Goal: Task Accomplishment & Management: Use online tool/utility

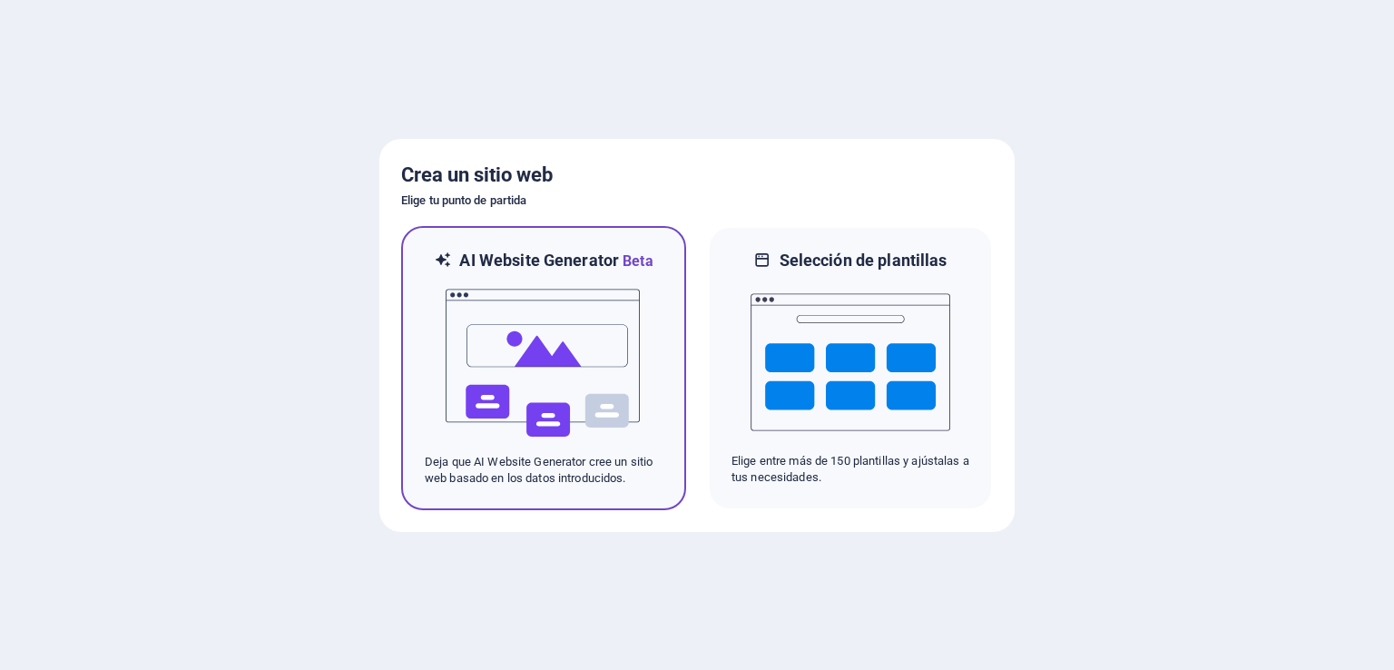
click at [556, 368] on img at bounding box center [544, 363] width 200 height 182
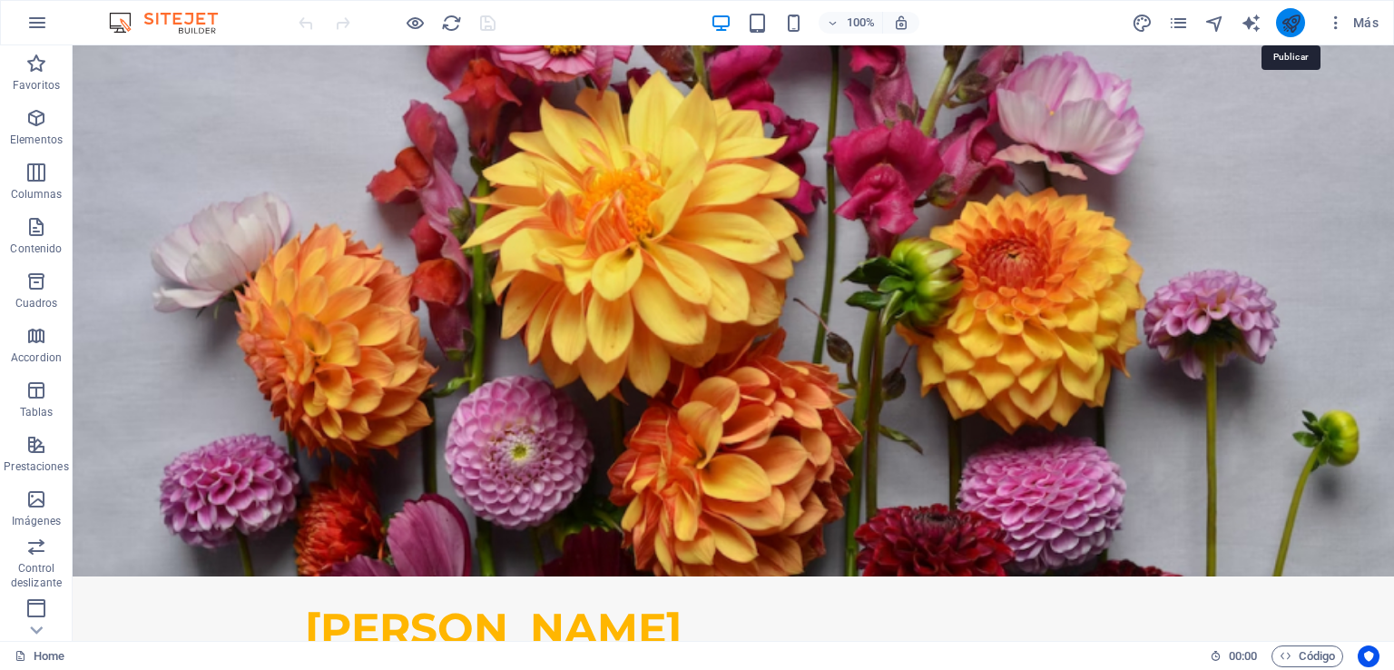
click at [1284, 23] on icon "publish" at bounding box center [1291, 23] width 21 height 21
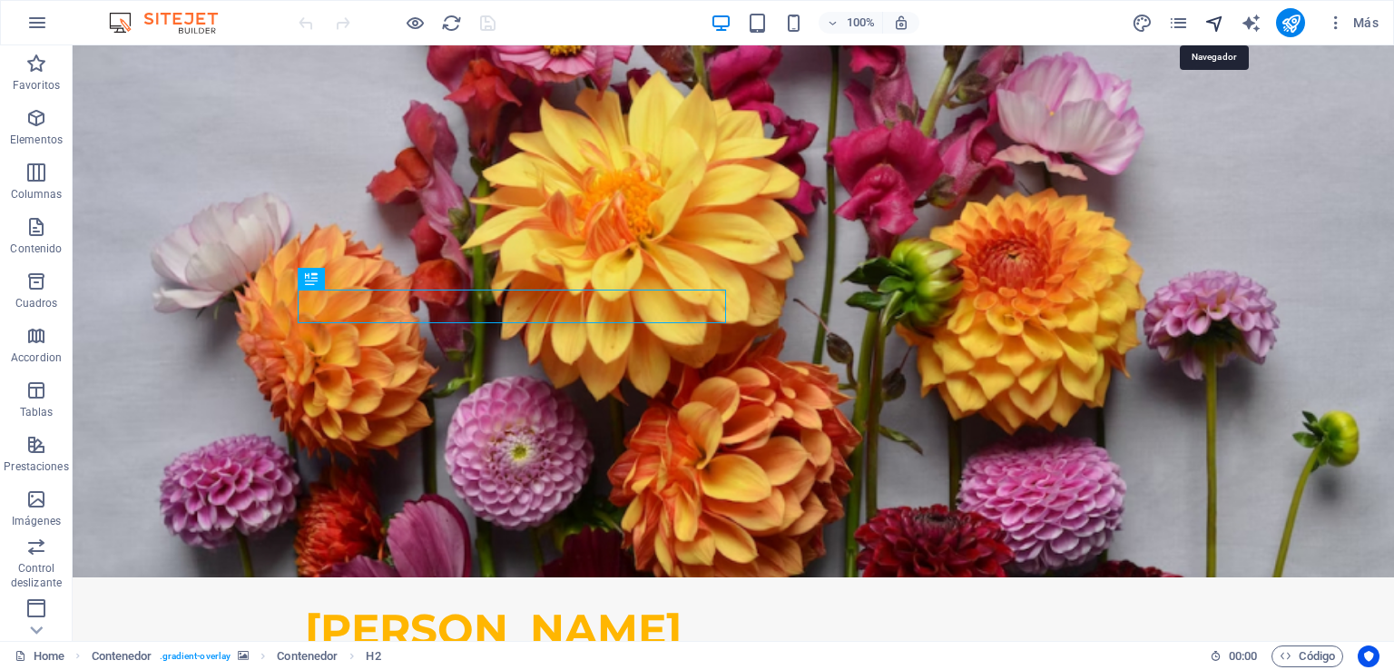
click at [1215, 17] on icon "navigator" at bounding box center [1215, 23] width 21 height 21
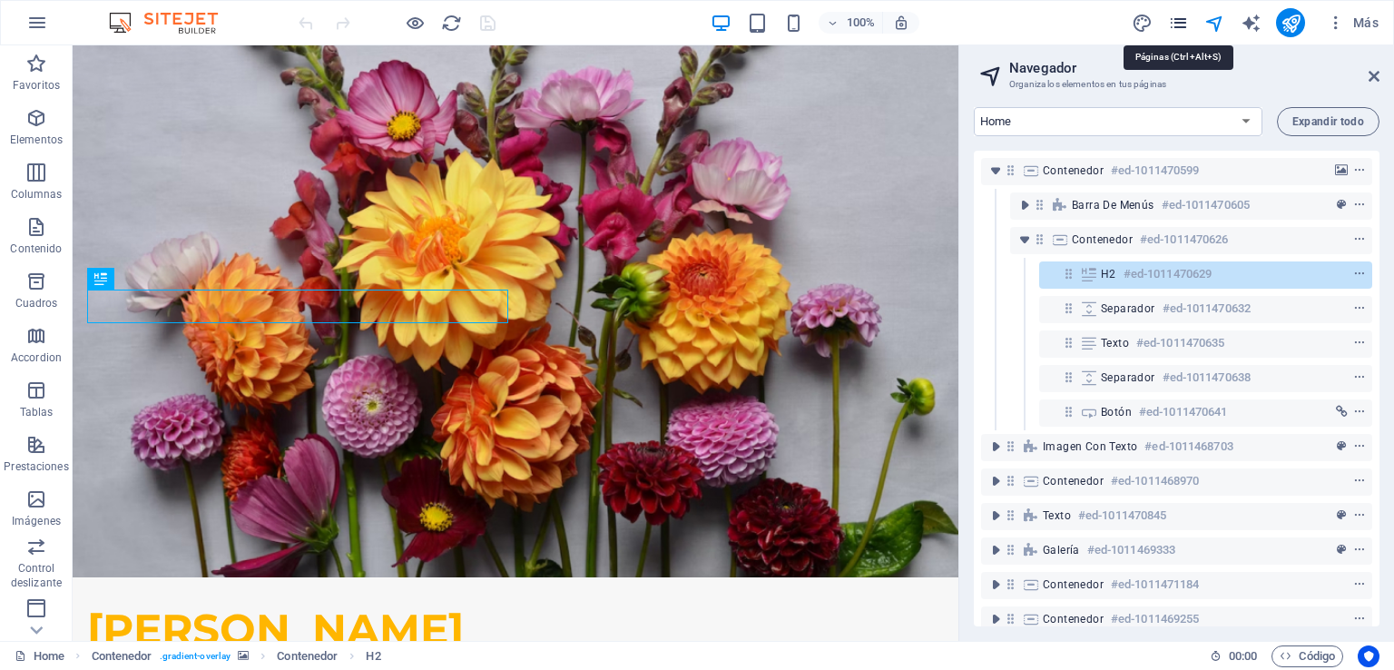
click at [1176, 23] on icon "pages" at bounding box center [1178, 23] width 21 height 21
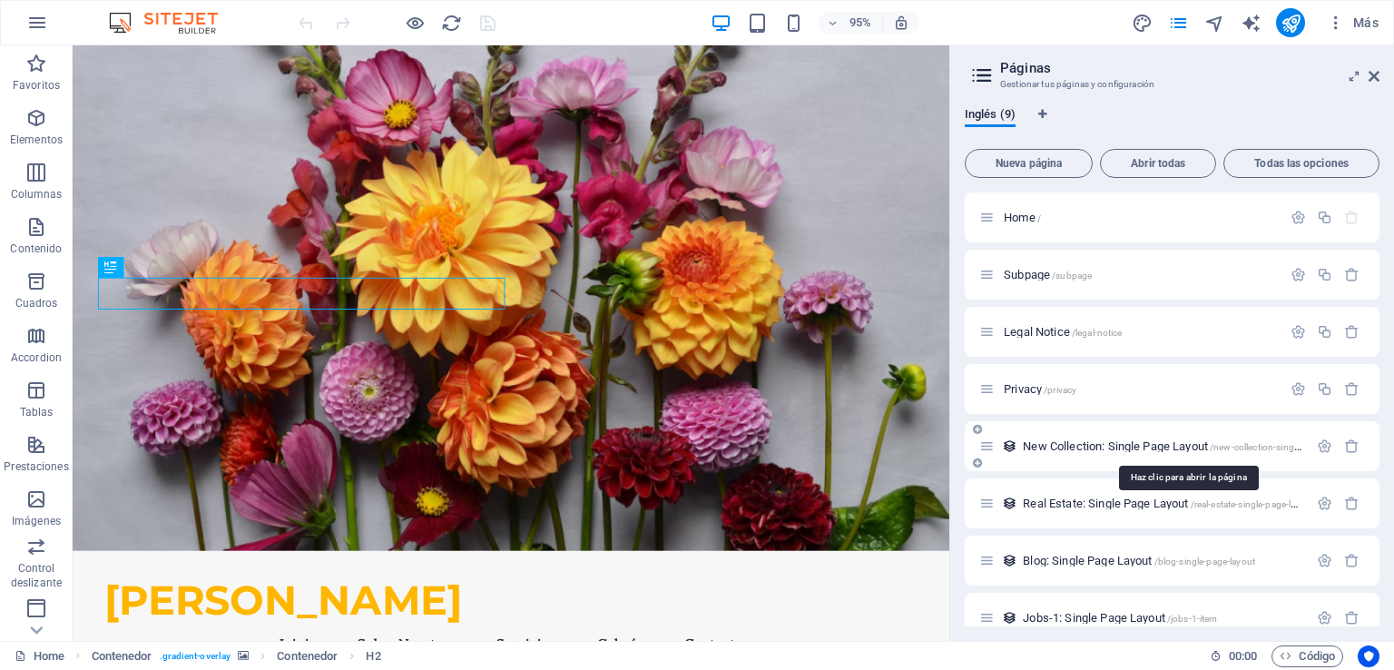
click at [1036, 448] on span "New Collection: Single Page Layout /new-collection-single-page-layout" at bounding box center [1187, 446] width 329 height 14
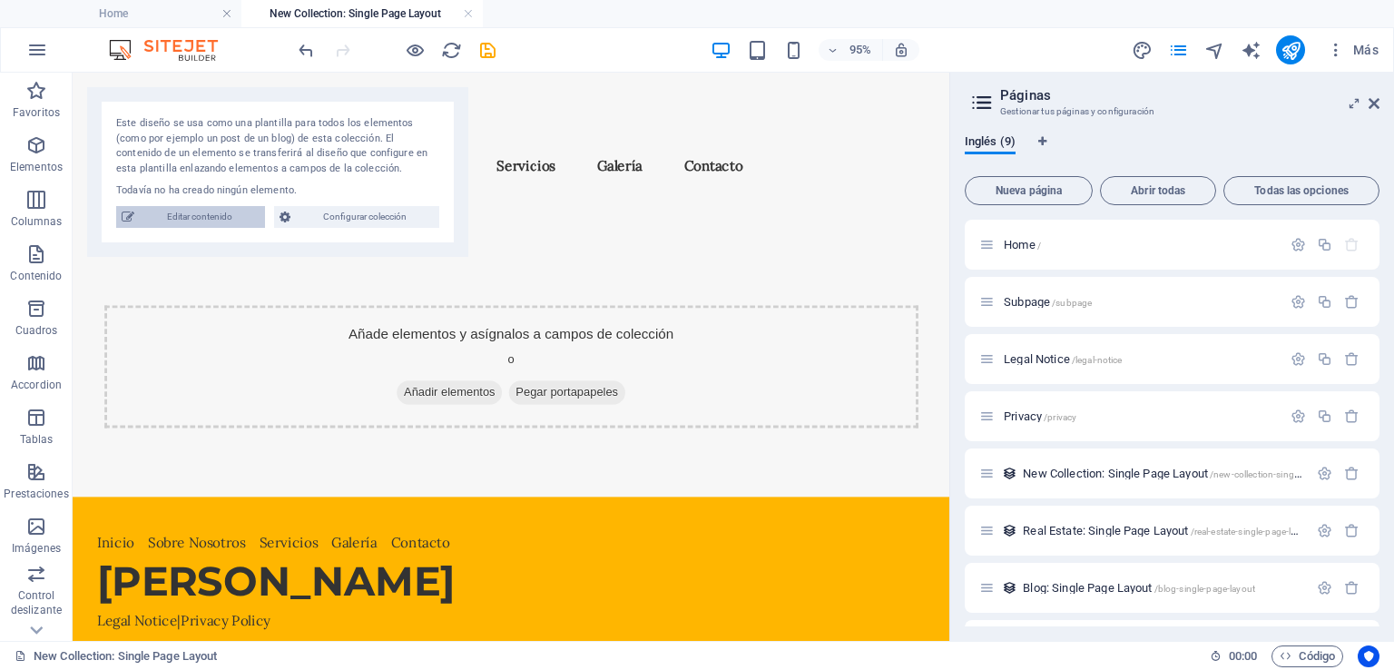
click at [211, 221] on span "Editar contenido" at bounding box center [200, 217] width 120 height 22
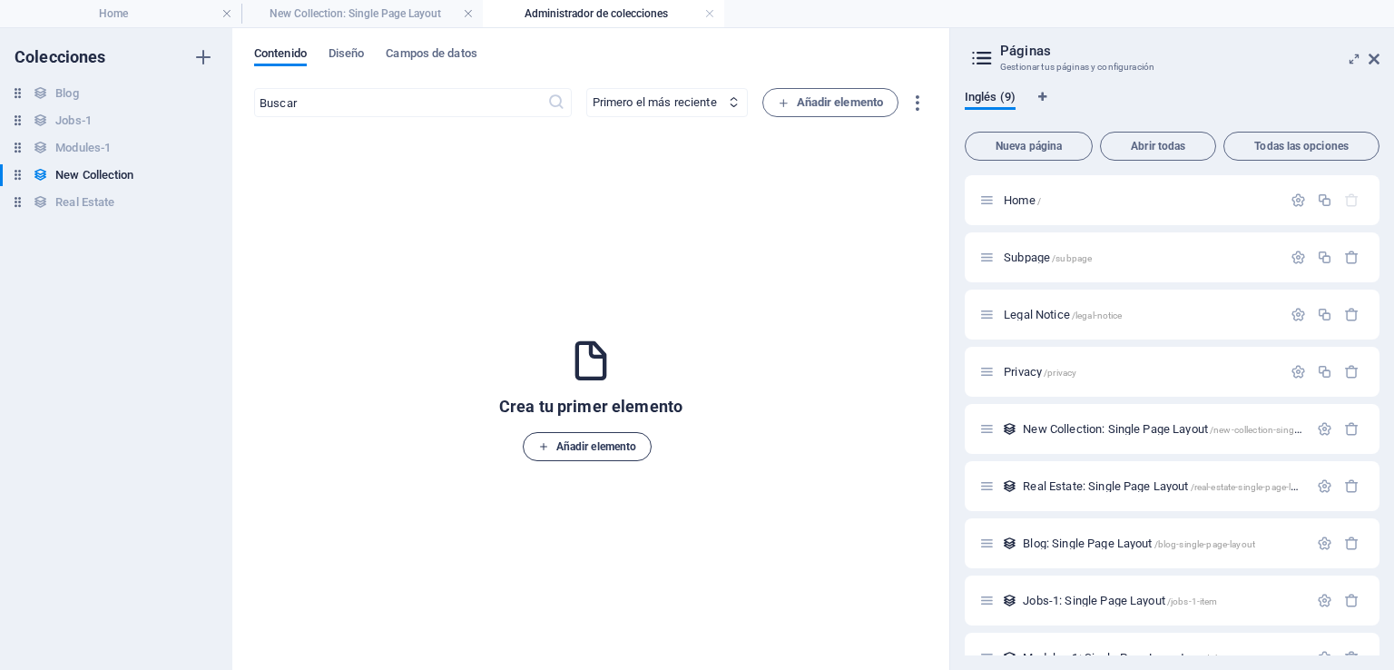
click at [575, 448] on span "Añadir elemento" at bounding box center [587, 447] width 98 height 22
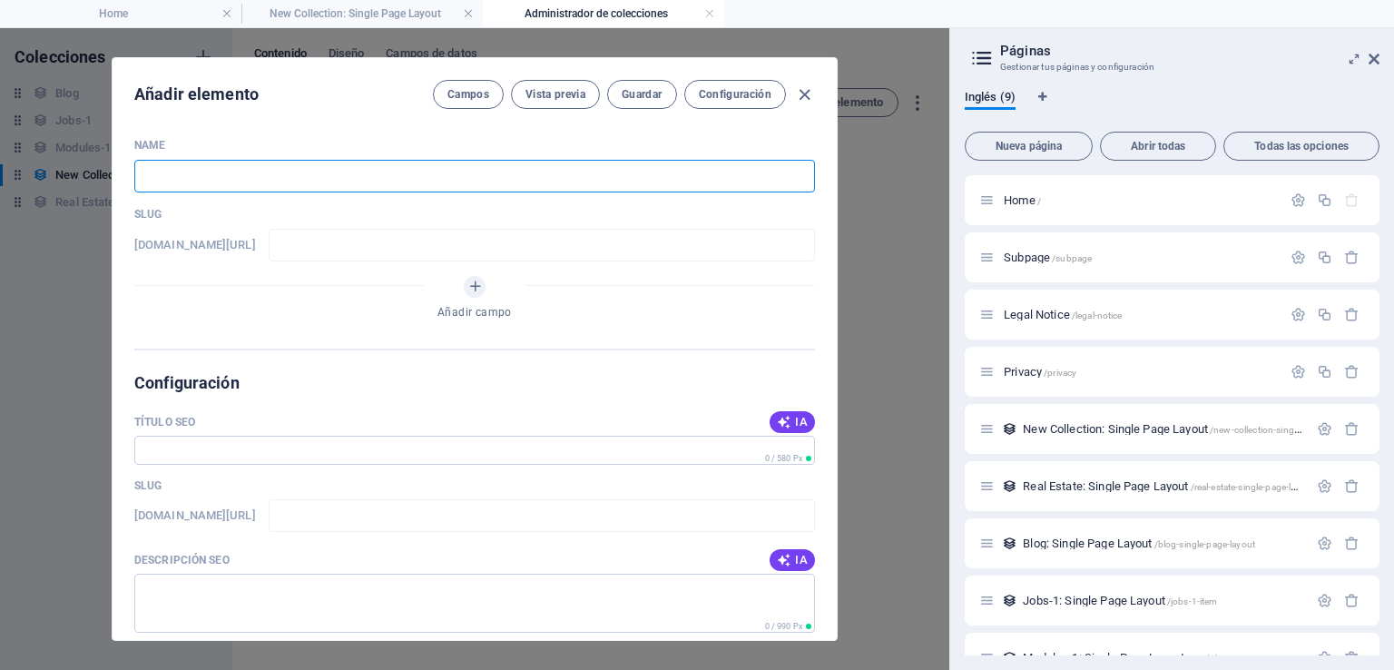
click at [192, 181] on input "text" at bounding box center [474, 176] width 681 height 33
type input "T"
type input "t"
type input "Ti"
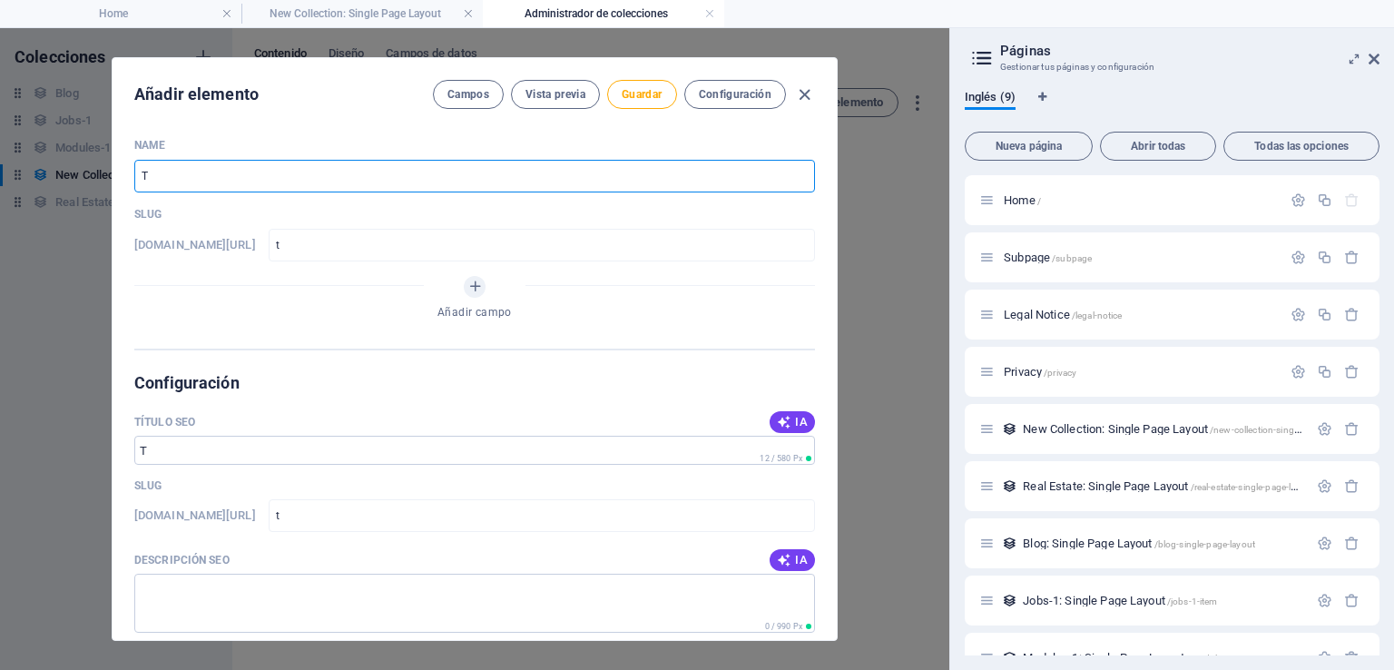
type input "ti"
type input "Tie"
type input "tie"
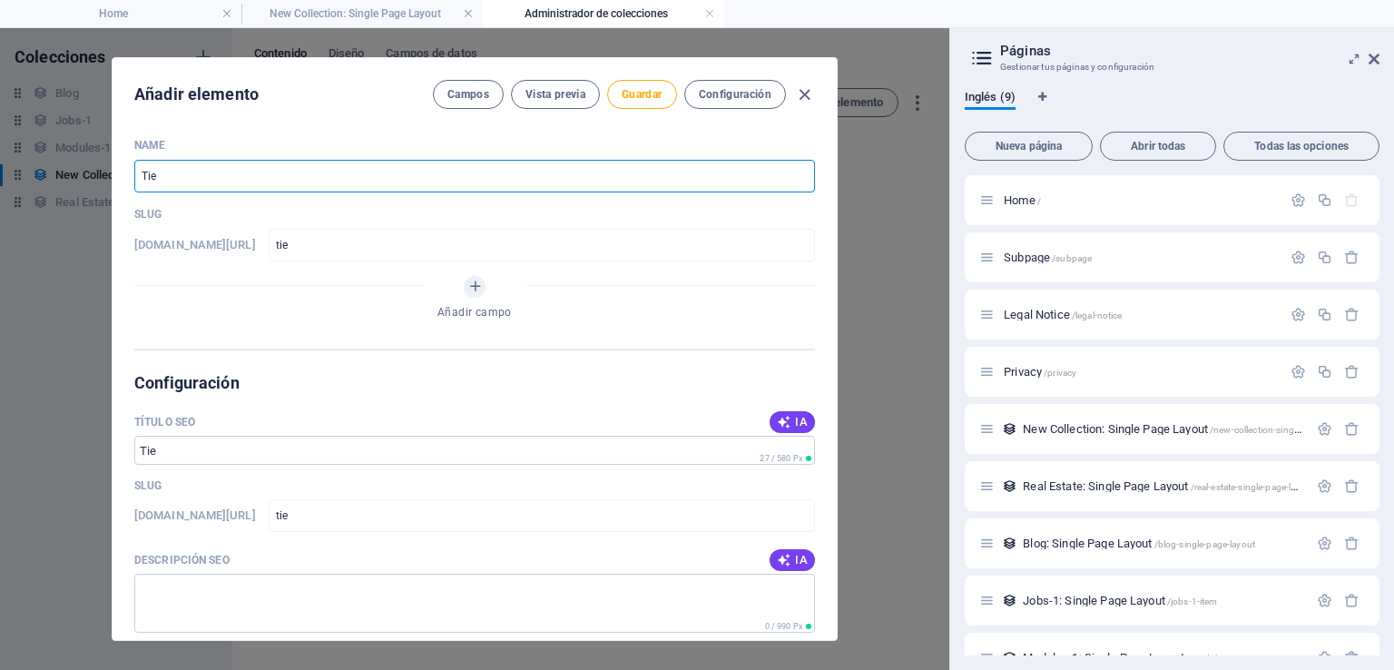
type input "Tien"
type input "tien"
type input "Tiend"
type input "tiend"
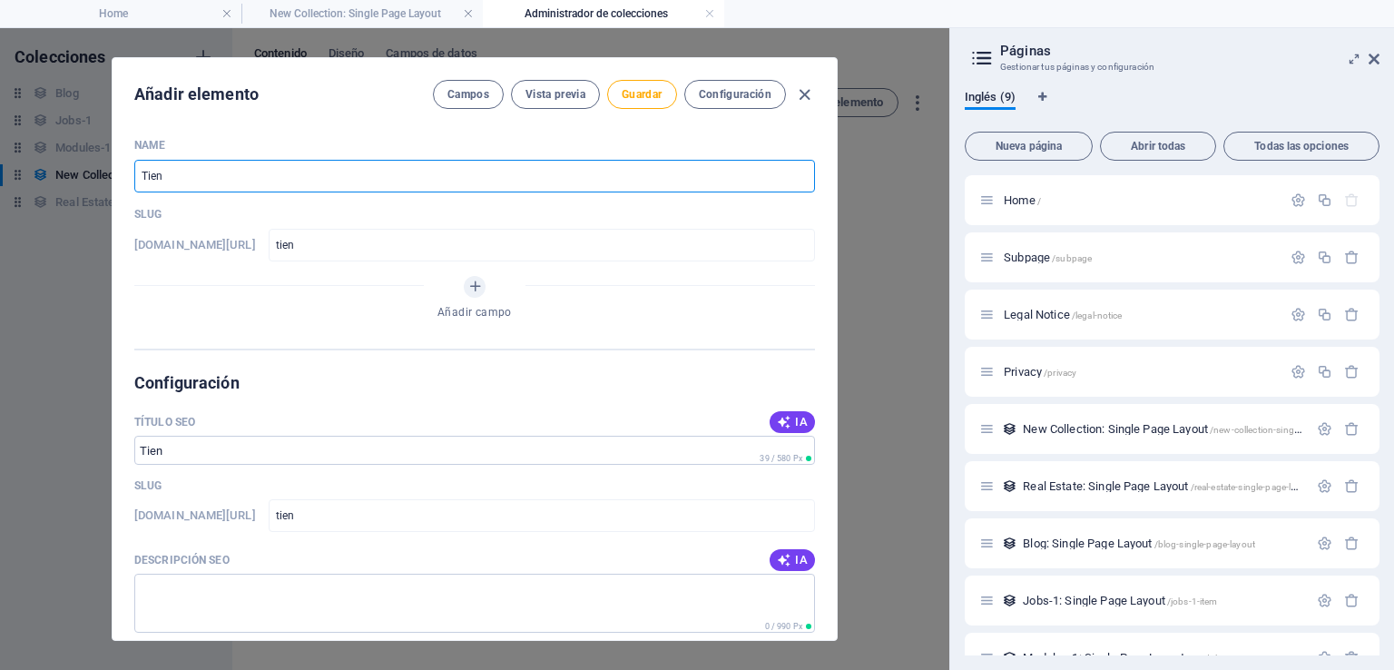
type input "tiend"
type input "Tienda"
type input "tienda"
type input "Tienda"
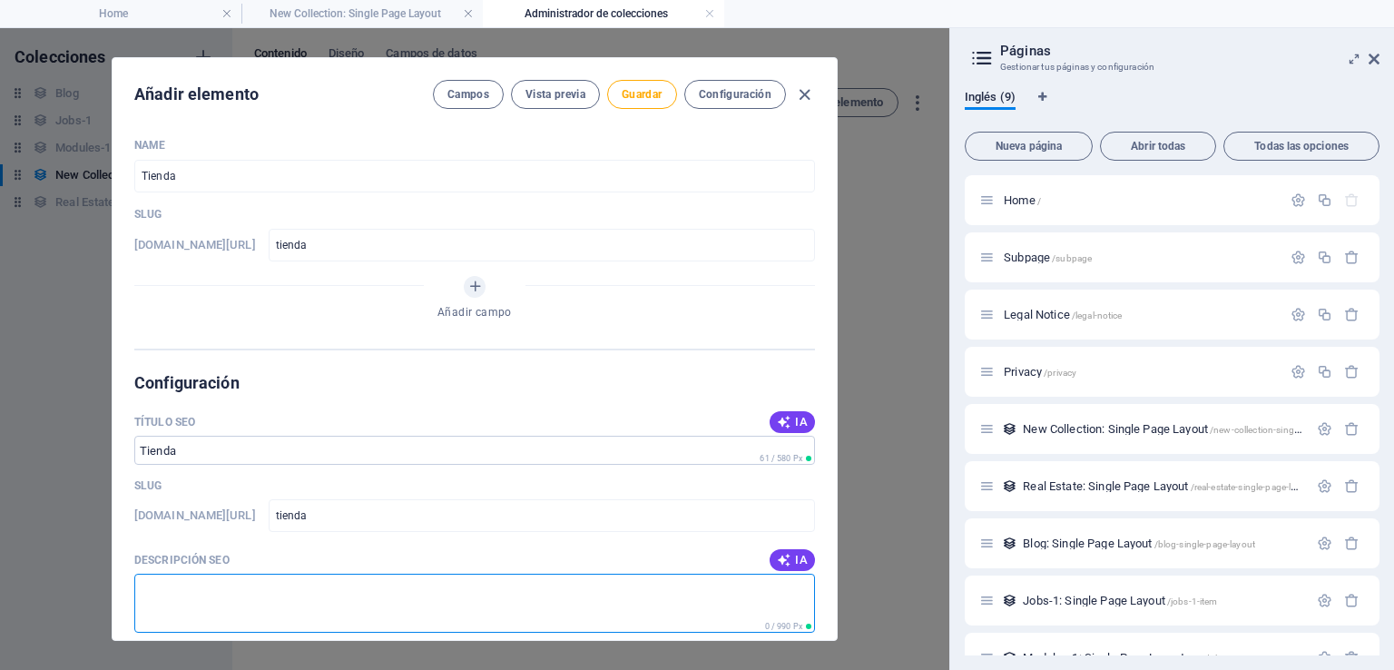
click at [210, 598] on textarea "Descripción SEO" at bounding box center [474, 603] width 681 height 59
type textarea "Compra todo que necesitas"
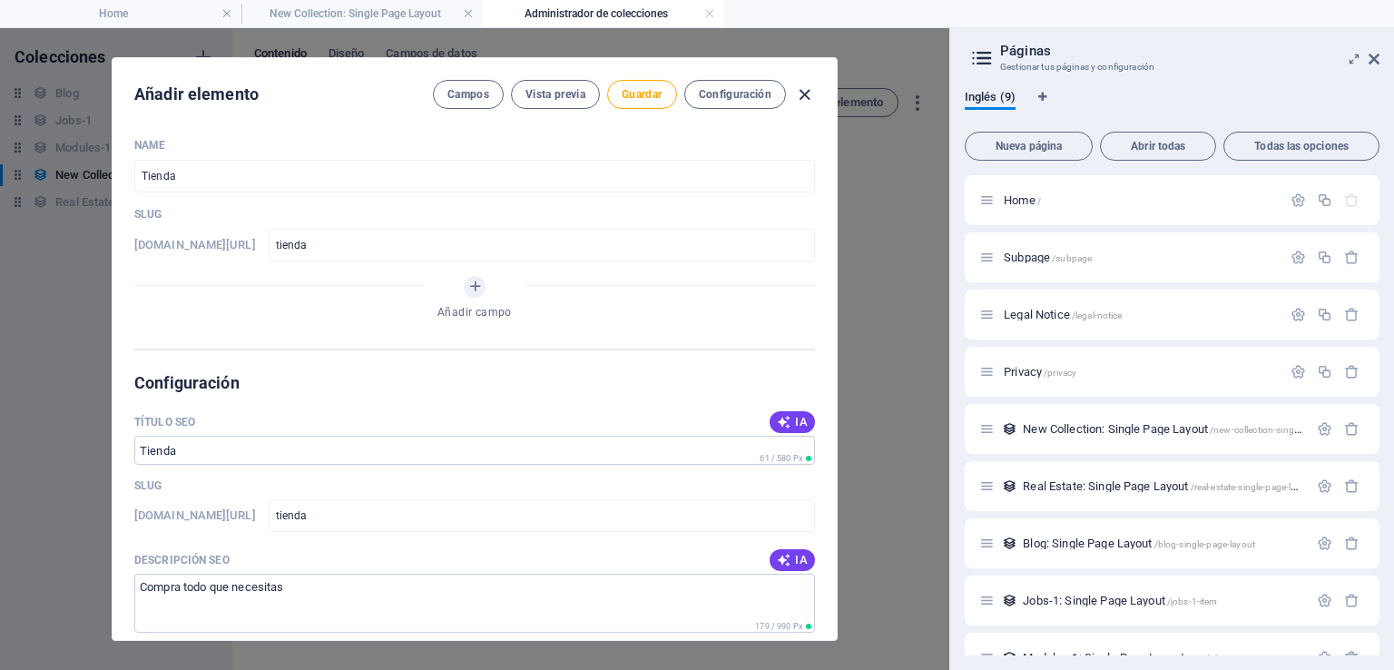
click at [806, 88] on icon "button" at bounding box center [804, 94] width 21 height 21
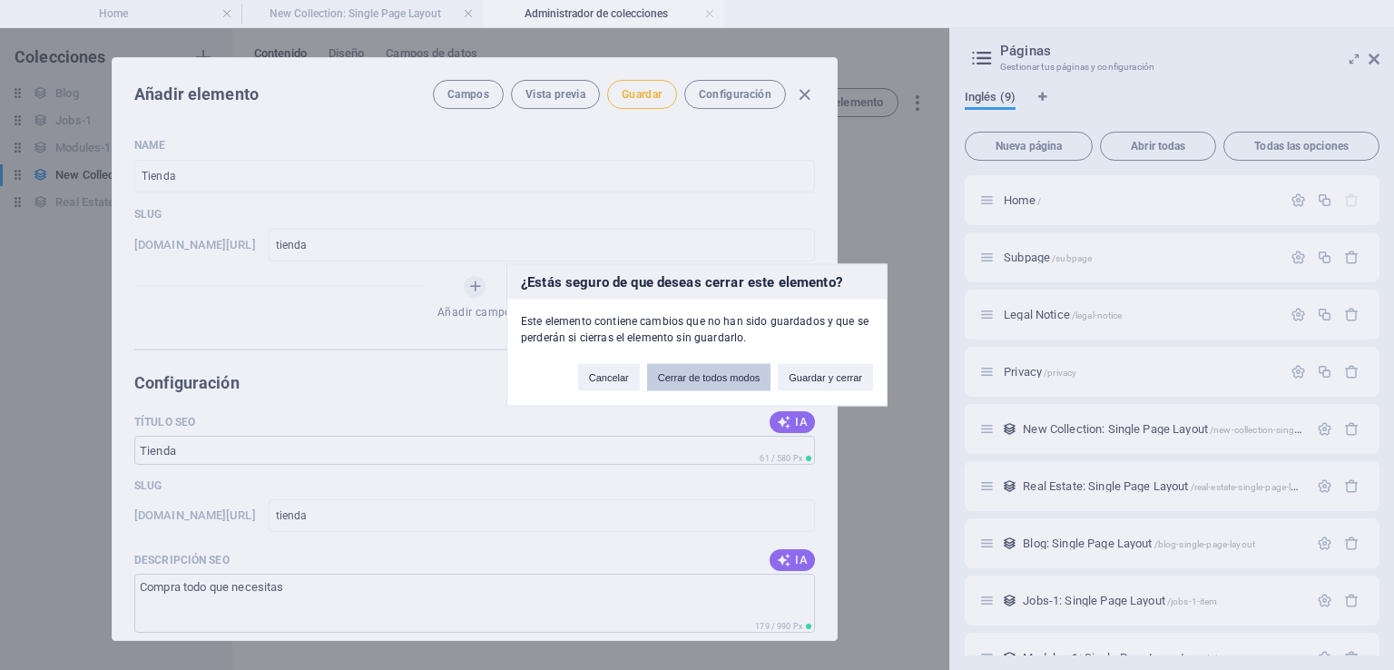
click at [697, 382] on button "Cerrar de todos modos" at bounding box center [709, 377] width 124 height 27
type input "tienda"
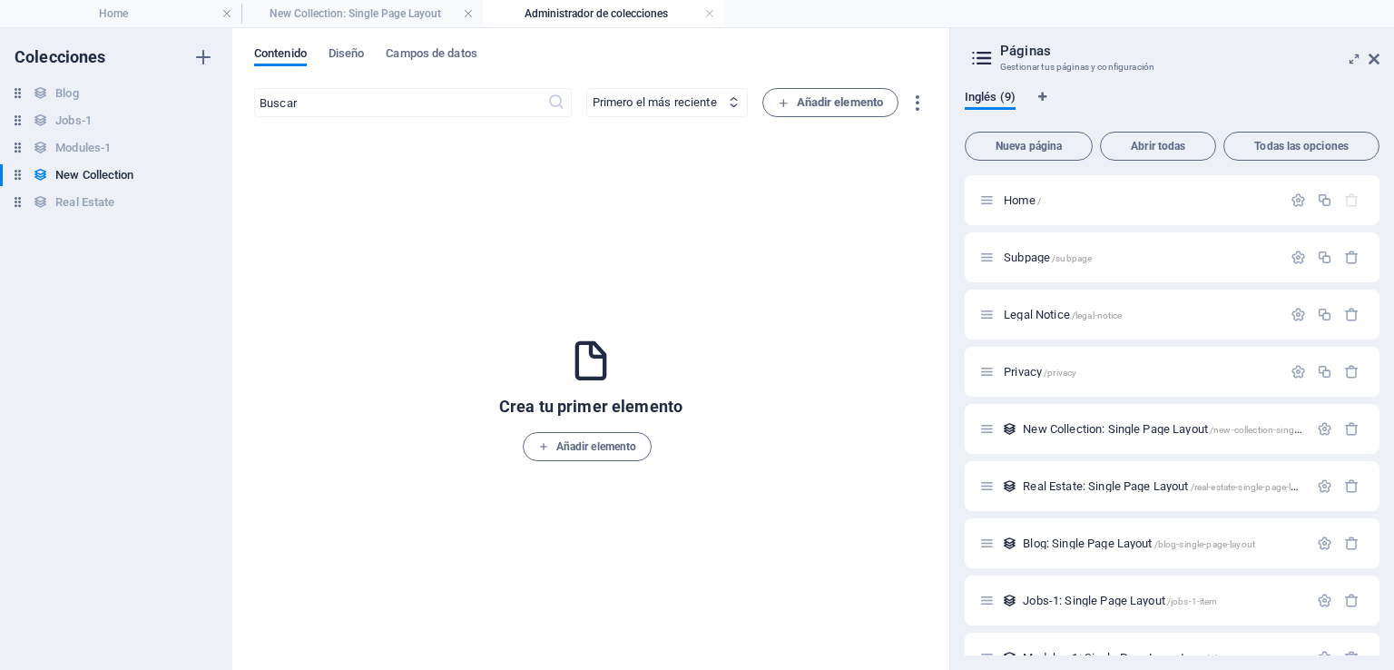
drag, startPoint x: 1375, startPoint y: 473, endPoint x: 1379, endPoint y: 562, distance: 89.0
click at [1379, 562] on div "Home / Subpage /subpage Legal Notice /legal-notice Privacy /privacy New Collect…" at bounding box center [1172, 415] width 415 height 480
drag, startPoint x: 1375, startPoint y: 554, endPoint x: 1378, endPoint y: 570, distance: 16.6
click at [1378, 570] on div "Home / Subpage /subpage Legal Notice /legal-notice Privacy /privacy New Collect…" at bounding box center [1172, 415] width 415 height 480
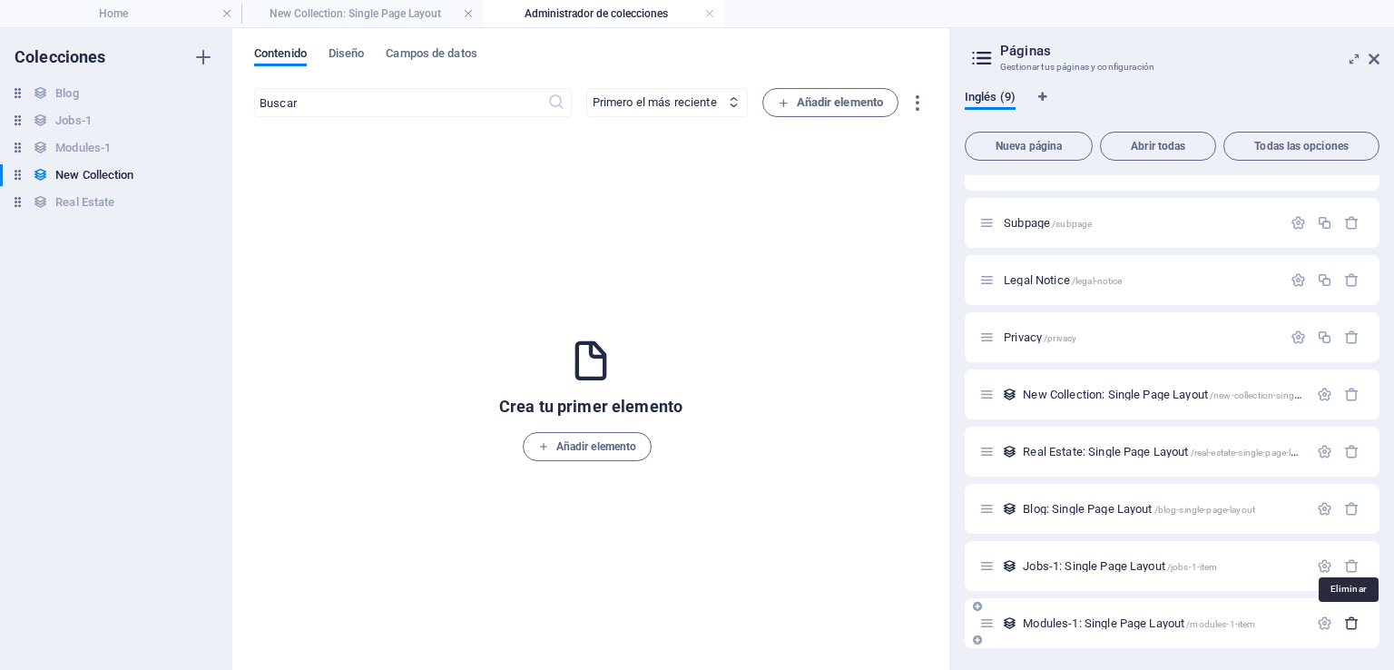
click at [1347, 620] on icon "button" at bounding box center [1351, 622] width 15 height 15
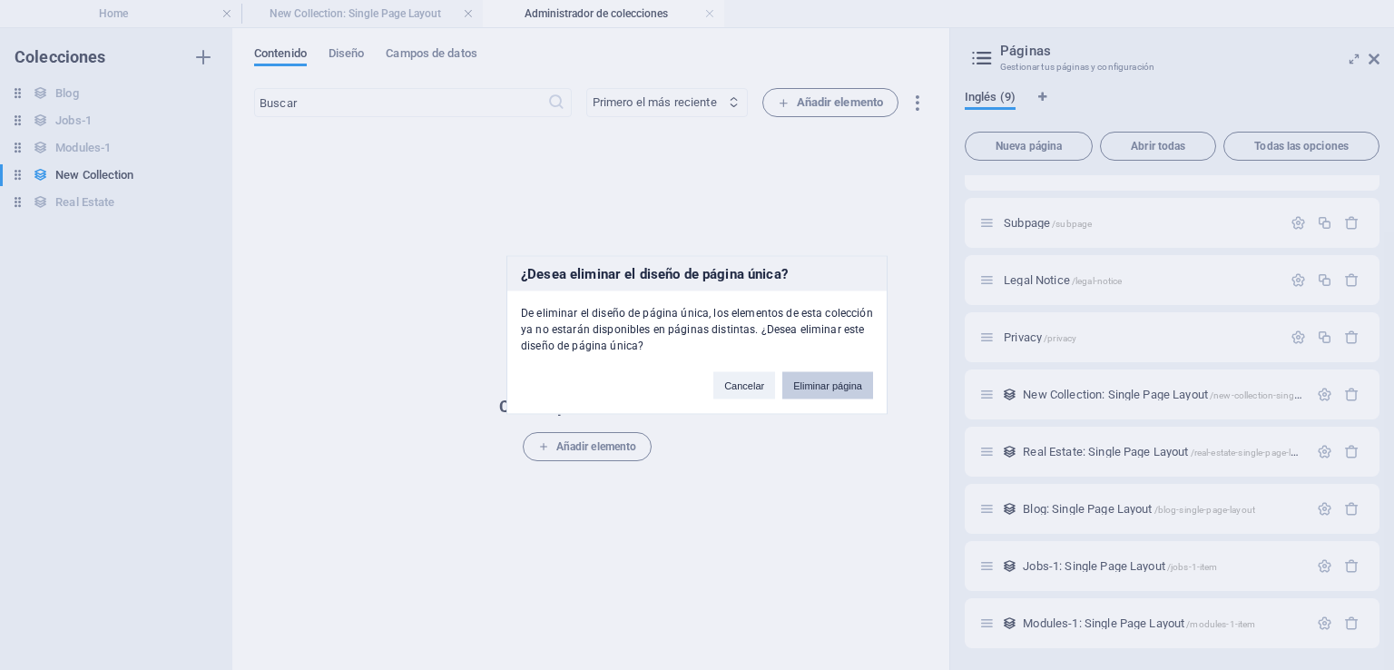
click at [817, 382] on button "Eliminar página" at bounding box center [827, 385] width 91 height 27
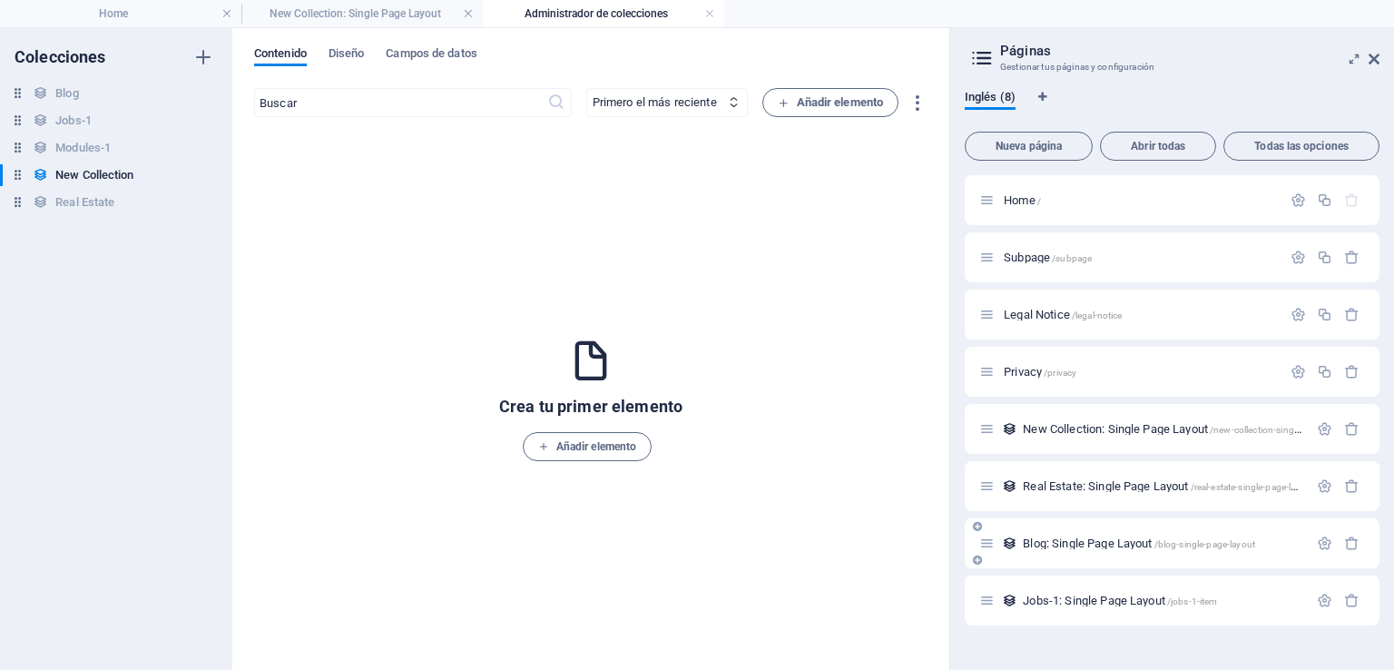
scroll to position [0, 0]
click at [1353, 600] on icon "button" at bounding box center [1351, 600] width 15 height 15
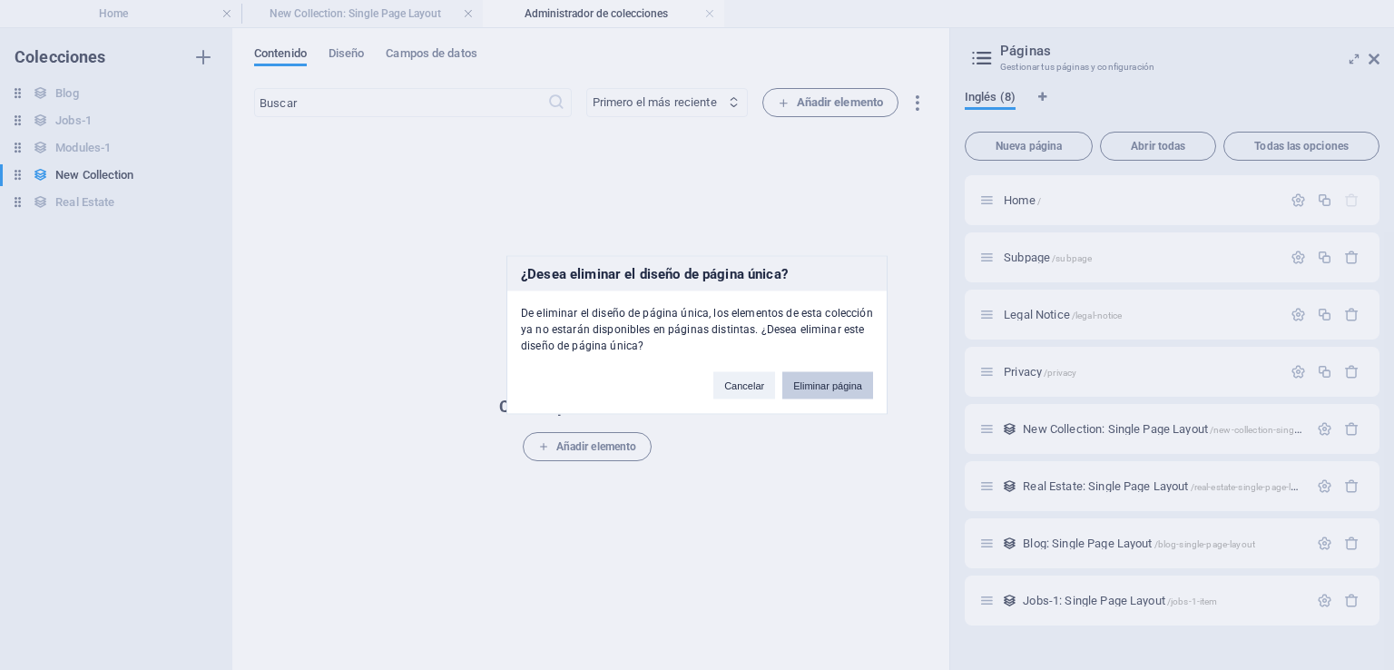
click at [831, 386] on button "Eliminar página" at bounding box center [827, 385] width 91 height 27
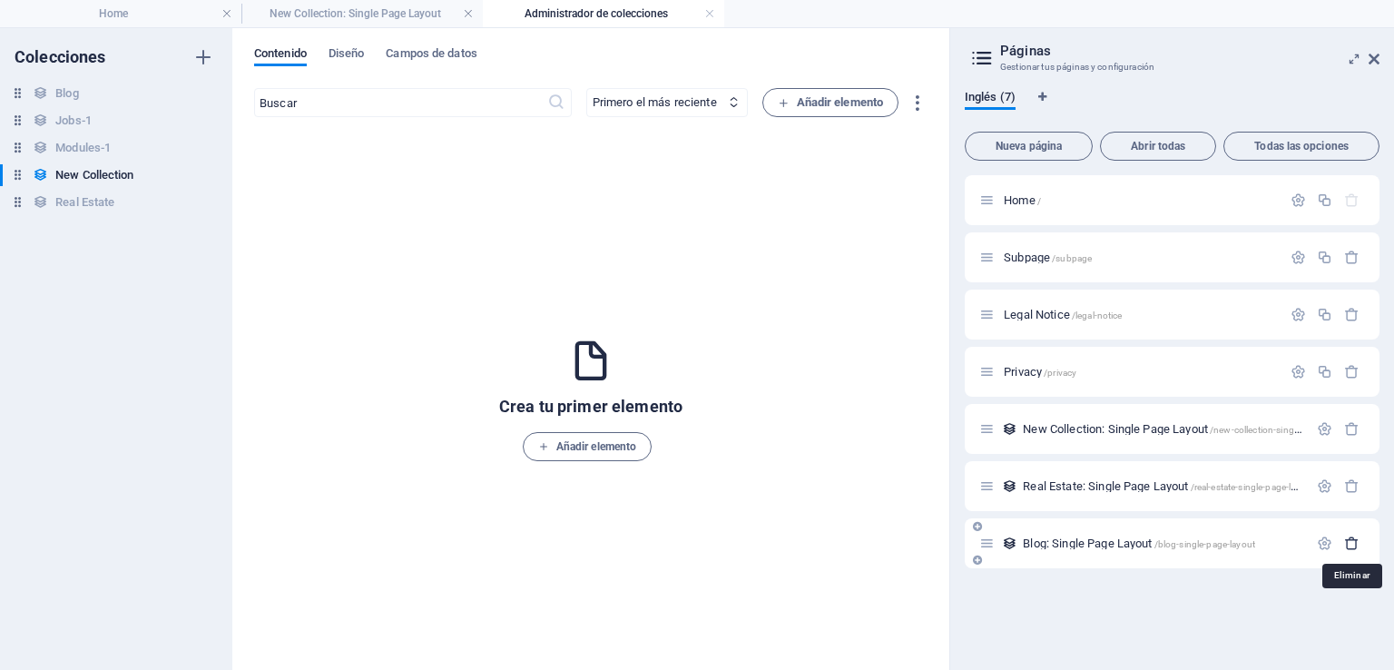
click at [1351, 538] on icon "button" at bounding box center [1351, 543] width 15 height 15
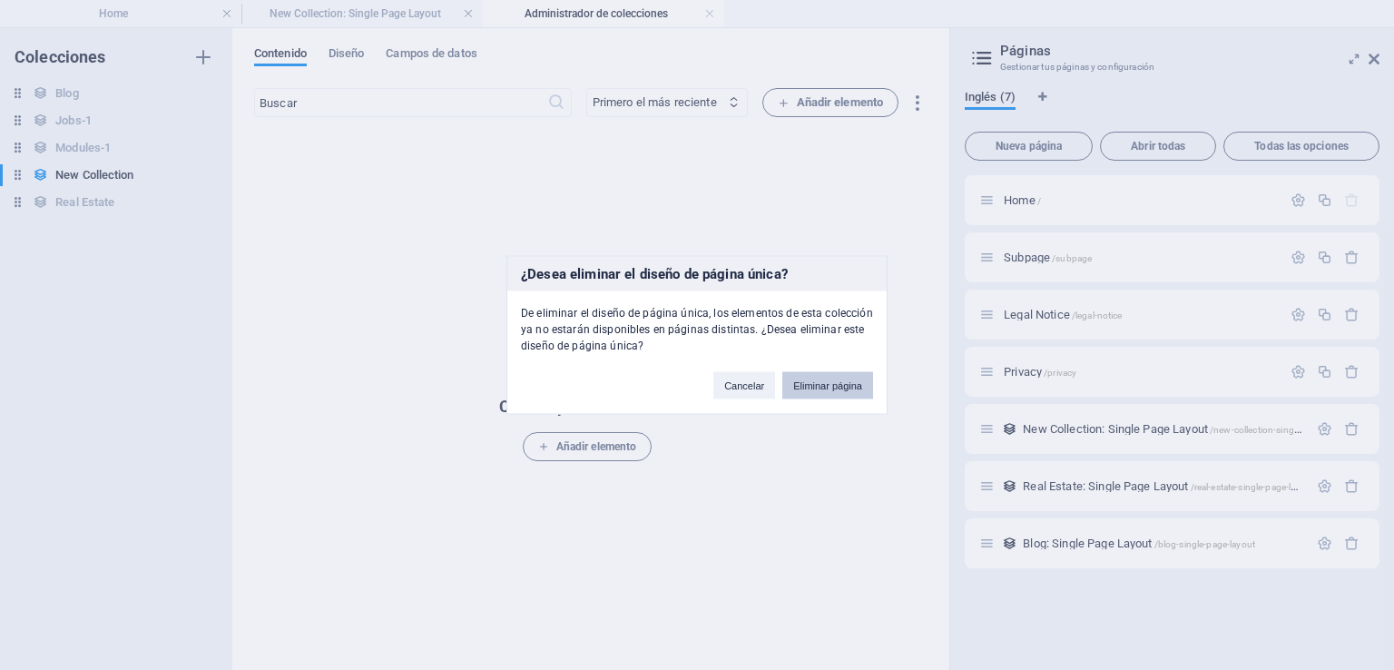
click at [838, 378] on button "Eliminar página" at bounding box center [827, 385] width 91 height 27
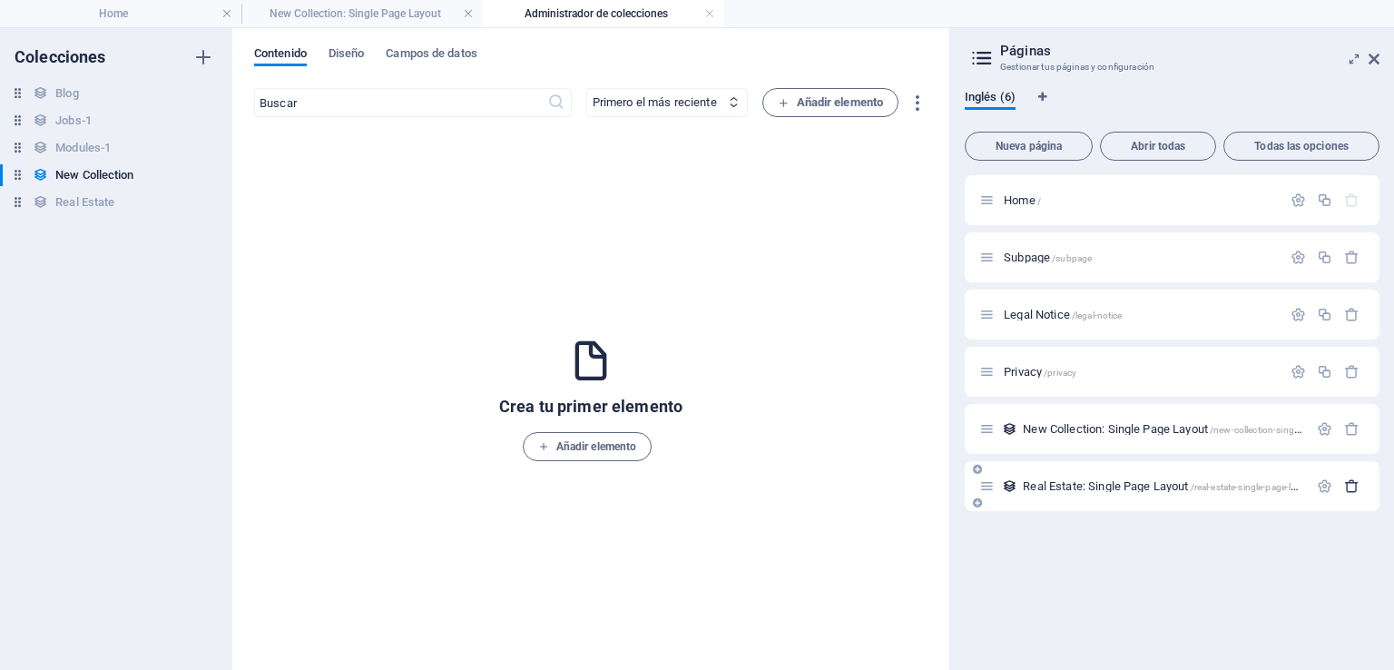
click at [1352, 487] on icon "button" at bounding box center [1351, 485] width 15 height 15
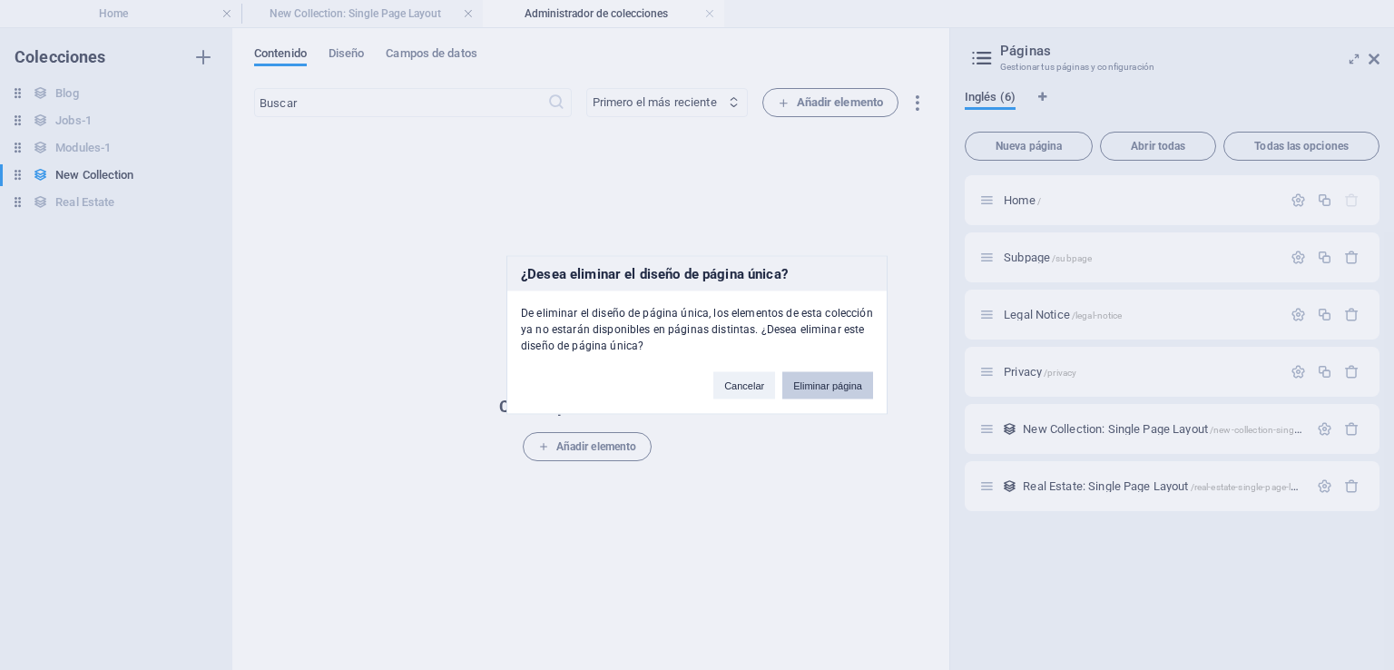
click at [829, 388] on button "Eliminar página" at bounding box center [827, 385] width 91 height 27
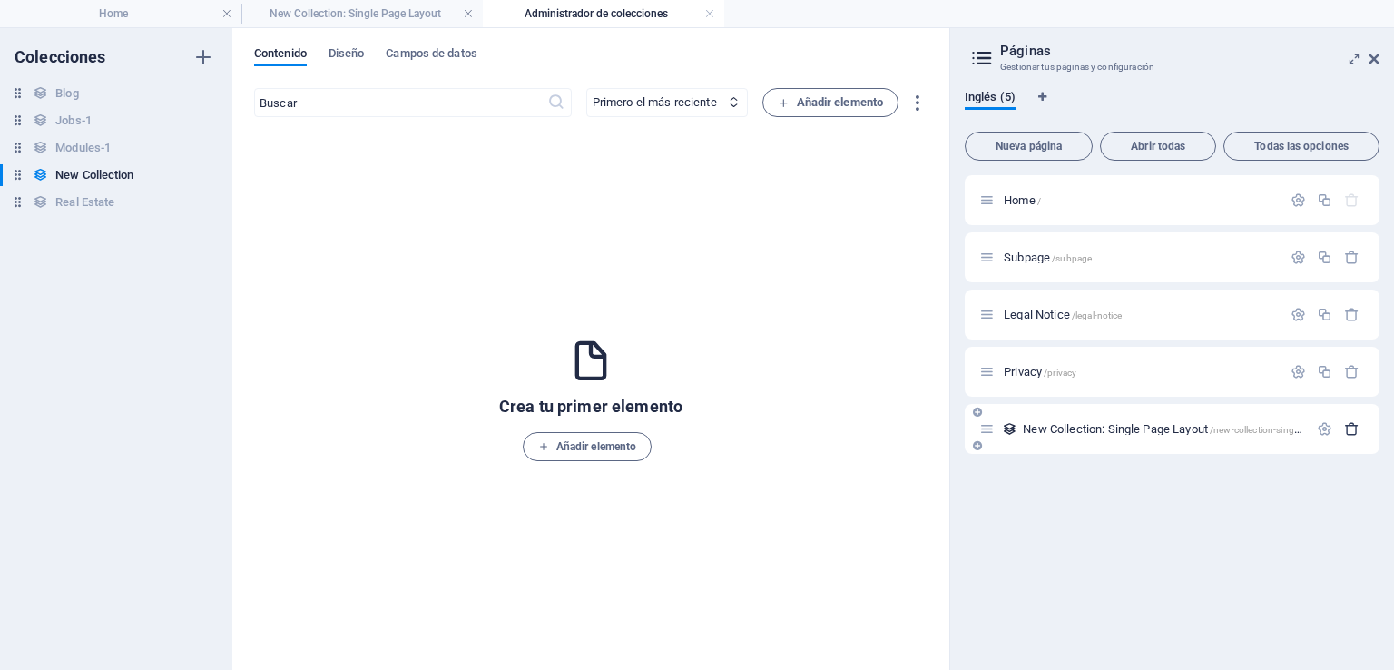
click at [1351, 430] on icon "button" at bounding box center [1351, 428] width 15 height 15
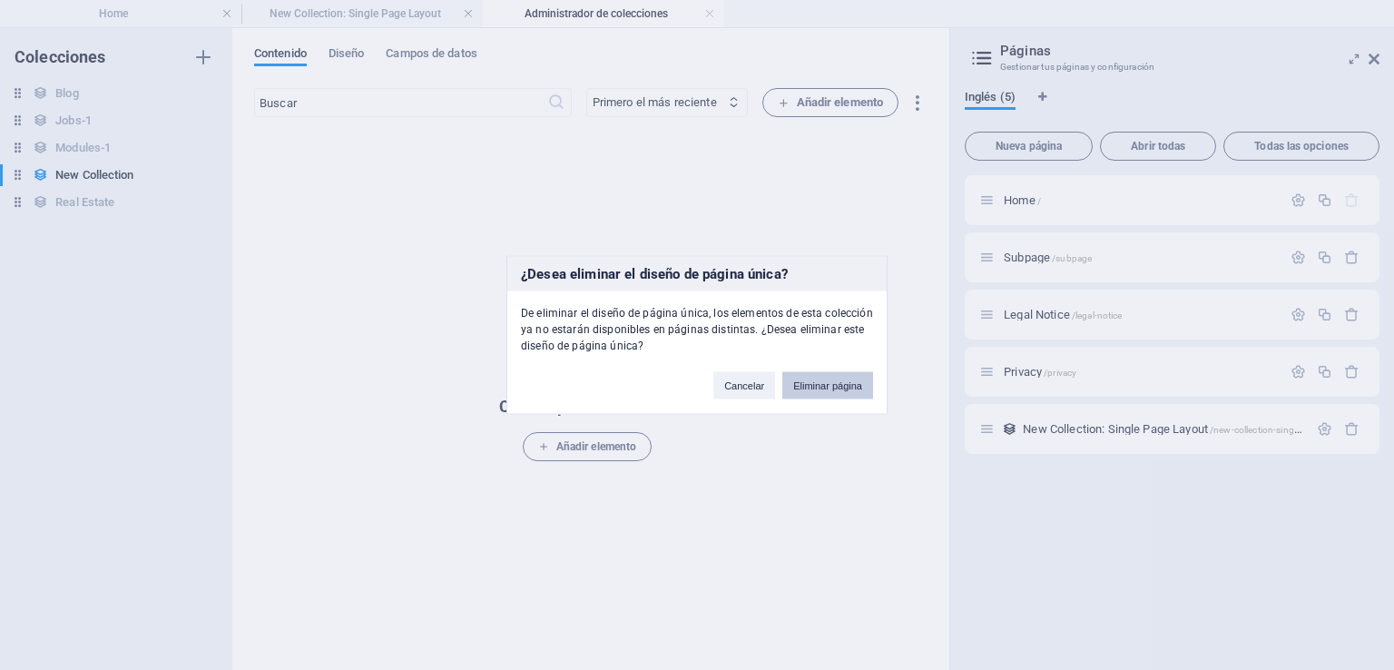
click at [825, 380] on button "Eliminar página" at bounding box center [827, 385] width 91 height 27
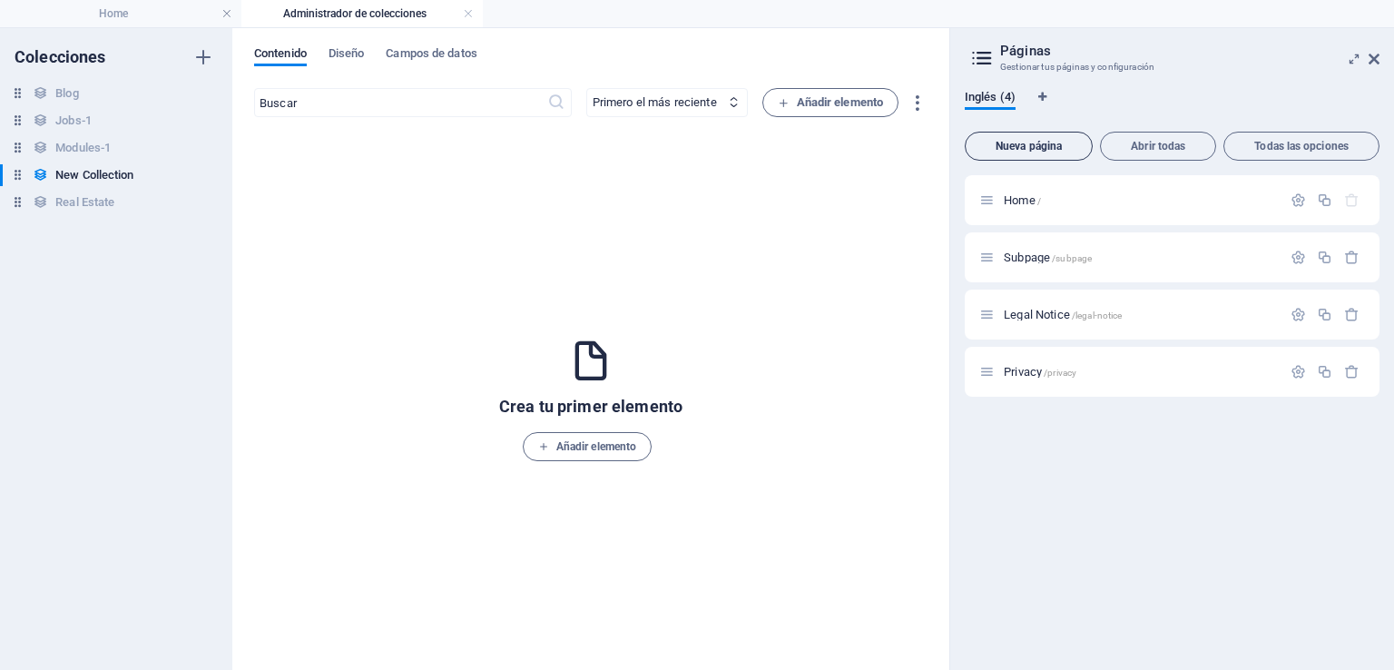
click at [1023, 146] on span "Nueva página" at bounding box center [1029, 146] width 112 height 11
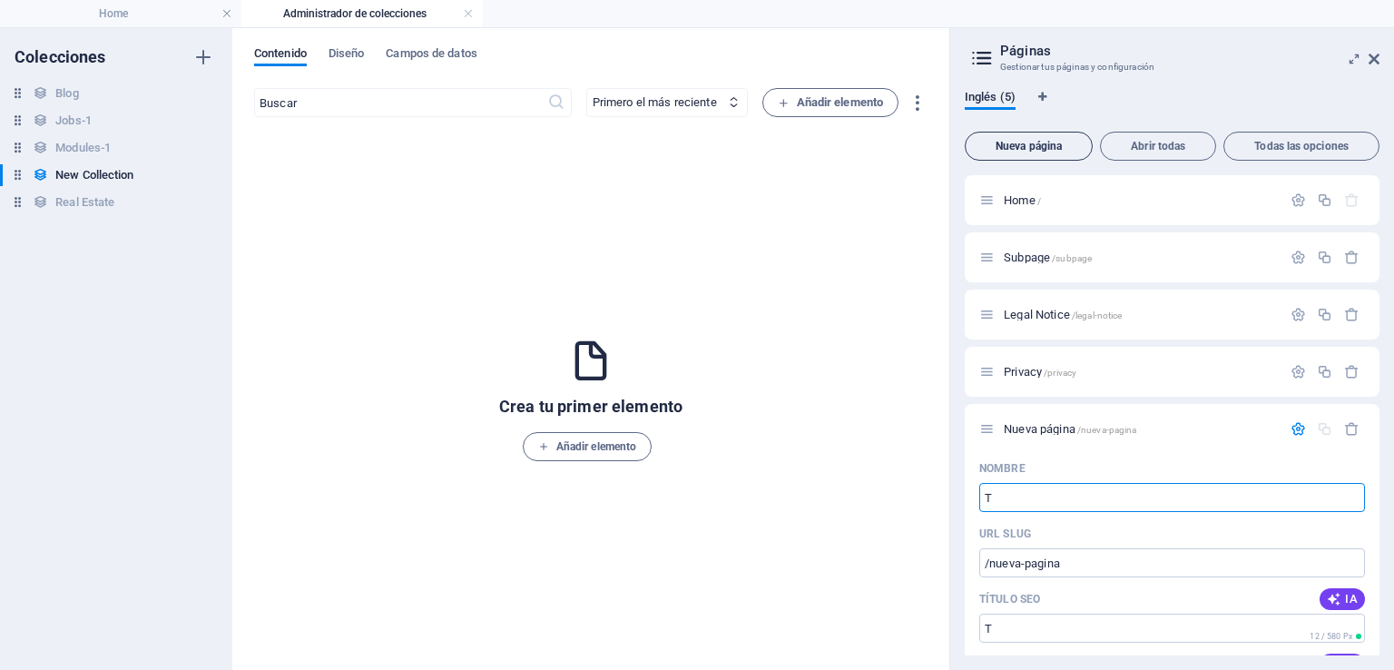
type input "T"
type input "/t"
type input "Tienda"
type input "/tienda"
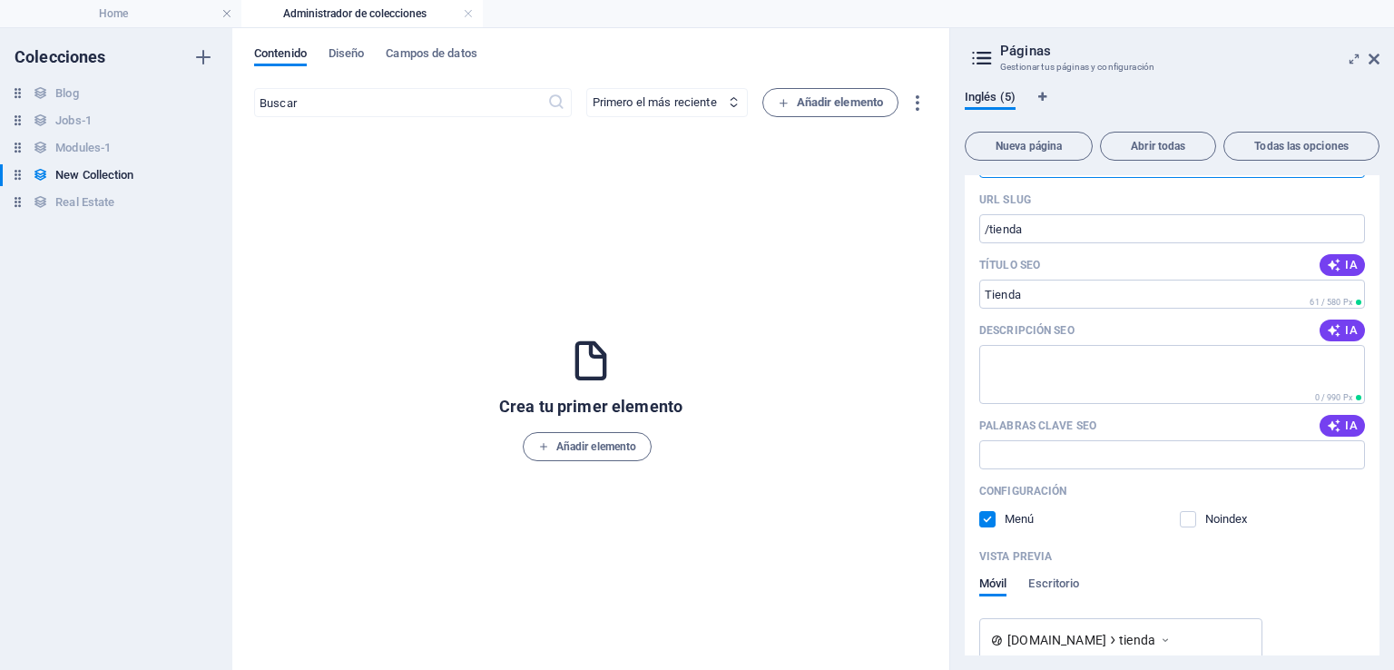
scroll to position [330, 0]
type input "Tienda"
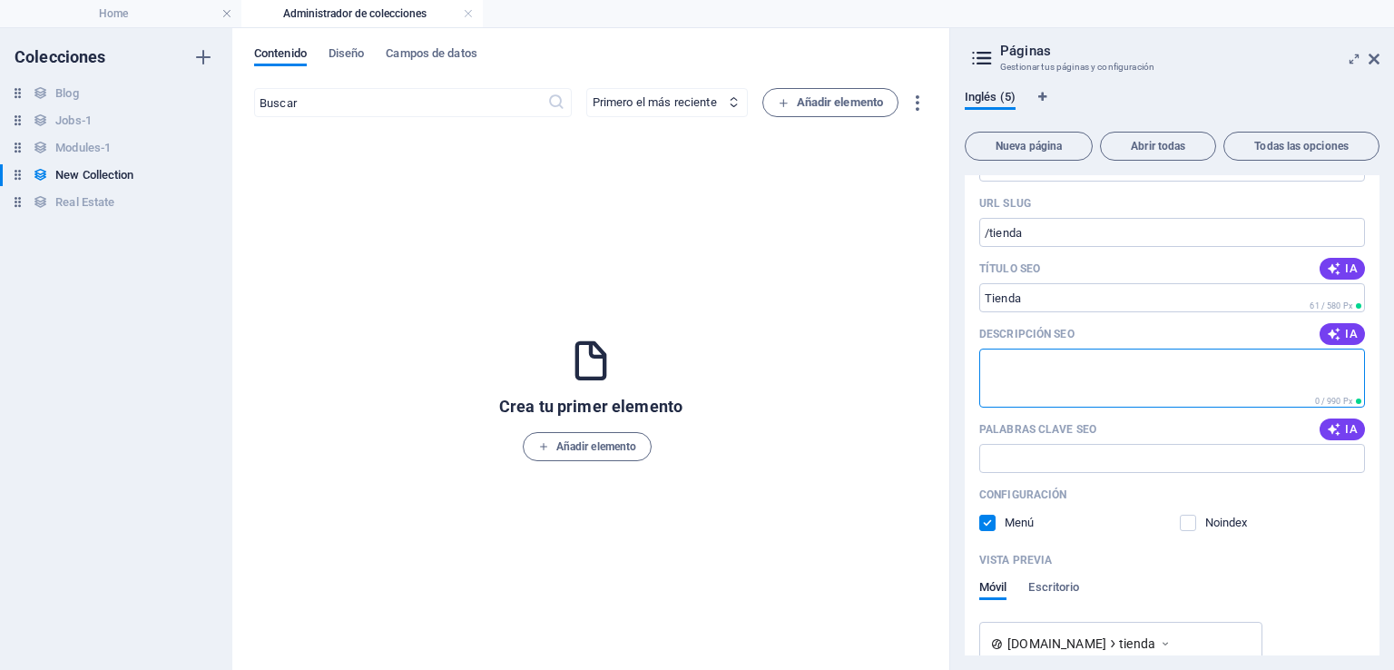
click at [1017, 357] on textarea "Descripción SEO" at bounding box center [1172, 378] width 386 height 59
type textarea "Tienda de cosas varios"
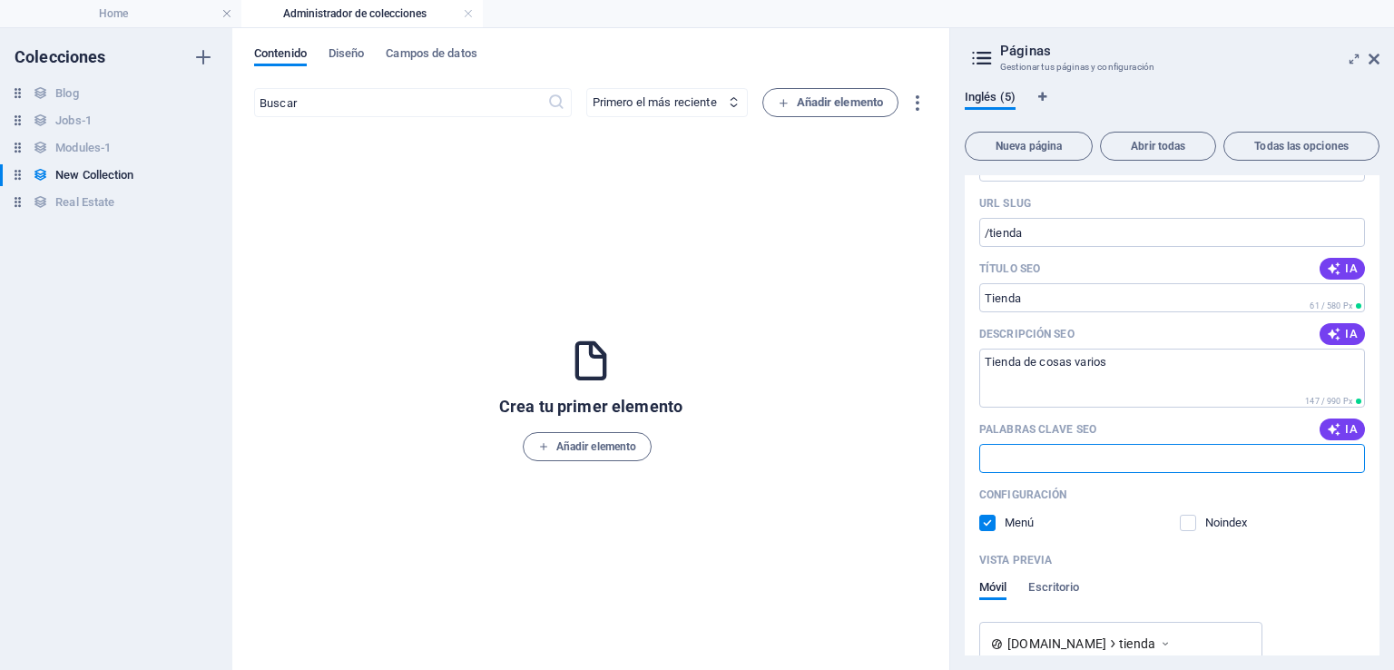
click at [1024, 459] on input "Palabras clave SEO" at bounding box center [1172, 458] width 386 height 29
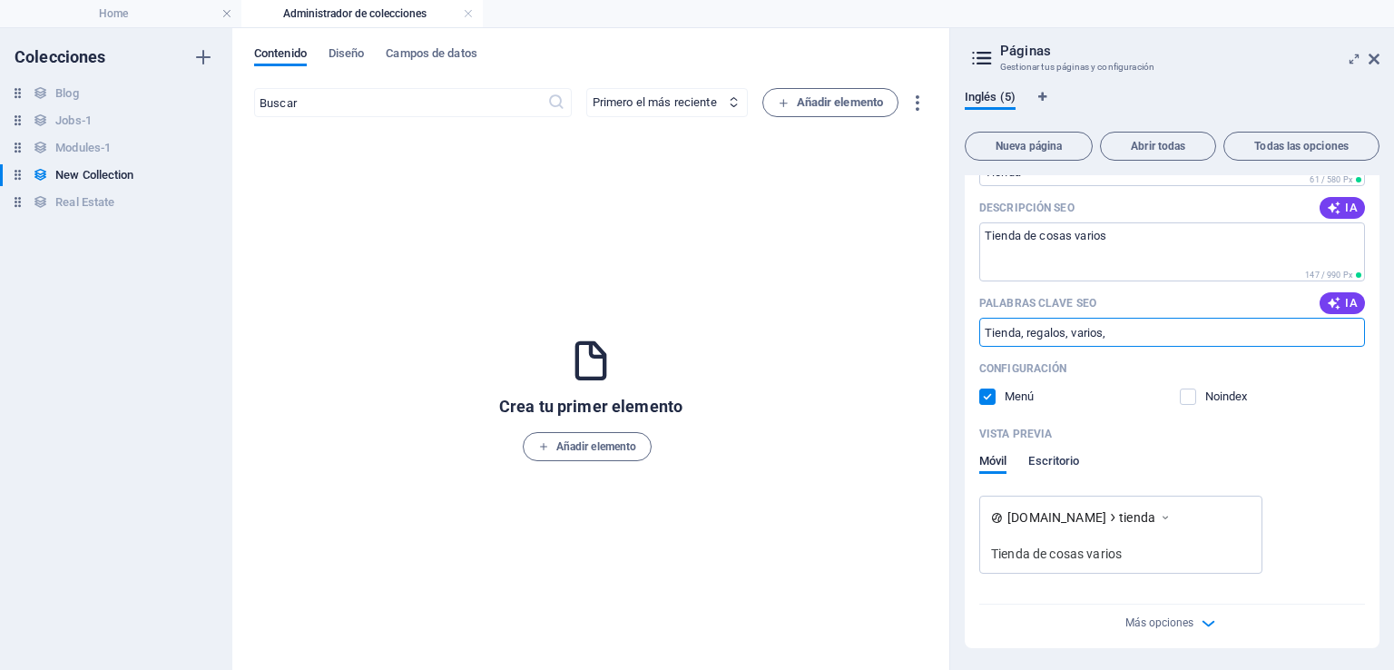
type input "Tienda, regalos, varios,"
click at [1060, 453] on span "Escritorio" at bounding box center [1053, 462] width 51 height 25
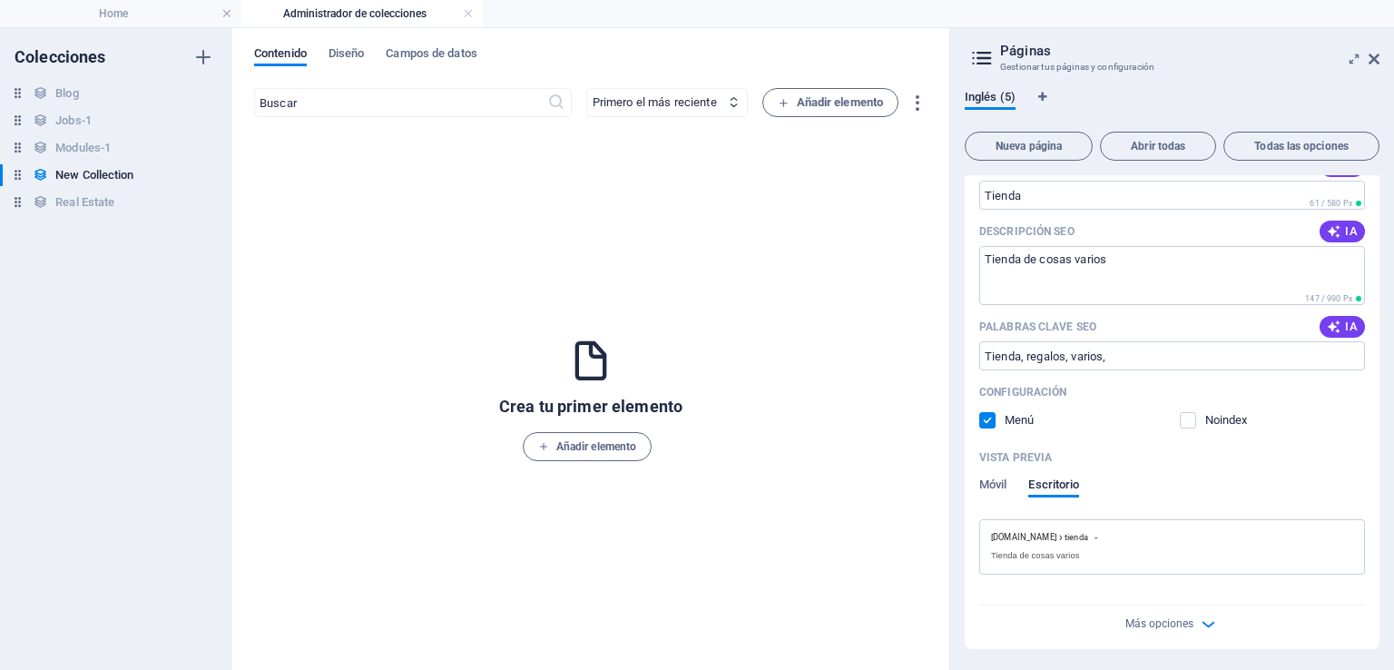
click at [998, 476] on div "Vista previa Móvil Escritorio" at bounding box center [1172, 481] width 386 height 76
click at [999, 482] on span "Móvil" at bounding box center [992, 486] width 27 height 25
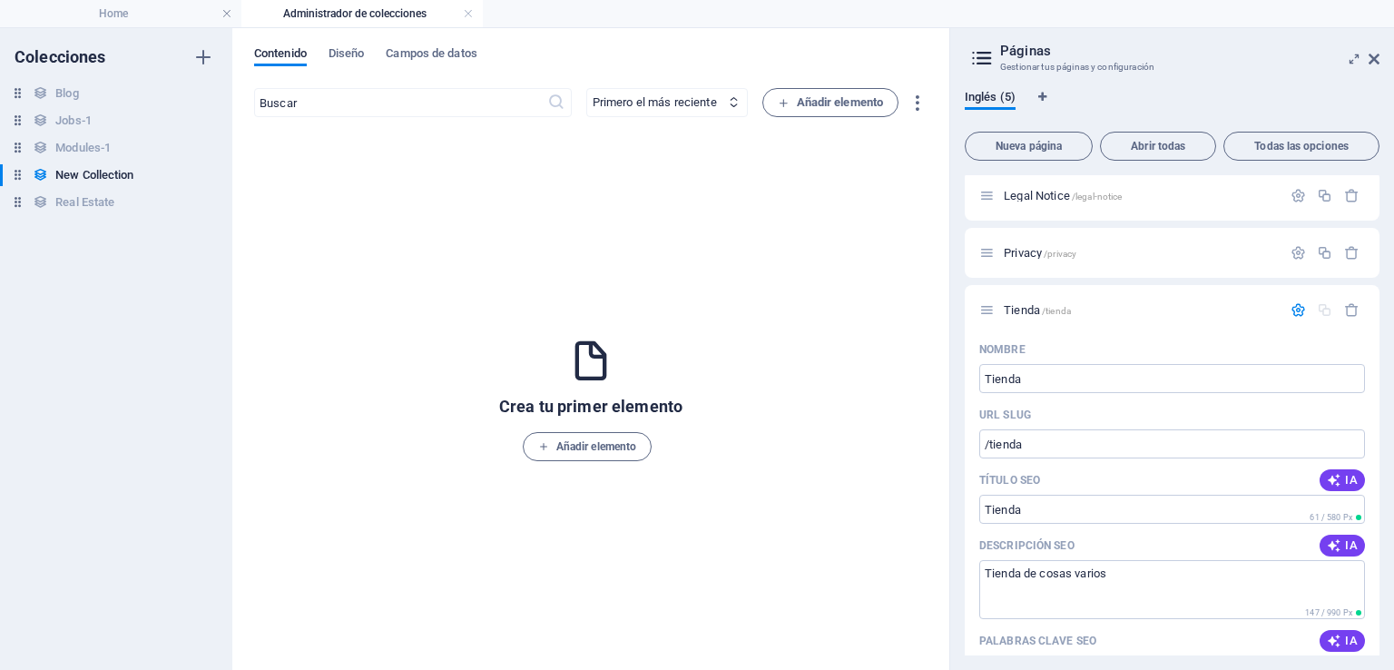
scroll to position [124, 0]
click at [1035, 302] on span "Tienda /tienda" at bounding box center [1037, 305] width 67 height 14
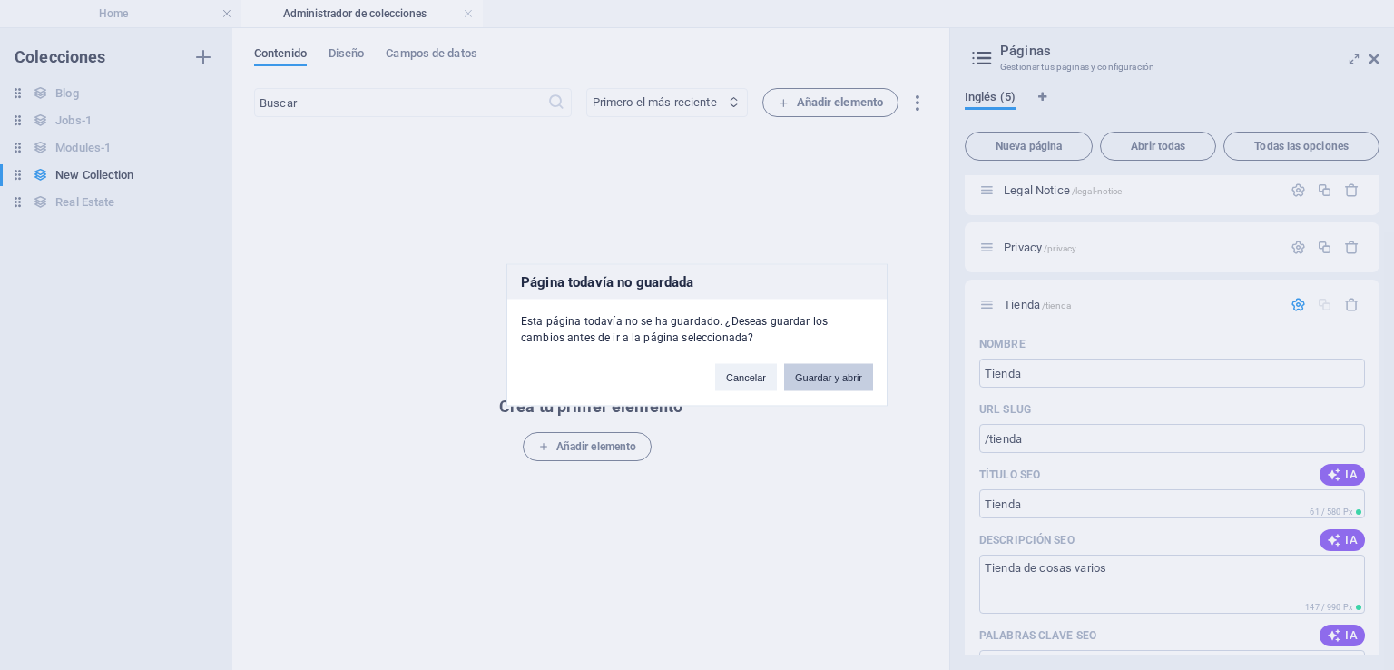
click at [824, 379] on button "Guardar y abrir" at bounding box center [828, 377] width 89 height 27
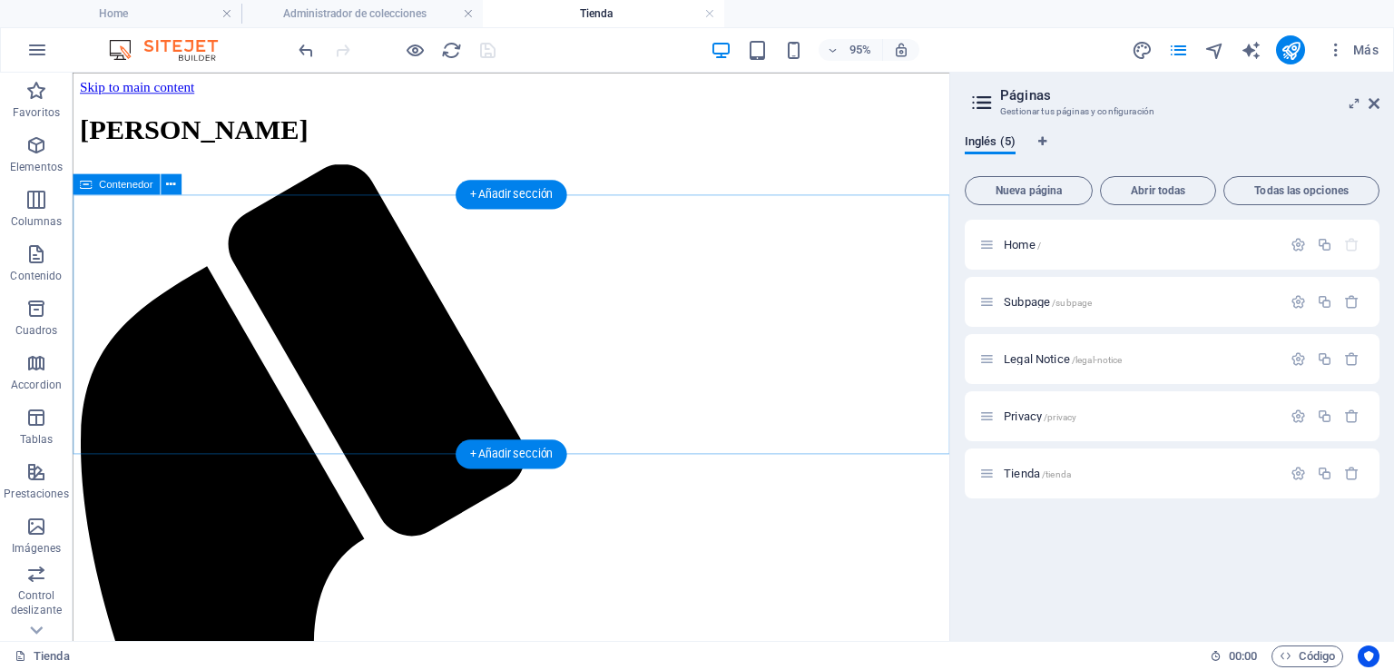
scroll to position [0, 0]
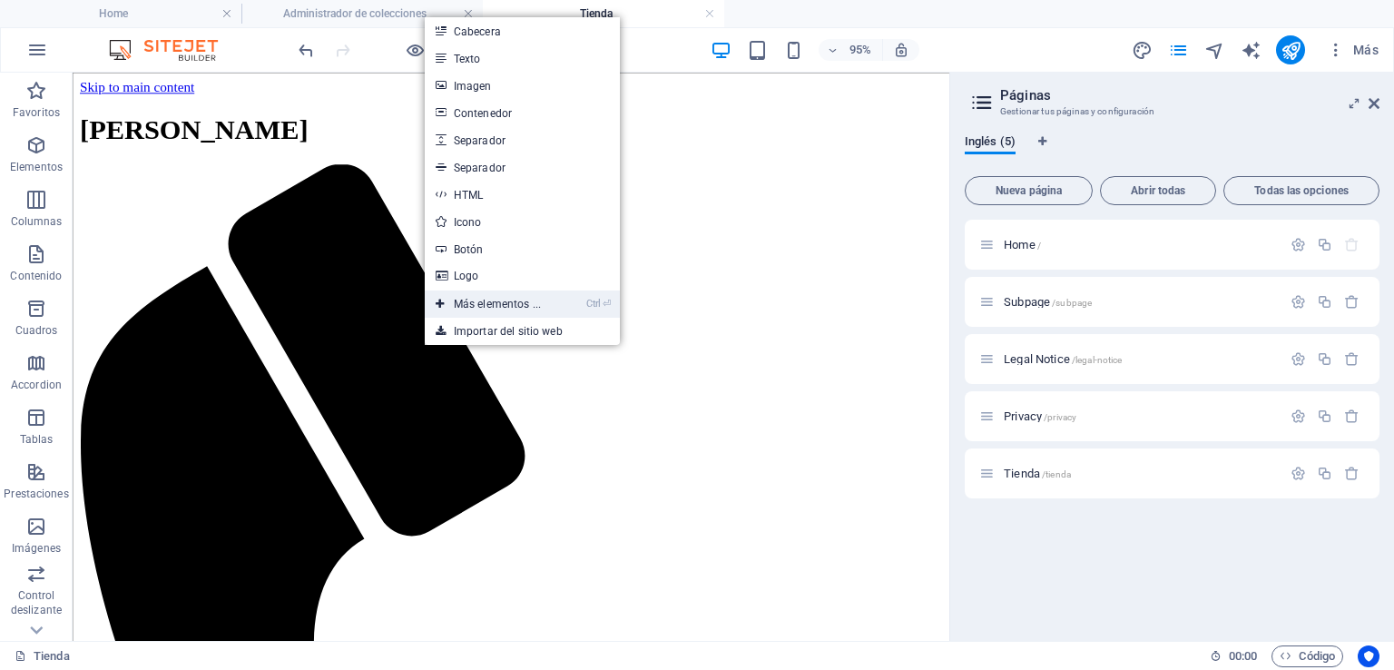
click at [479, 299] on link "Ctrl ⏎ Más elementos ..." at bounding box center [488, 303] width 127 height 27
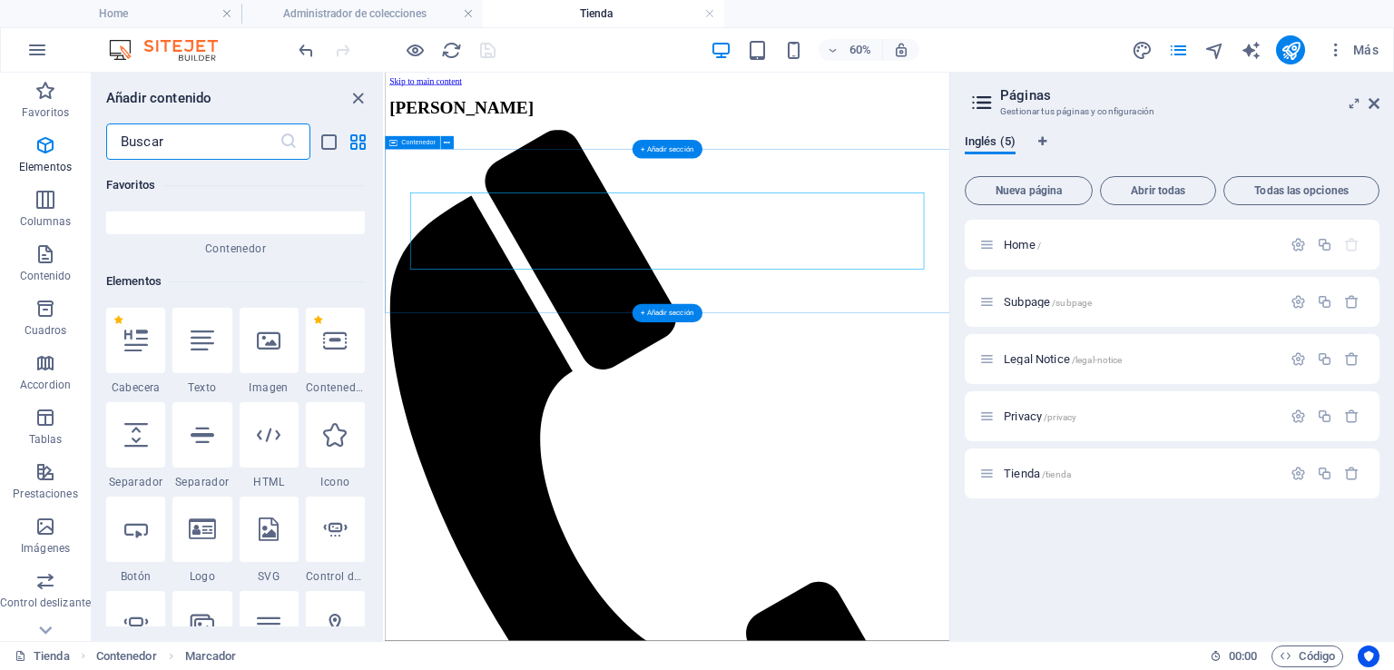
scroll to position [341, 0]
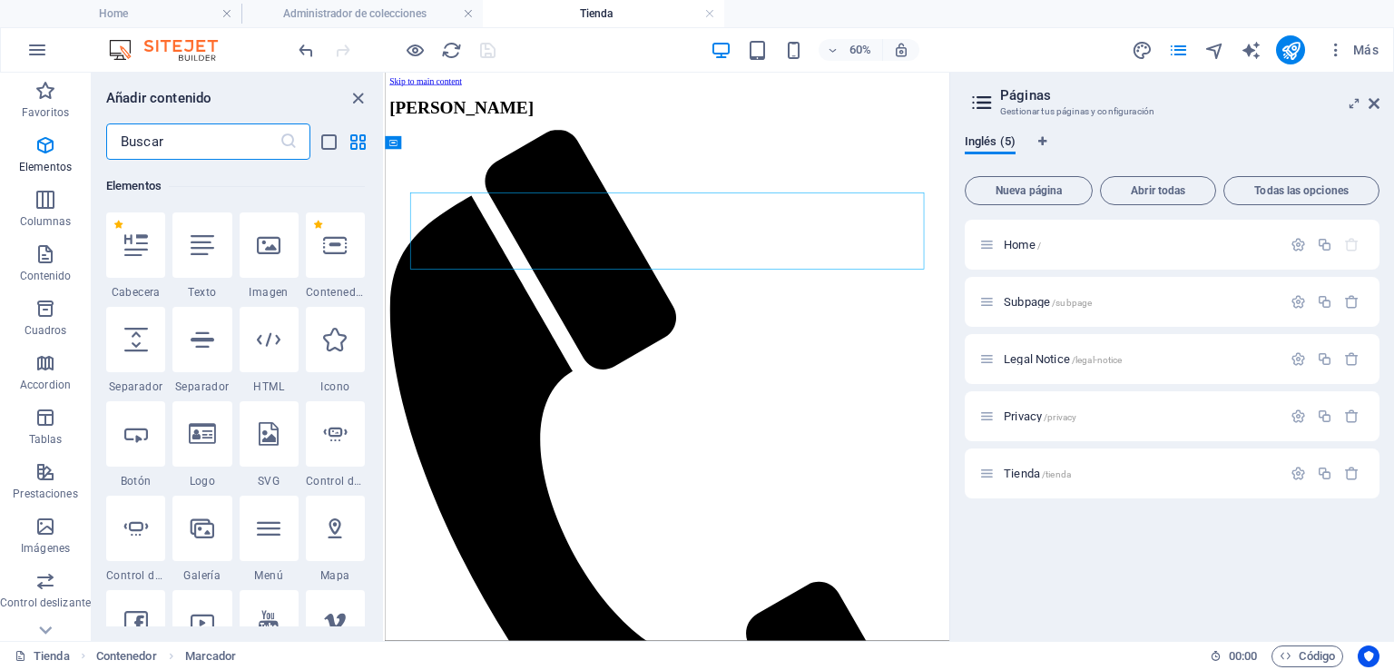
click at [172, 145] on input "text" at bounding box center [192, 141] width 173 height 36
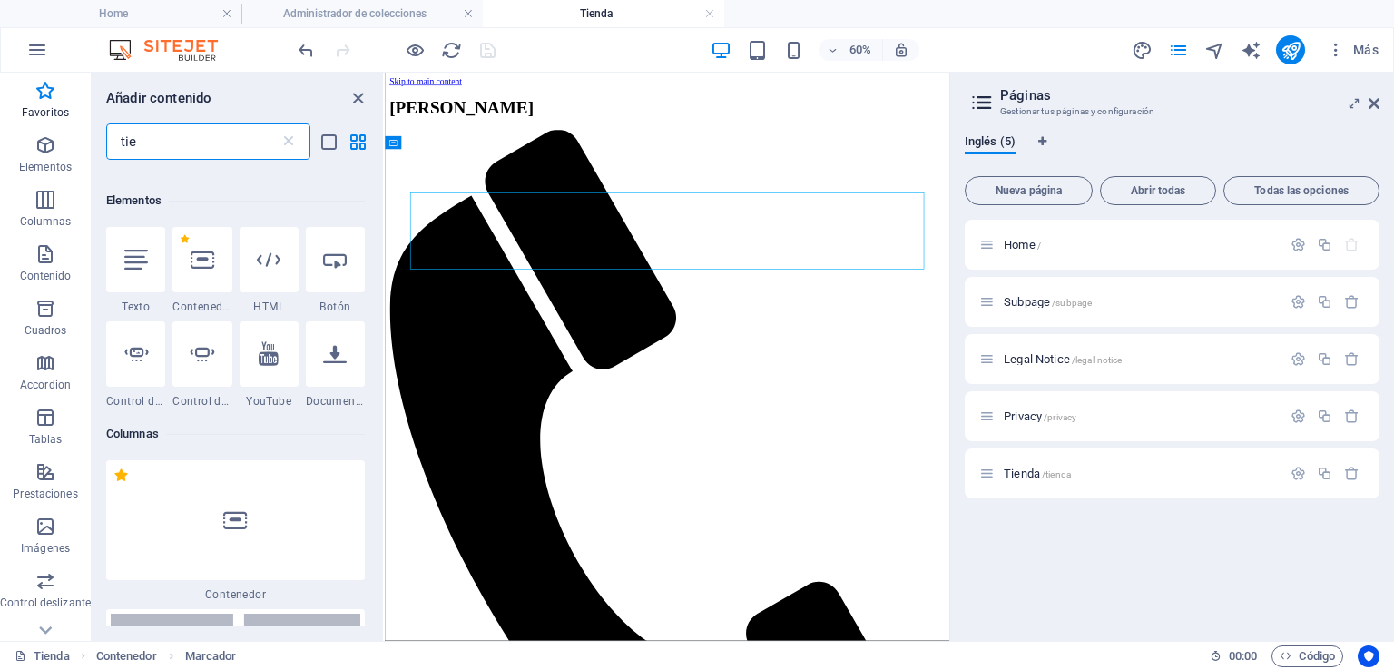
scroll to position [0, 0]
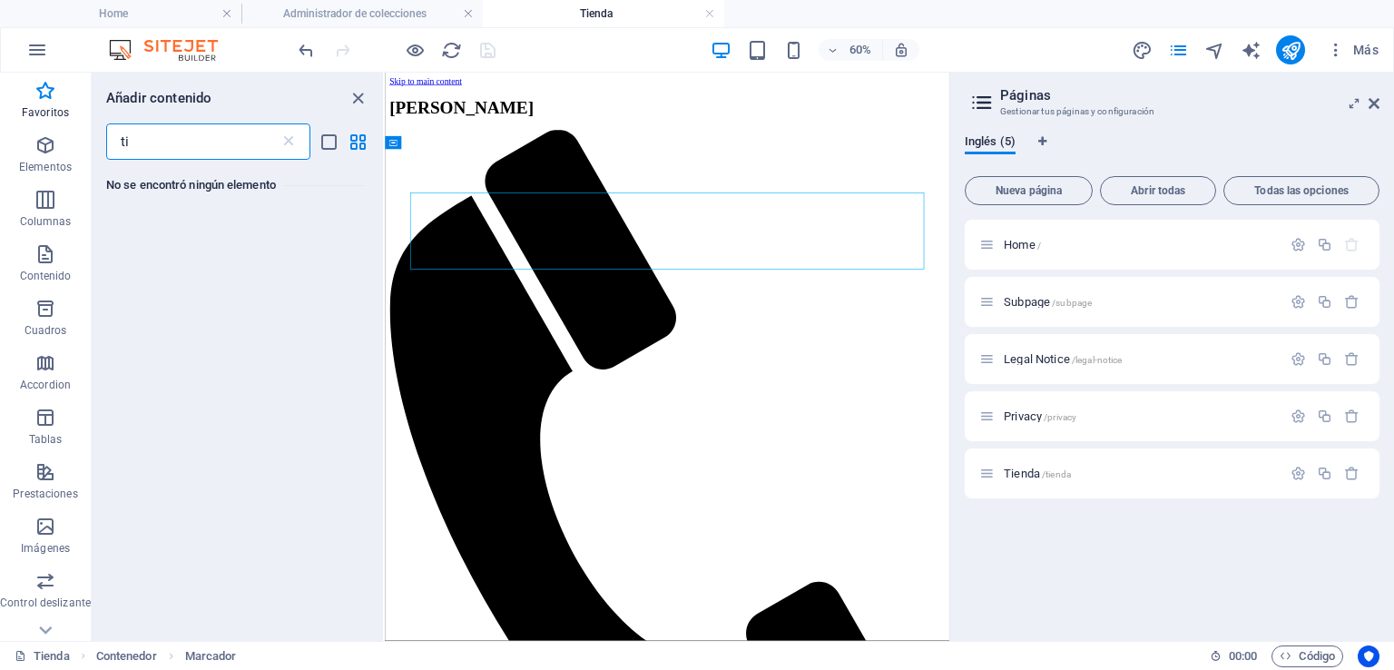
type input "t"
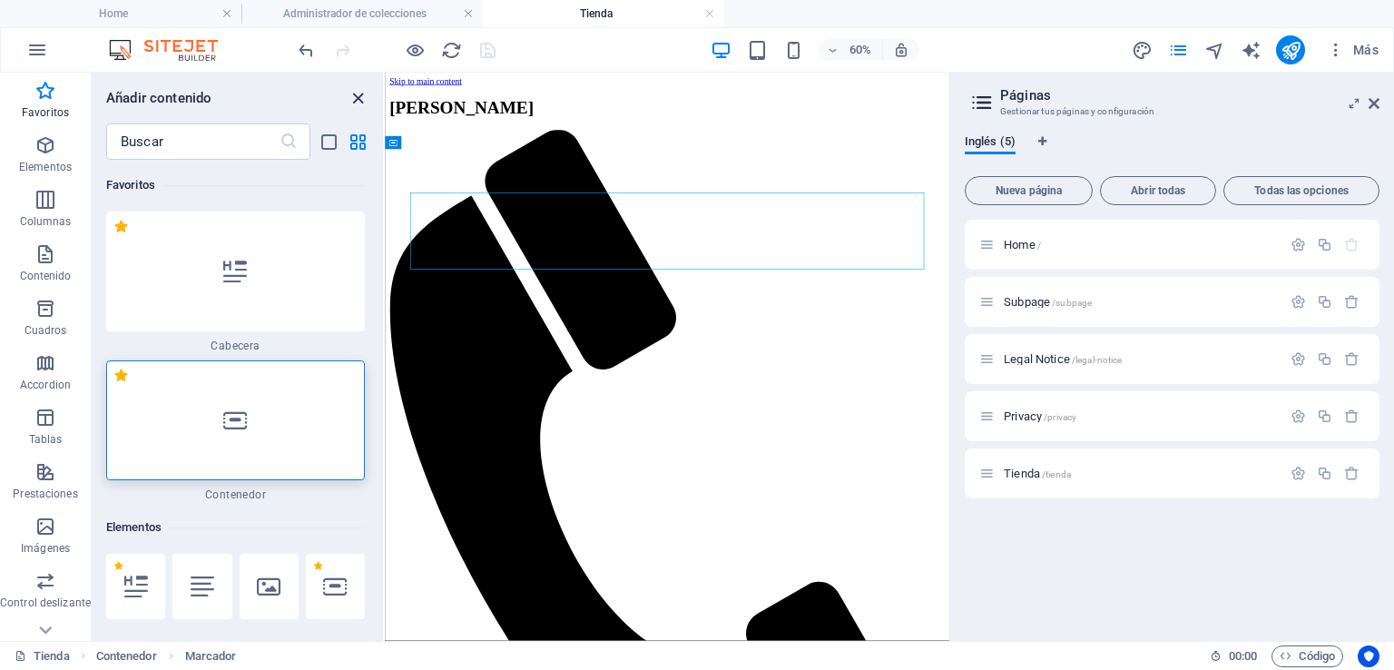
click at [356, 93] on icon "close panel" at bounding box center [358, 98] width 21 height 21
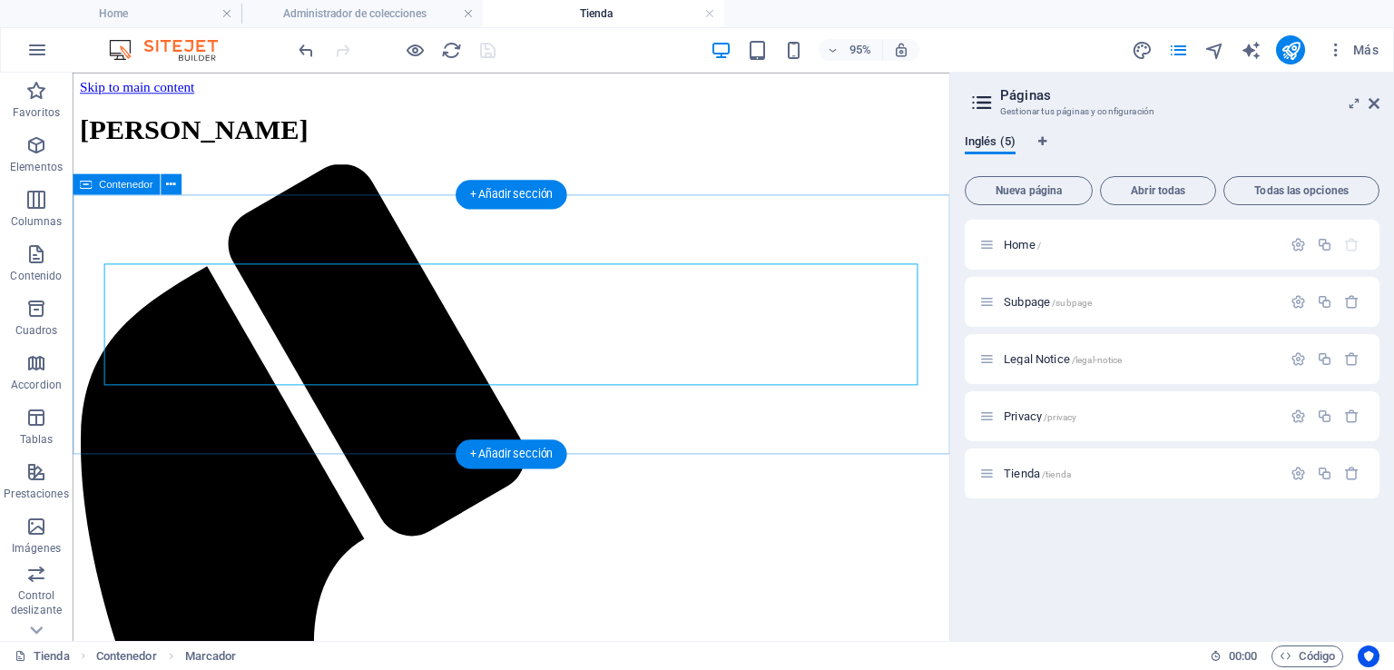
click at [494, 192] on div "+ Añadir sección" at bounding box center [511, 194] width 111 height 29
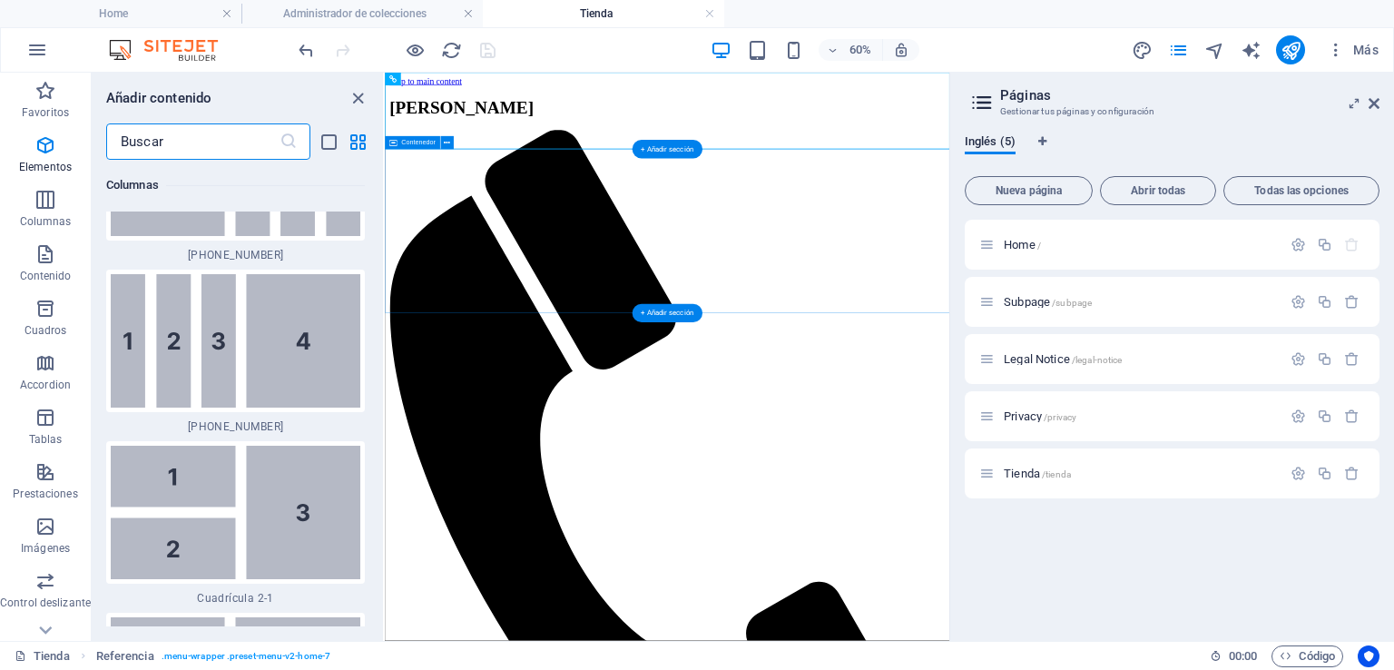
scroll to position [6175, 0]
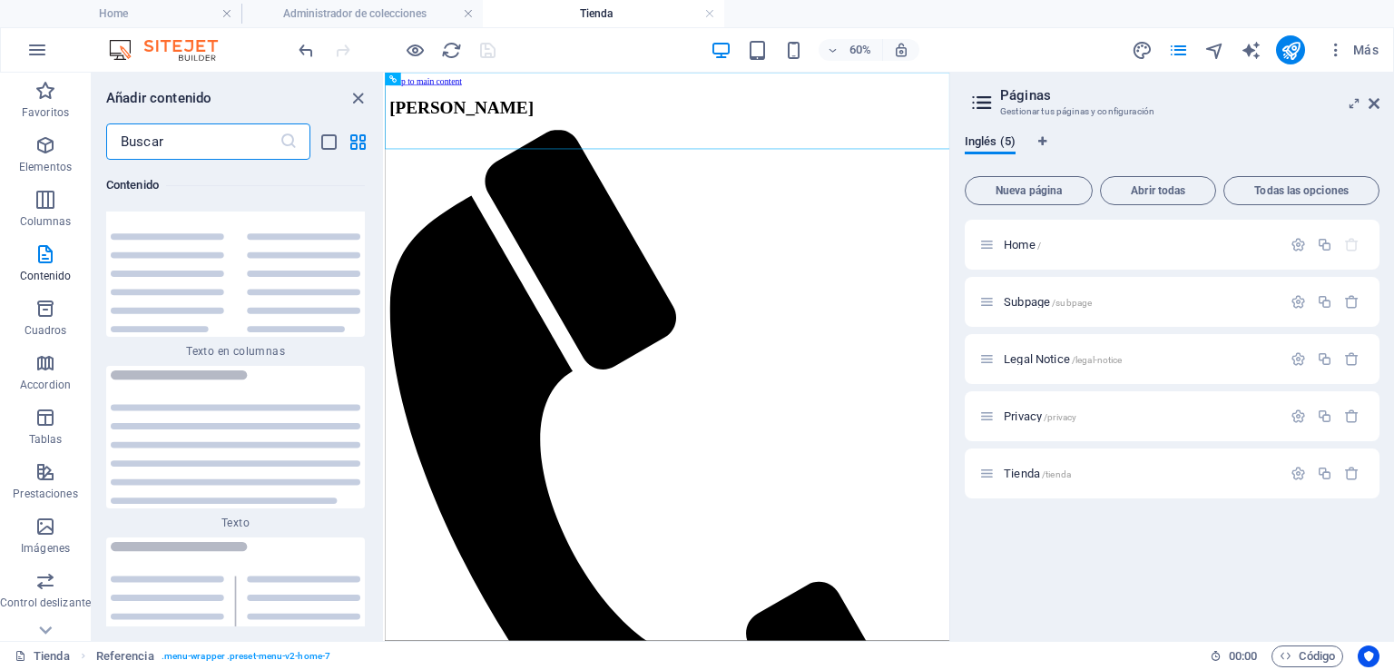
click at [216, 148] on input "text" at bounding box center [192, 141] width 173 height 36
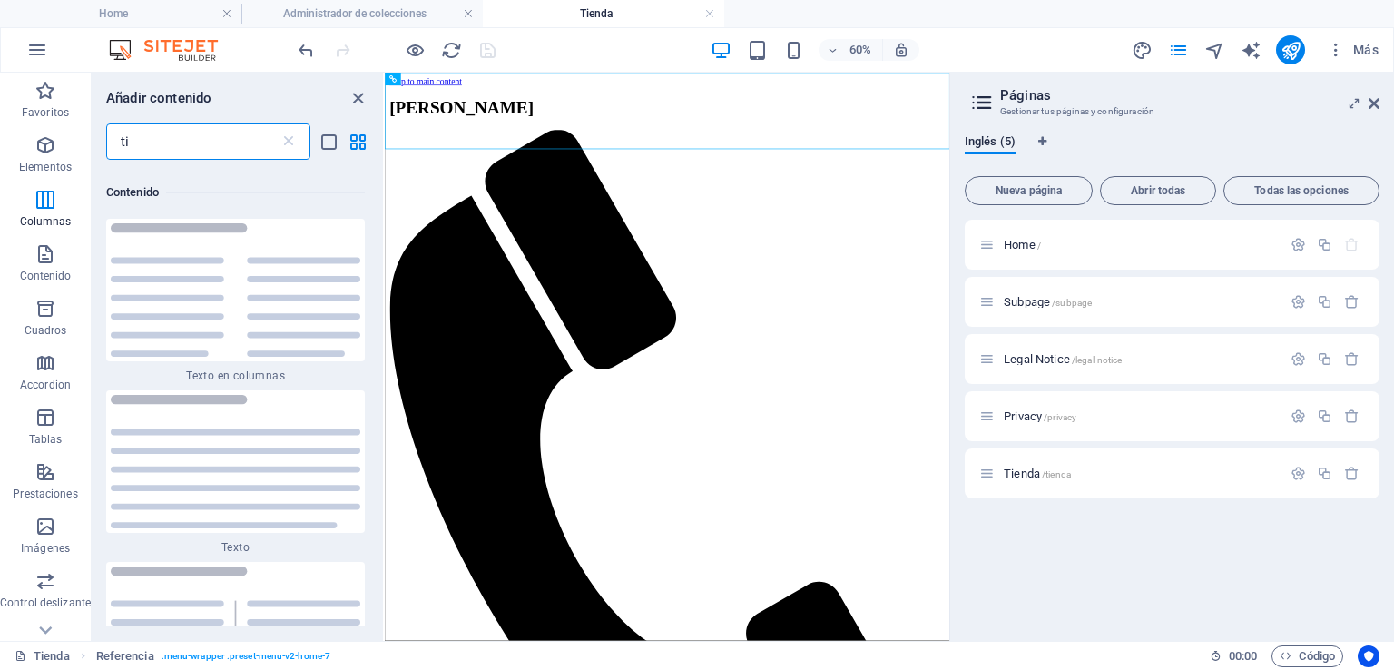
scroll to position [0, 0]
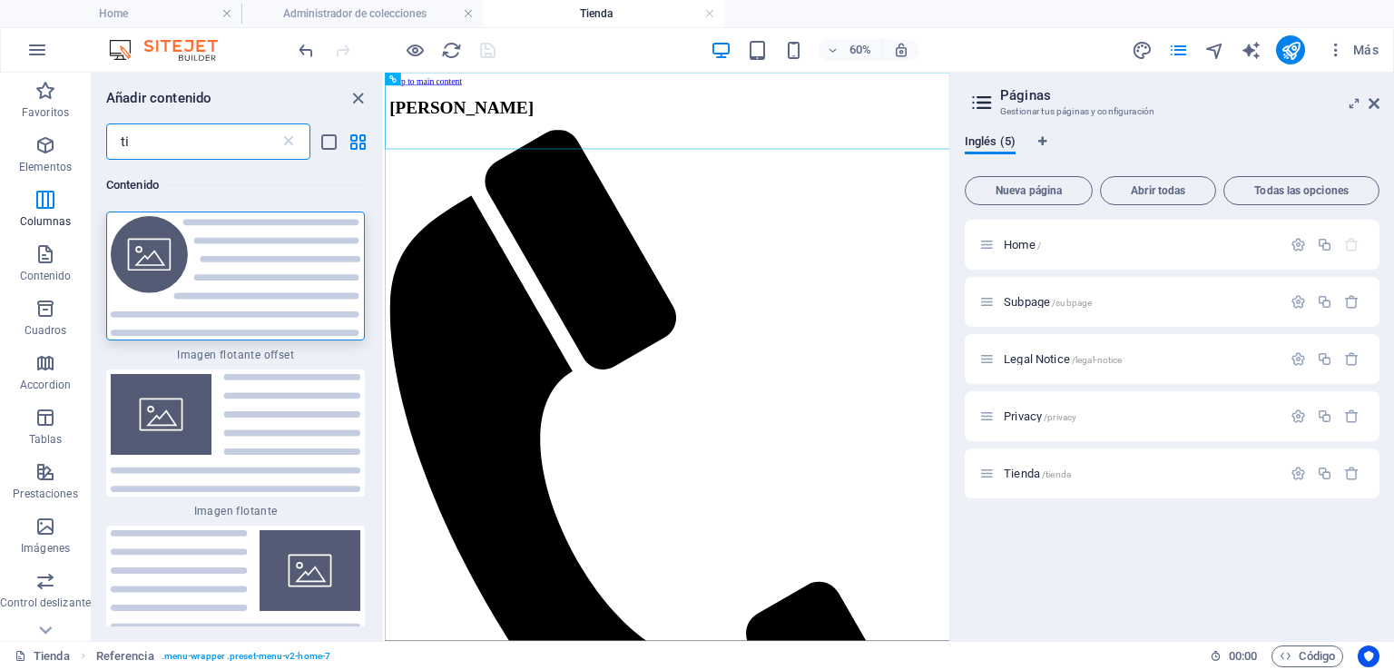
type input "t"
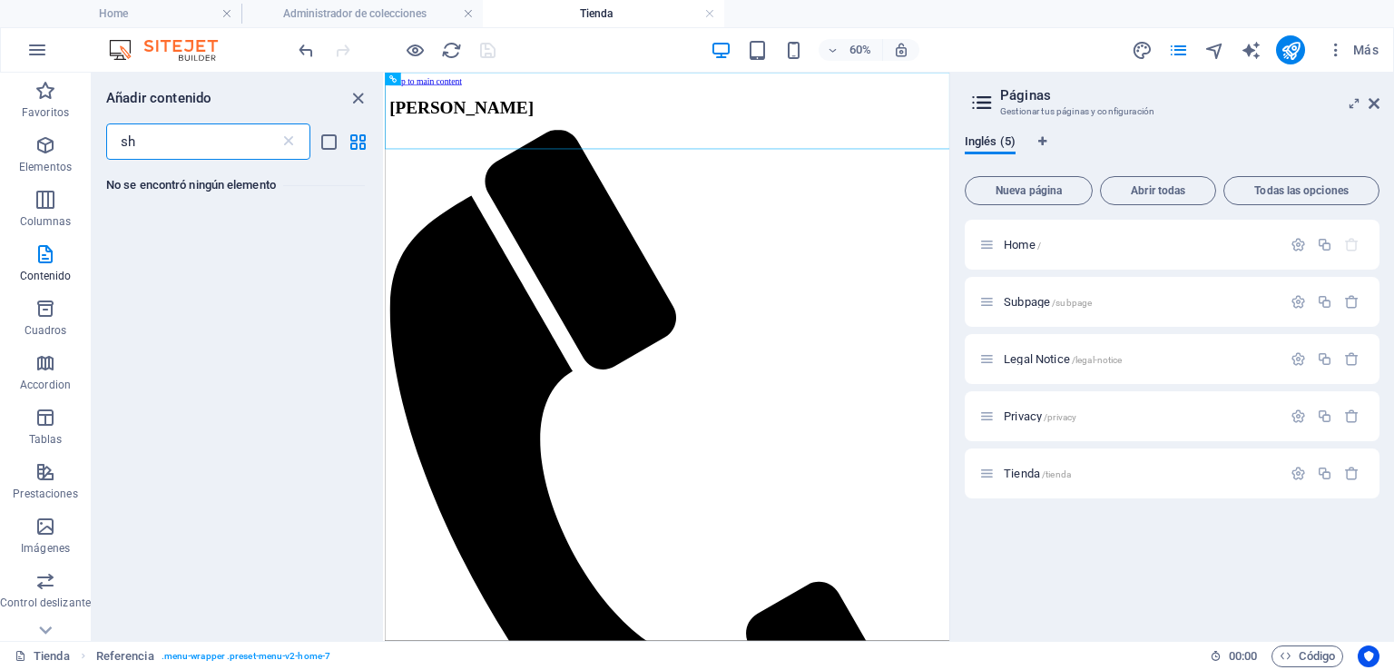
type input "s"
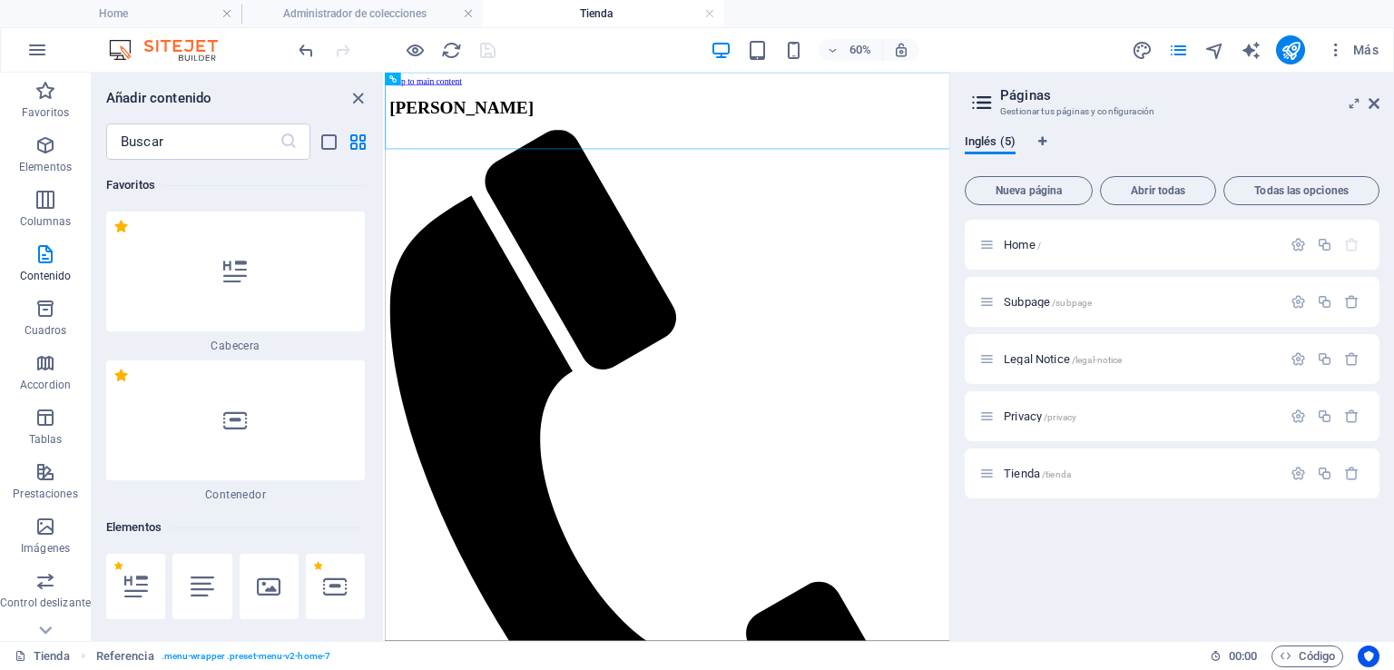
click at [382, 162] on div "Favoritos 1 Star Cabecera 1 Star Contenedor Elementos 1 Star Cabecera 1 Star Te…" at bounding box center [237, 393] width 291 height 467
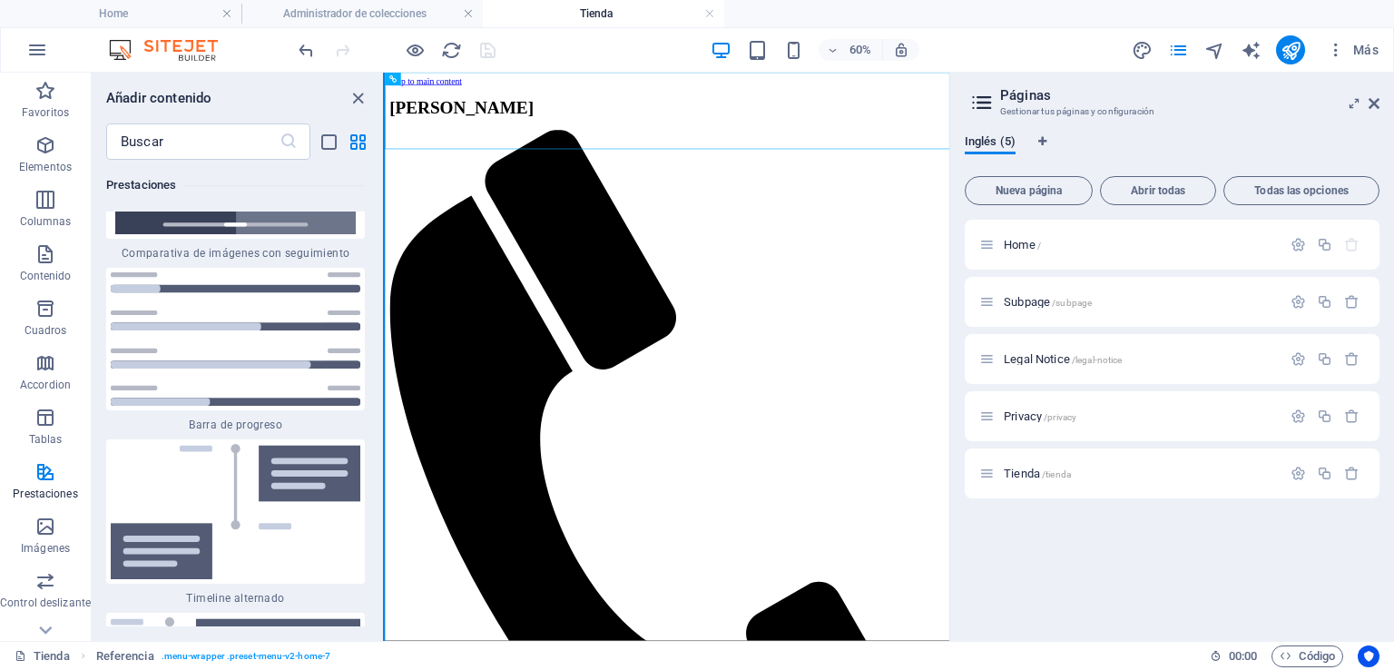
scroll to position [14640, 0]
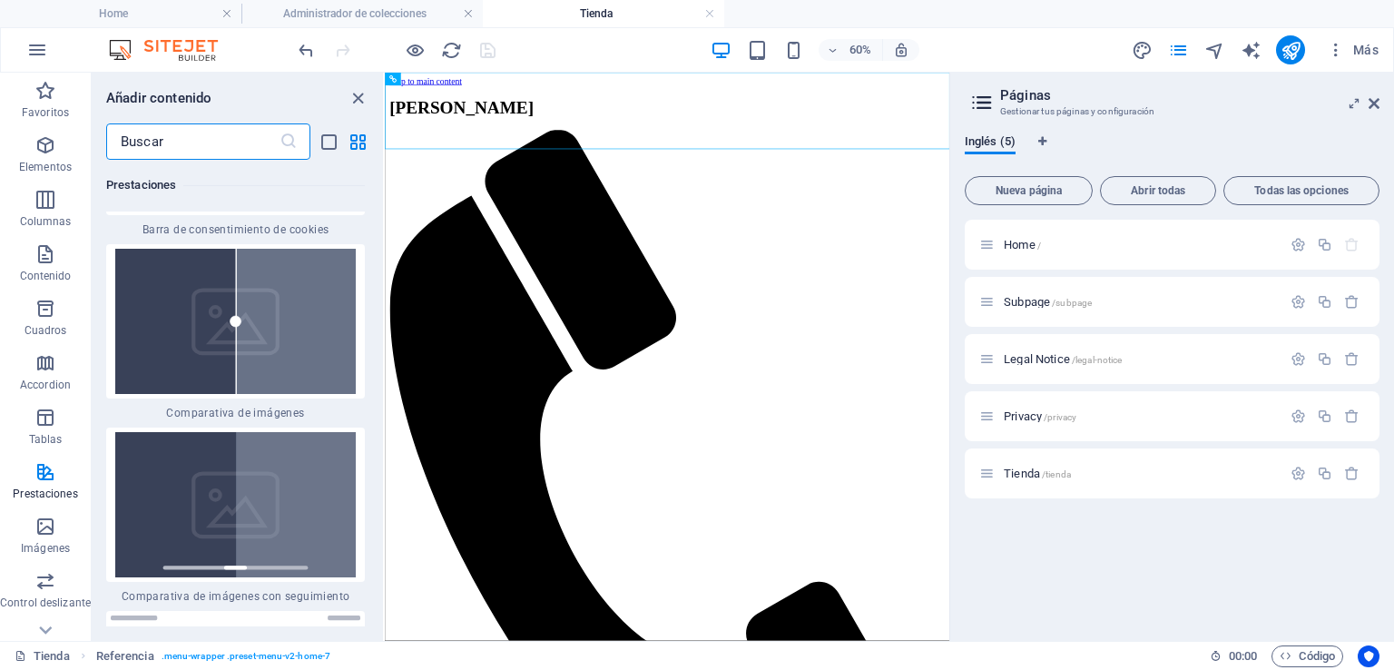
click at [149, 145] on input "text" at bounding box center [192, 141] width 173 height 36
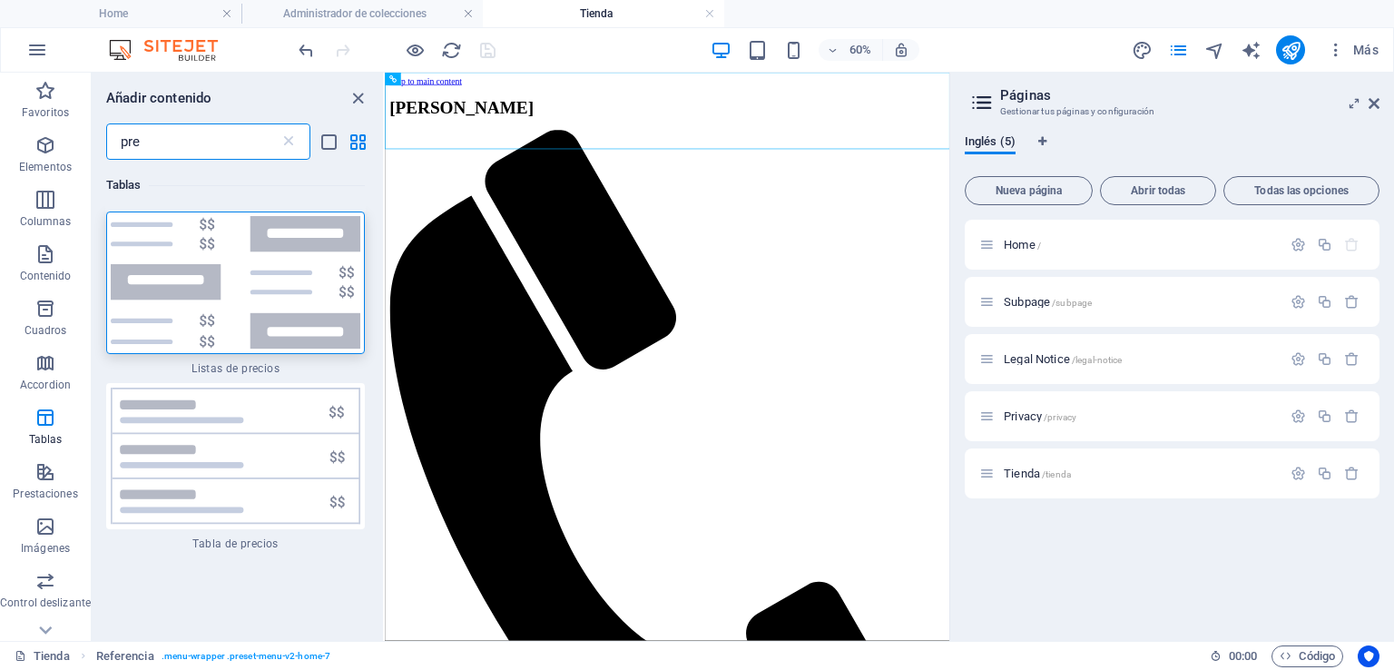
scroll to position [0, 0]
type input "pre"
click at [265, 415] on img at bounding box center [236, 456] width 250 height 137
click at [385, 415] on div "Arrastra aquí para reemplazar el contenido existente. Si quieres crear un eleme…" at bounding box center [667, 357] width 565 height 568
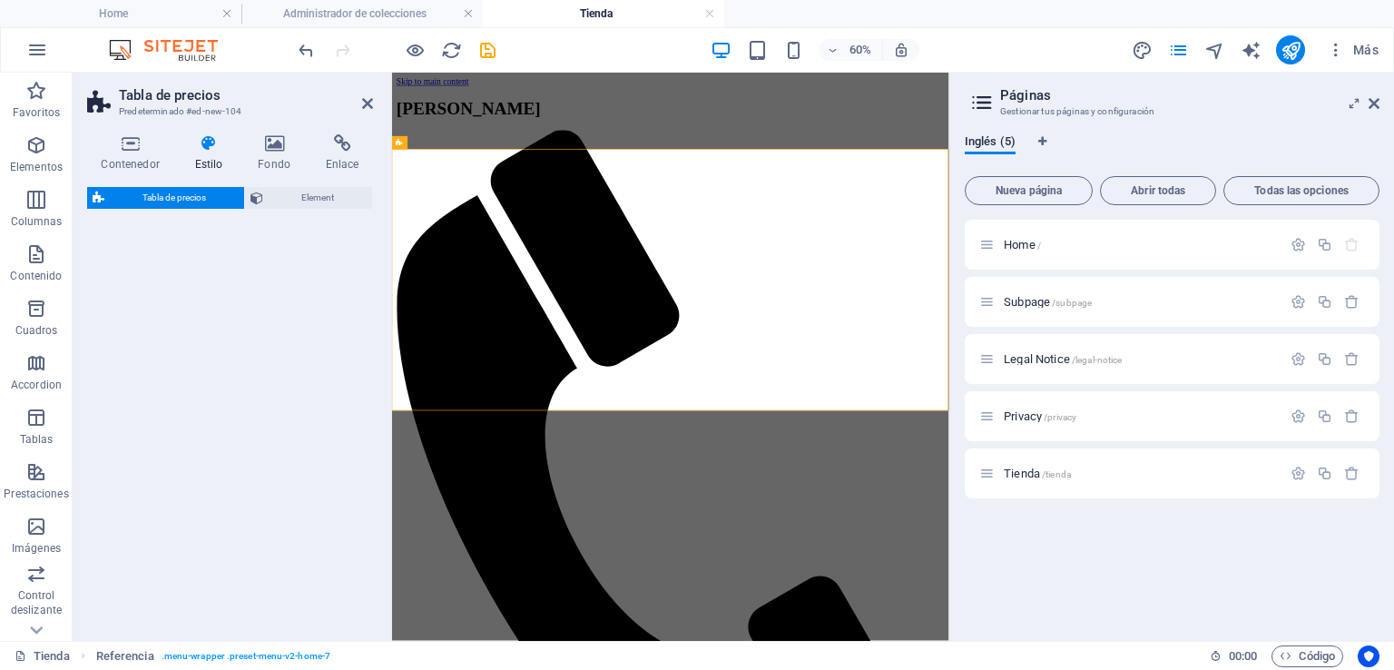
select select "rem"
select select "px"
select select "preset-pricing-table-v3-default"
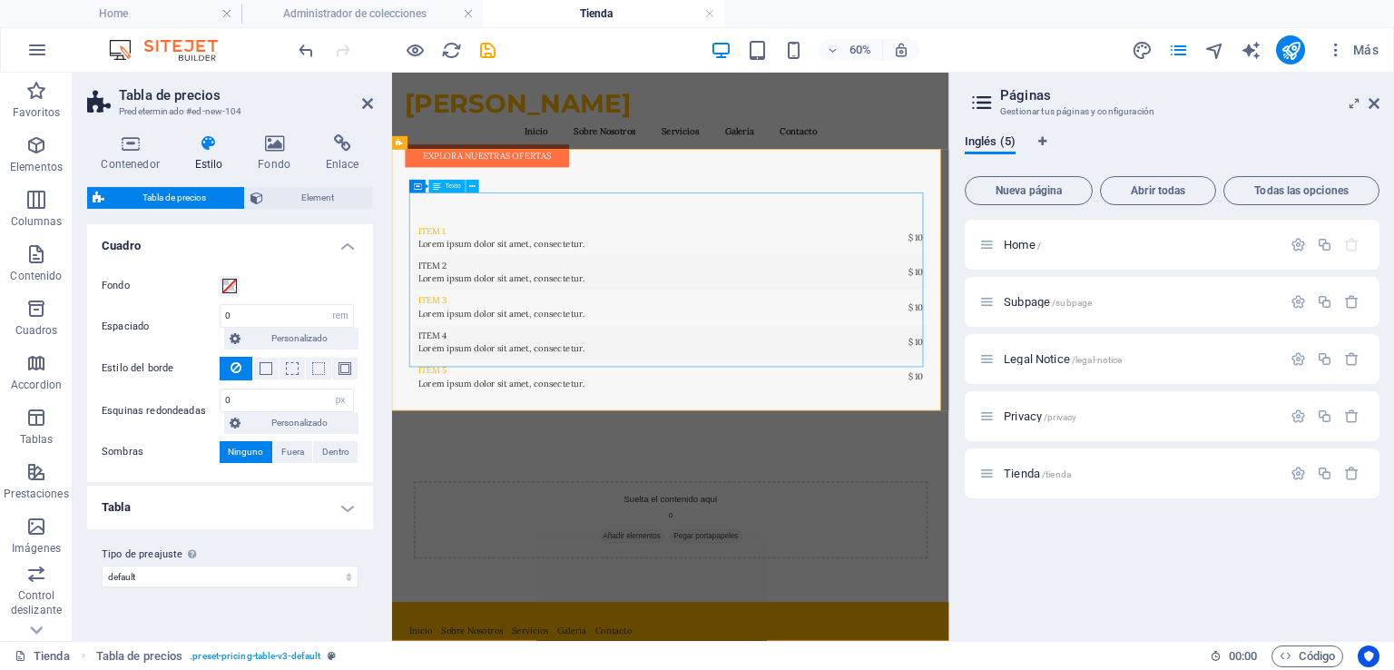
click at [619, 330] on div "Item 1 Lorem ipsum dolor sit amet, consectetur. $ 10 Item 2 Lorem ipsum dolor s…" at bounding box center [856, 463] width 857 height 290
click at [591, 318] on div "Item 1 Lorem ipsum dolor sit amet, consectetur. $ 10 Item 2 Lorem ipsum dolor s…" at bounding box center [856, 463] width 857 height 290
click at [369, 97] on icon at bounding box center [367, 103] width 11 height 15
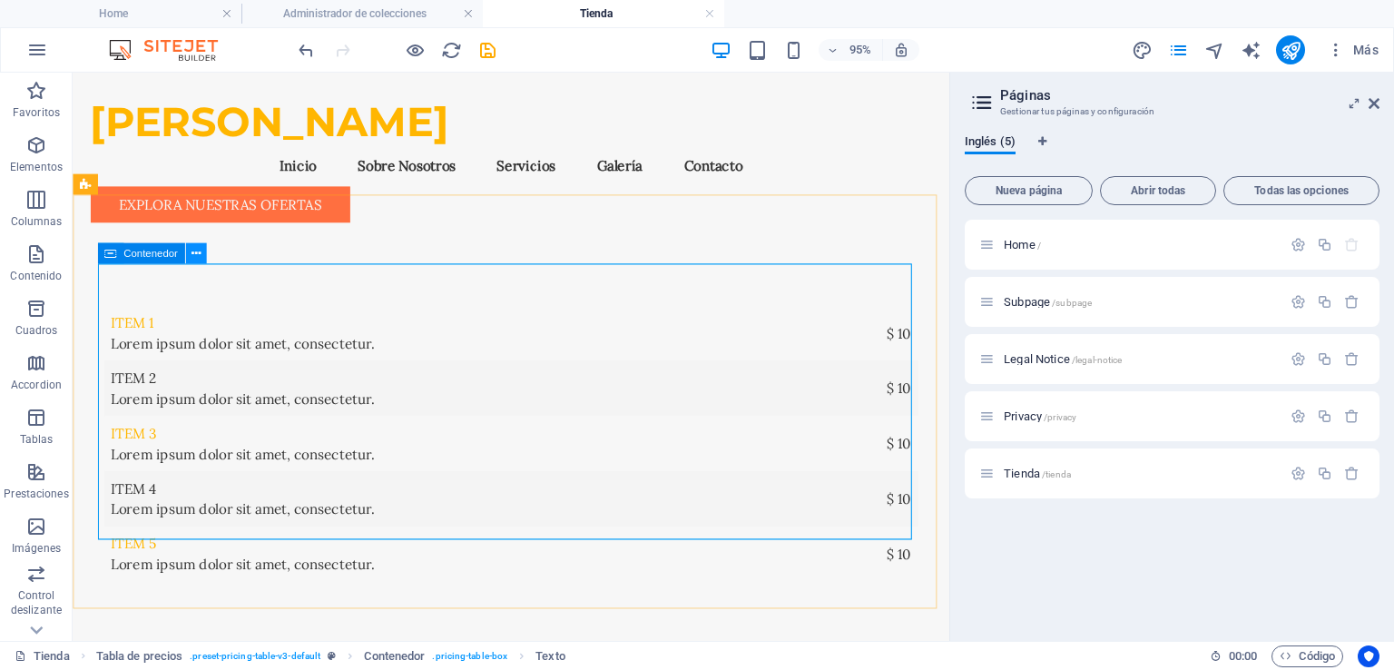
click at [195, 251] on icon at bounding box center [195, 253] width 9 height 18
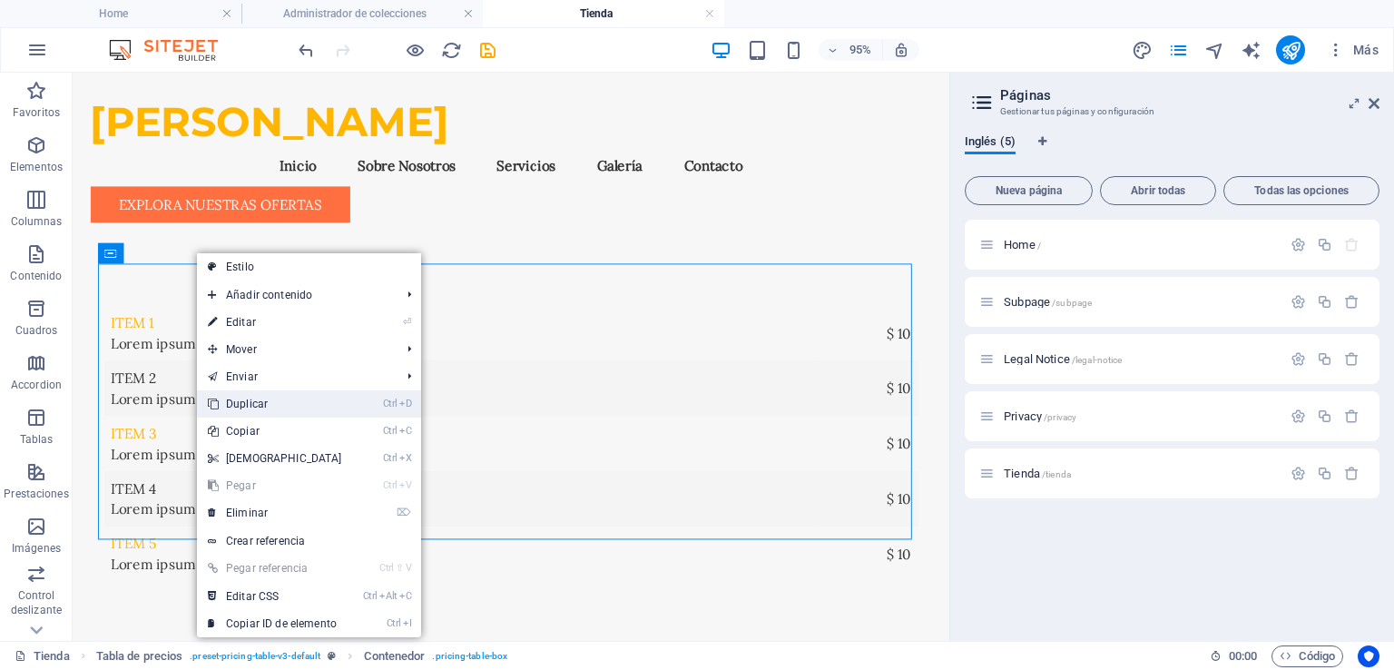
click at [269, 401] on link "Ctrl D Duplicar" at bounding box center [275, 403] width 156 height 27
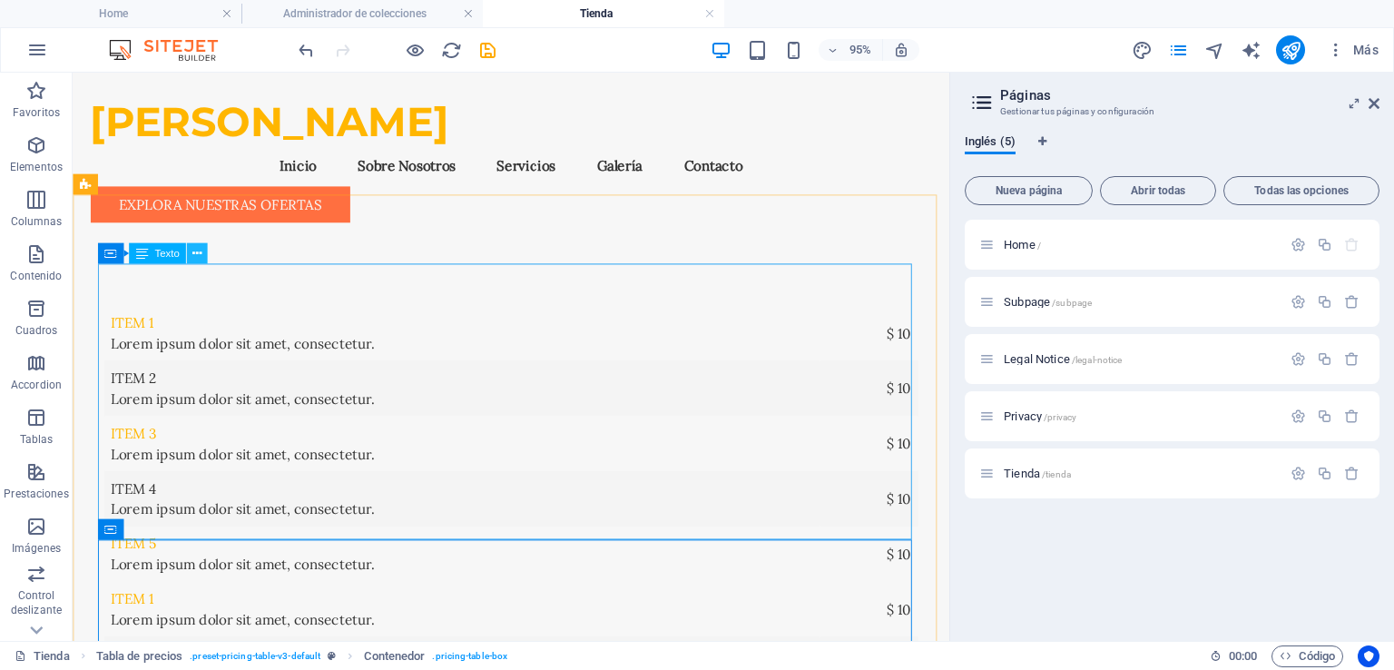
click at [197, 255] on icon at bounding box center [196, 253] width 9 height 18
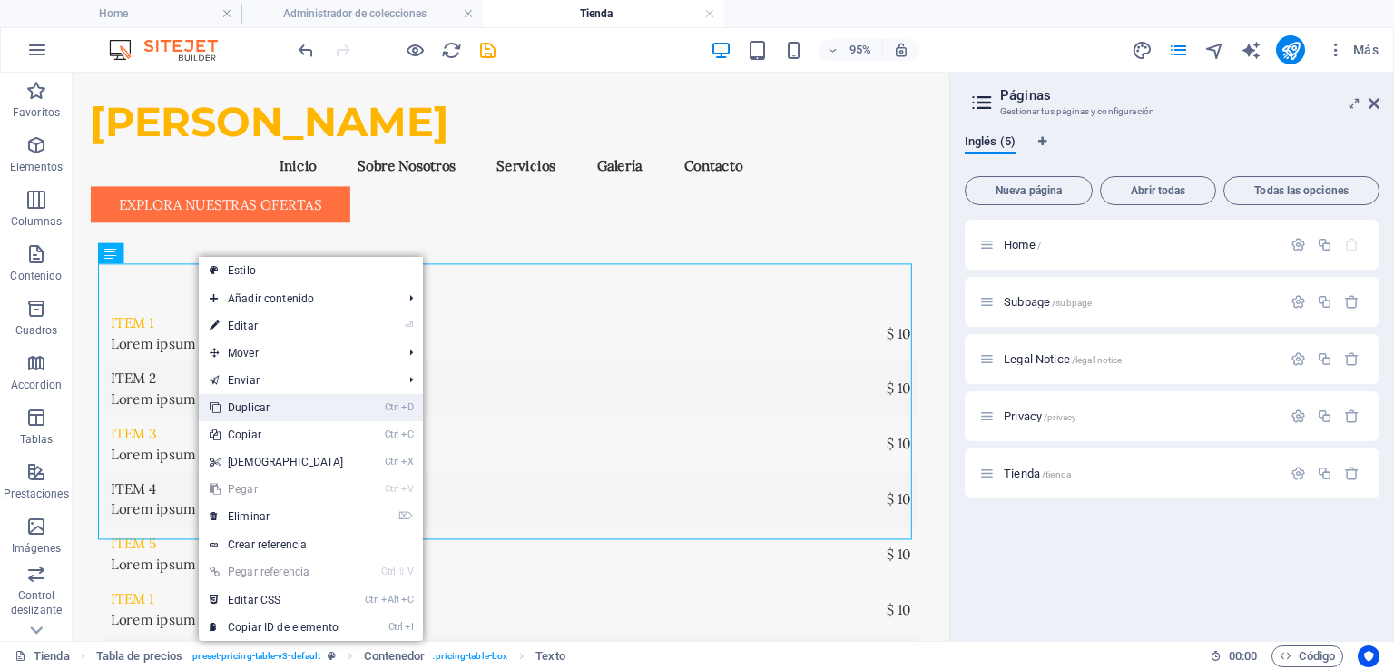
click at [256, 402] on link "Ctrl D Duplicar" at bounding box center [277, 407] width 156 height 27
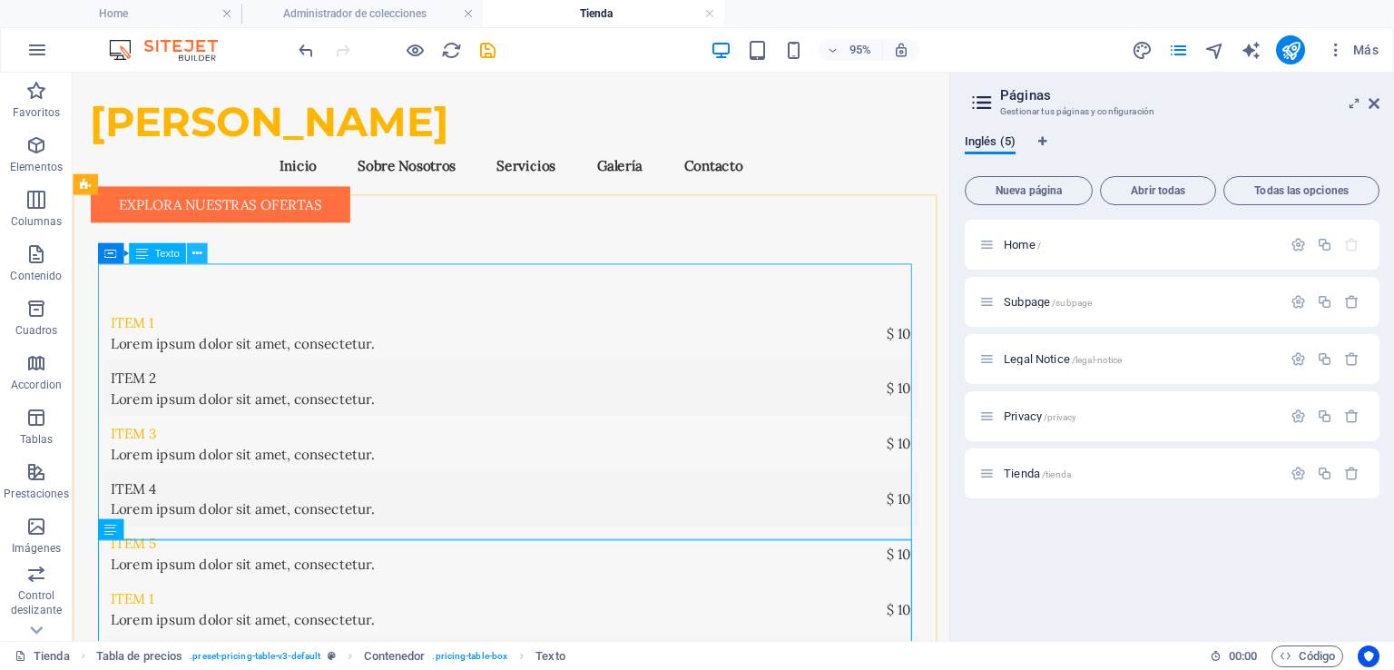
click at [196, 251] on icon at bounding box center [196, 253] width 9 height 18
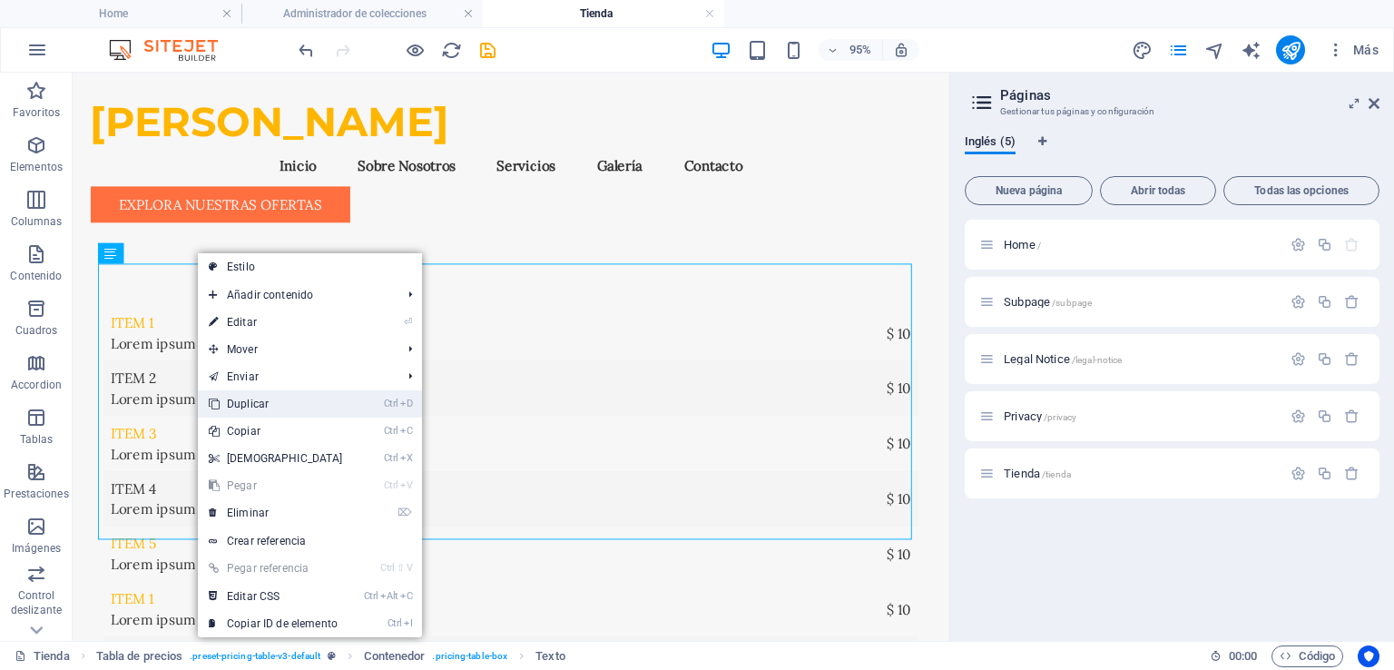
click at [277, 400] on link "Ctrl D Duplicar" at bounding box center [276, 403] width 156 height 27
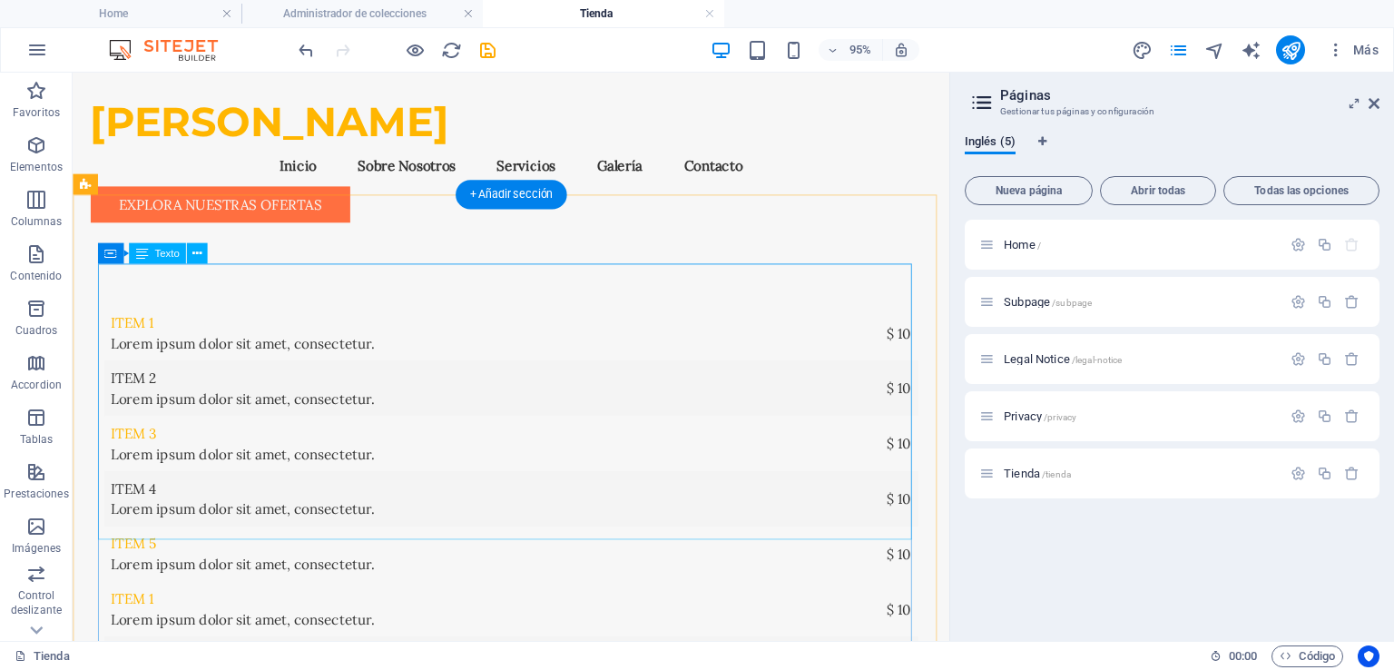
click at [158, 318] on div "Item 1 Lorem ipsum dolor sit amet, consectetur. $ 10 Item 2 Lorem ipsum dolor s…" at bounding box center [534, 463] width 857 height 290
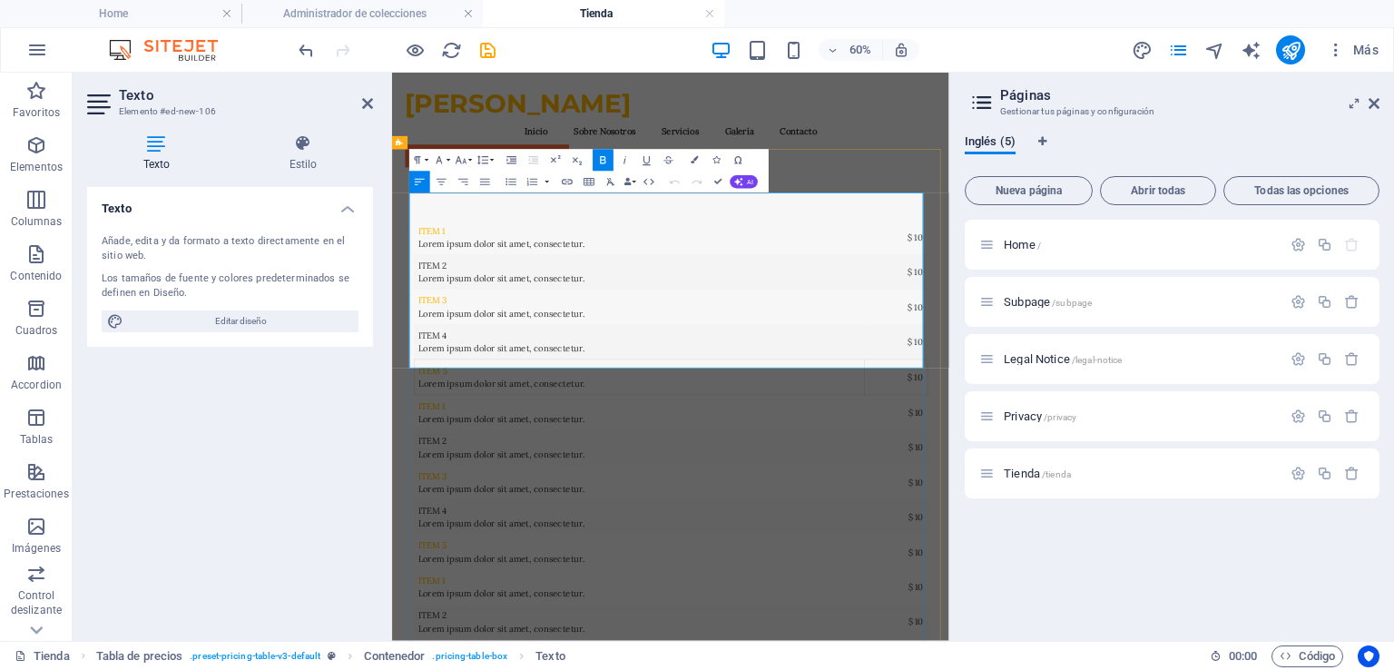
click at [484, 318] on td "Item 1 Lorem ipsum dolor sit amet, consectetur." at bounding box center [804, 347] width 752 height 58
click at [1373, 99] on icon at bounding box center [1374, 103] width 11 height 15
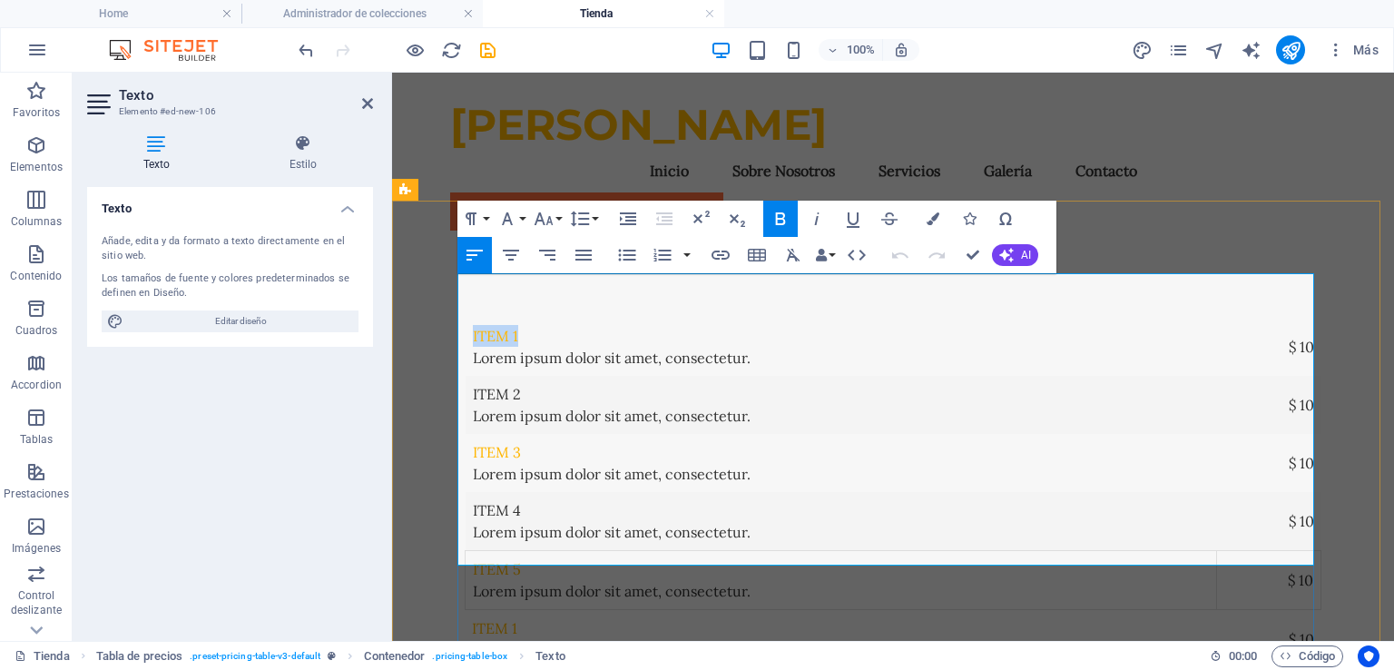
drag, startPoint x: 524, startPoint y: 290, endPoint x: 462, endPoint y: 289, distance: 61.7
click at [466, 318] on td "Item 1 Lorem ipsum dolor sit amet, consectetur." at bounding box center [842, 347] width 752 height 58
click at [519, 318] on td "Item 1 Lorem ipsum dolor sit amet, consectetur." at bounding box center [842, 347] width 752 height 58
drag, startPoint x: 520, startPoint y: 292, endPoint x: 469, endPoint y: 292, distance: 50.8
click at [469, 318] on td "Item 1 Lorem ipsum dolor sit amet, consectetur." at bounding box center [842, 347] width 752 height 58
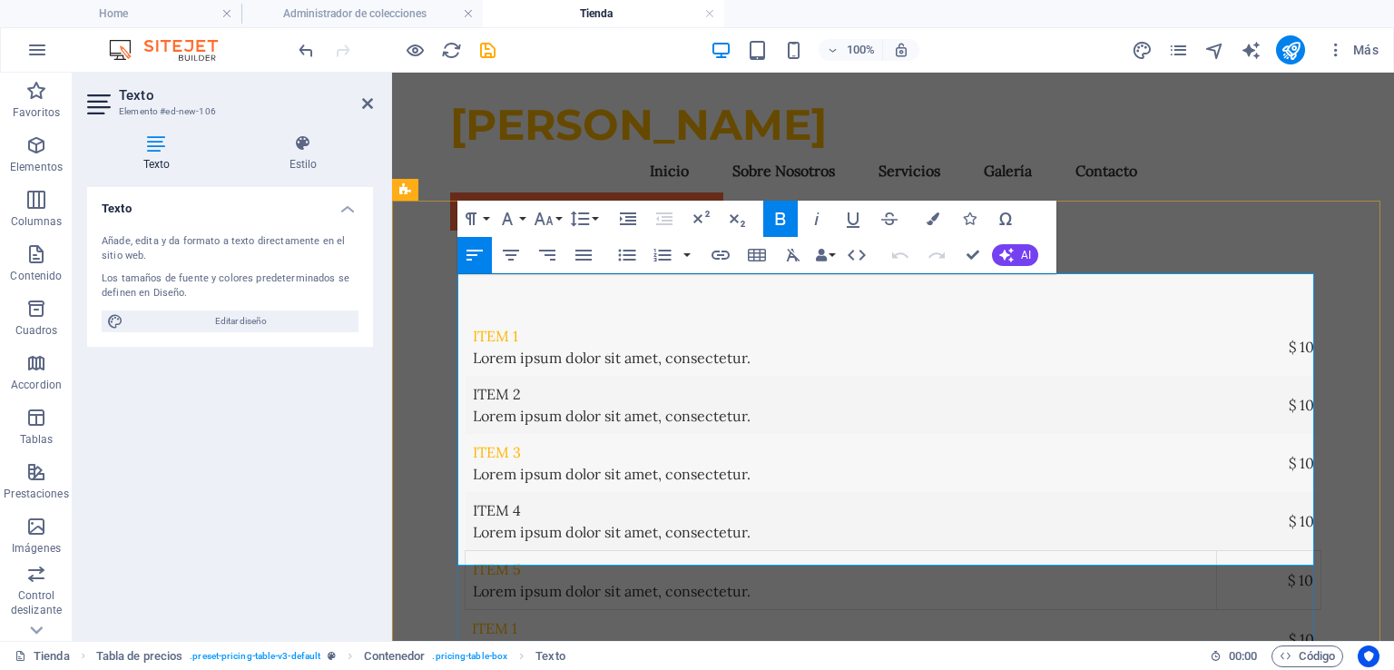
click at [473, 327] on strong "Item 1" at bounding box center [495, 336] width 45 height 18
drag, startPoint x: 465, startPoint y: 294, endPoint x: 516, endPoint y: 295, distance: 50.8
click at [516, 318] on td "Item 1 Lorem ipsum dolor sit amet, consectetur." at bounding box center [842, 347] width 752 height 58
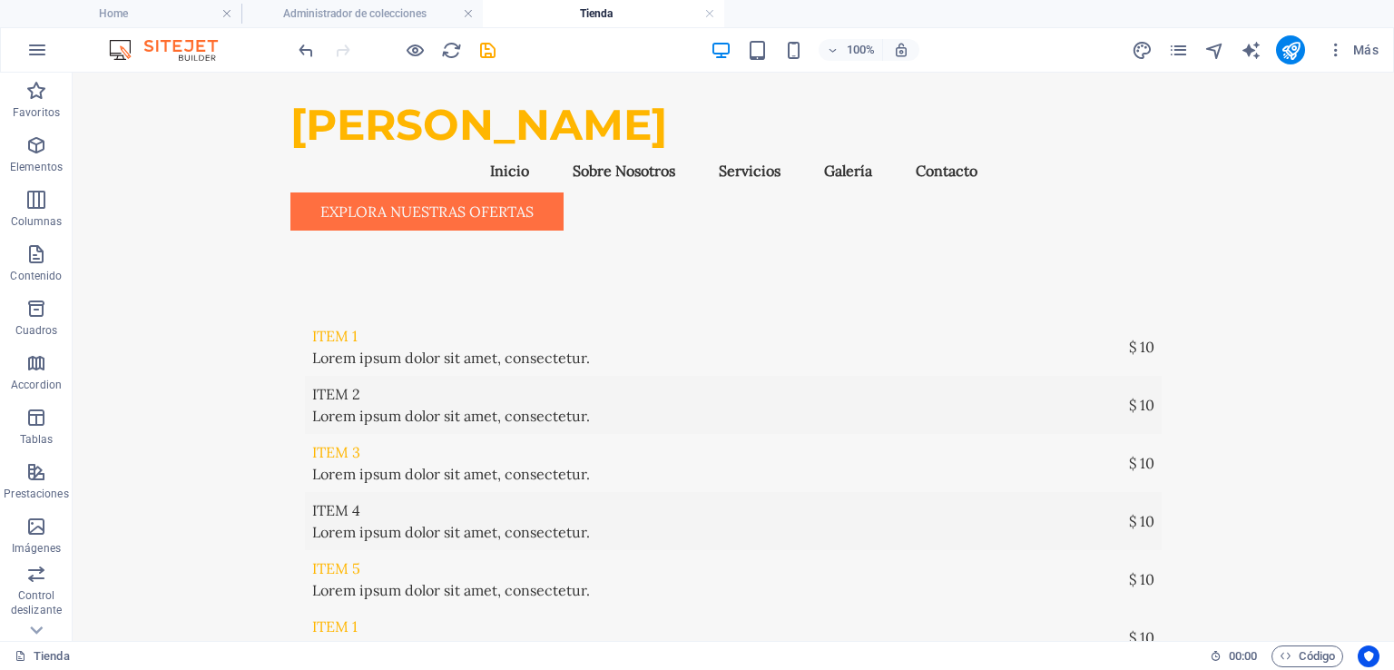
drag, startPoint x: 1387, startPoint y: 198, endPoint x: 1440, endPoint y: 118, distance: 95.7
click at [1179, 47] on icon "pages" at bounding box center [1178, 50] width 21 height 21
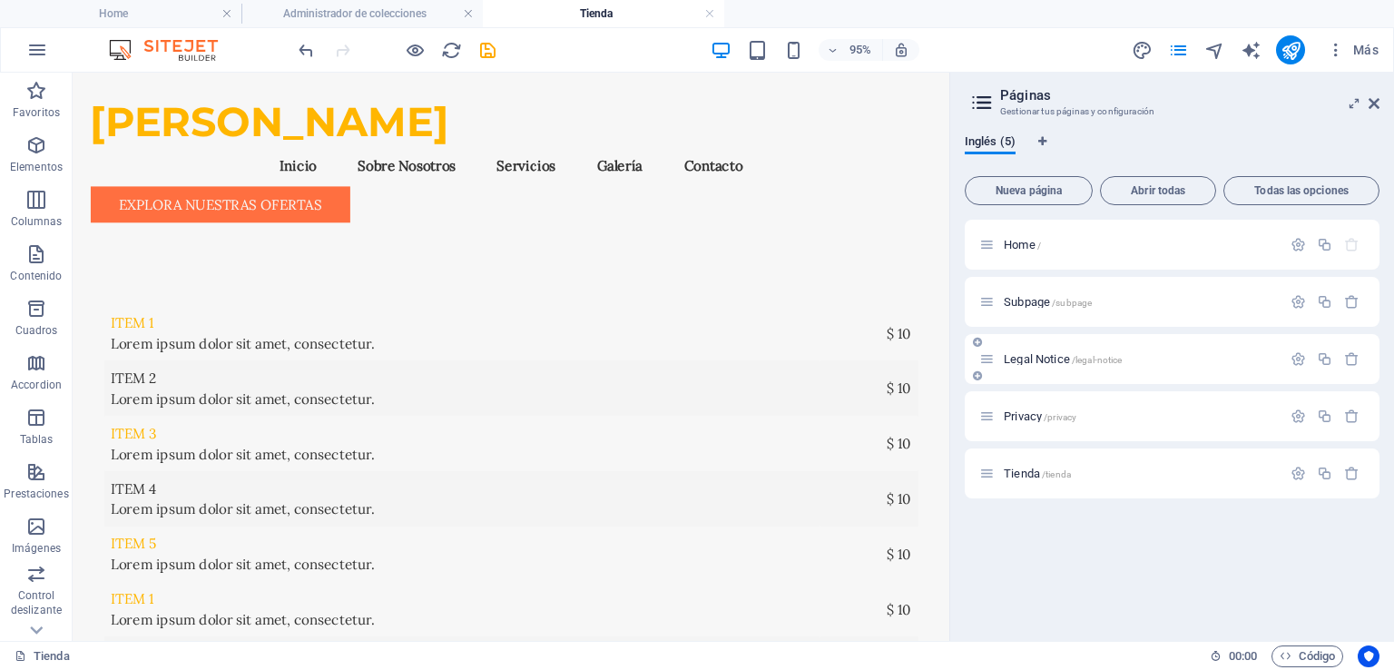
drag, startPoint x: 1033, startPoint y: 471, endPoint x: 1041, endPoint y: 340, distance: 131.0
click at [1041, 340] on div "Home / Subpage /subpage Legal Notice /legal-notice Privacy /privacy Tienda /tie…" at bounding box center [1172, 359] width 415 height 279
drag, startPoint x: 984, startPoint y: 476, endPoint x: 982, endPoint y: 280, distance: 195.2
click at [982, 280] on div "Home / Subpage /subpage Legal Notice /legal-notice Privacy /privacy Tienda /tie…" at bounding box center [1172, 359] width 415 height 279
click at [1018, 299] on span "Tienda /tienda" at bounding box center [1037, 302] width 67 height 14
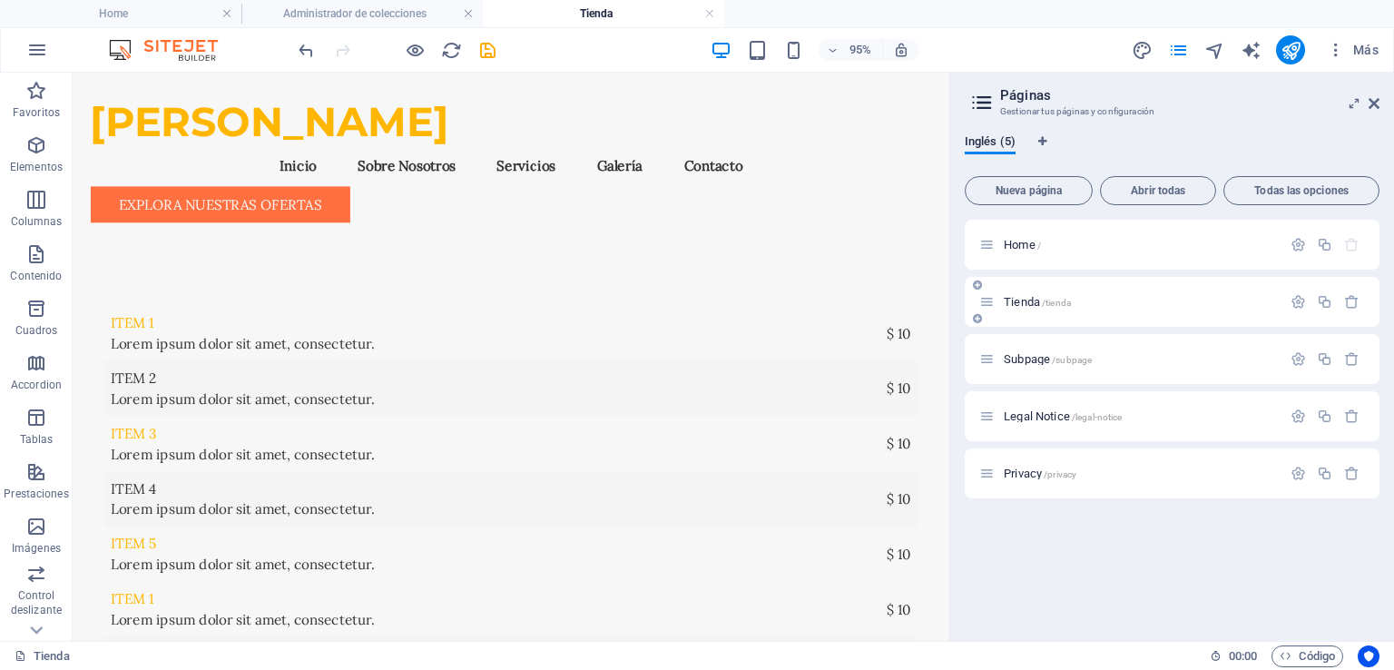
click at [1018, 299] on span "Tienda /tienda" at bounding box center [1037, 302] width 67 height 14
click at [779, 149] on nav "Inicio Sobre Nosotros Servicios Galería Contacto" at bounding box center [535, 171] width 886 height 44
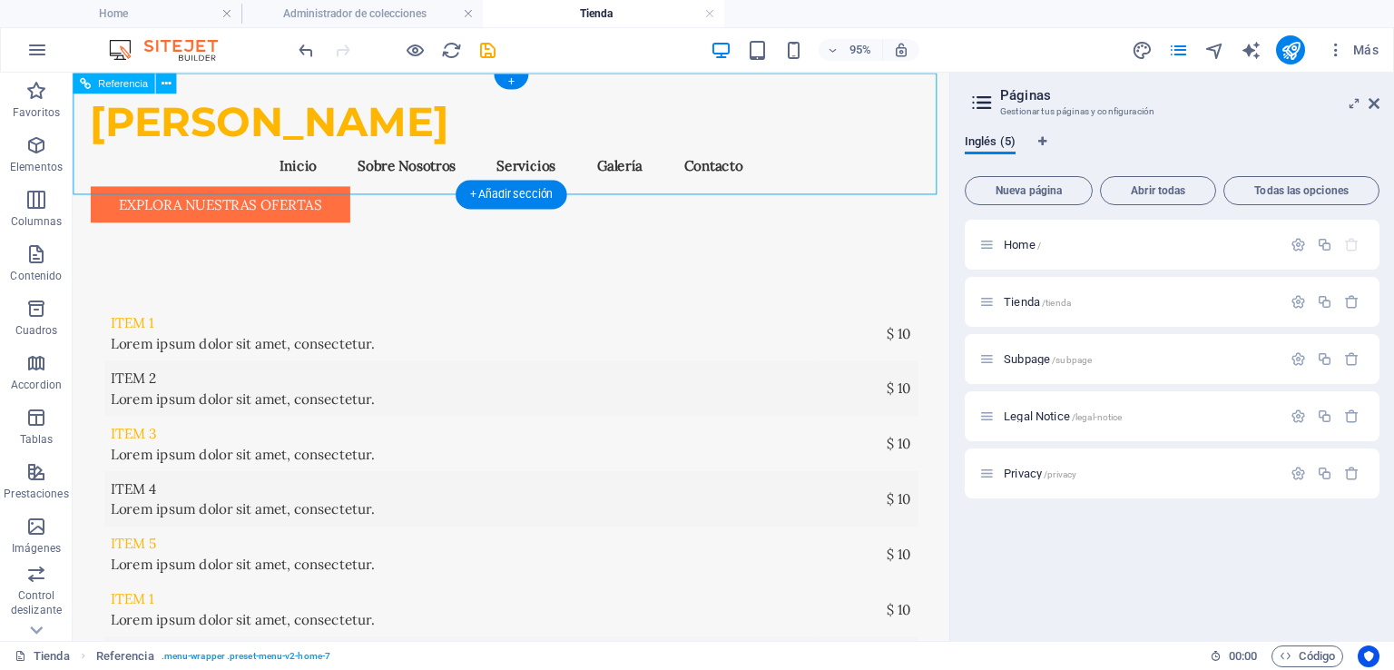
click at [779, 149] on nav "Inicio Sobre Nosotros Servicios Galería Contacto" at bounding box center [535, 171] width 886 height 44
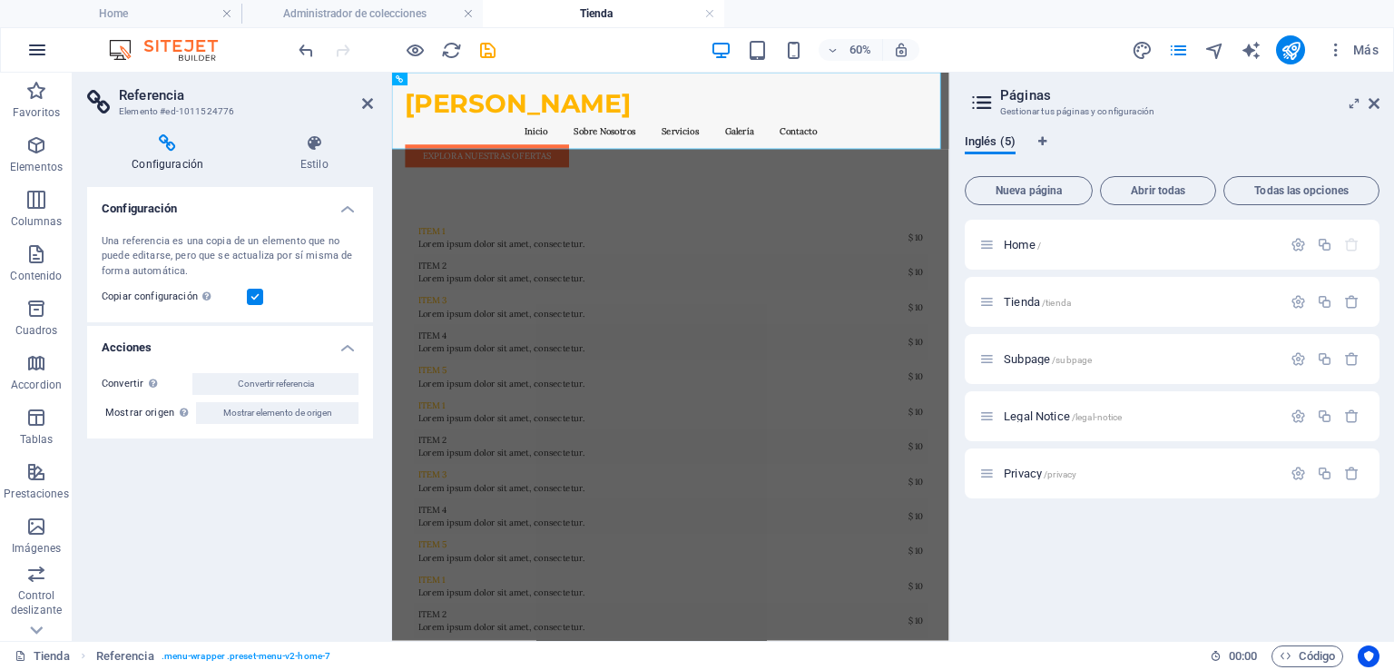
click at [34, 51] on icon "button" at bounding box center [37, 50] width 22 height 22
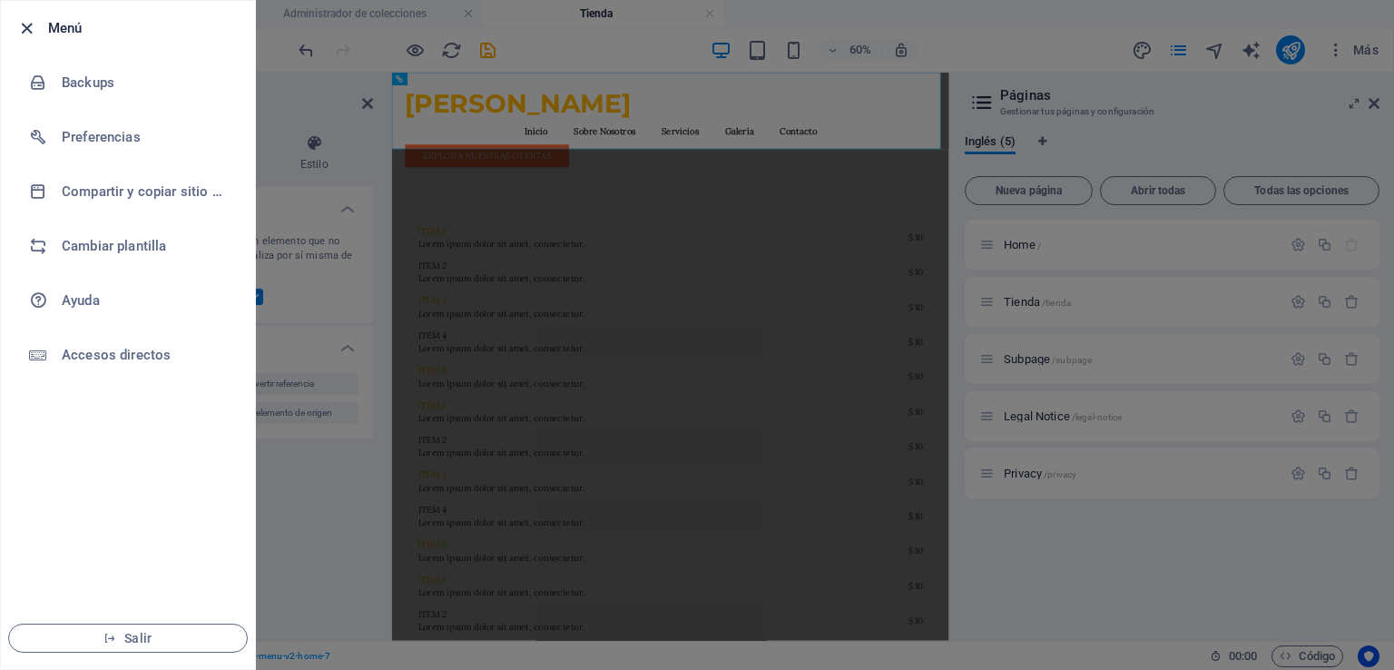
click at [23, 29] on icon "button" at bounding box center [26, 28] width 21 height 21
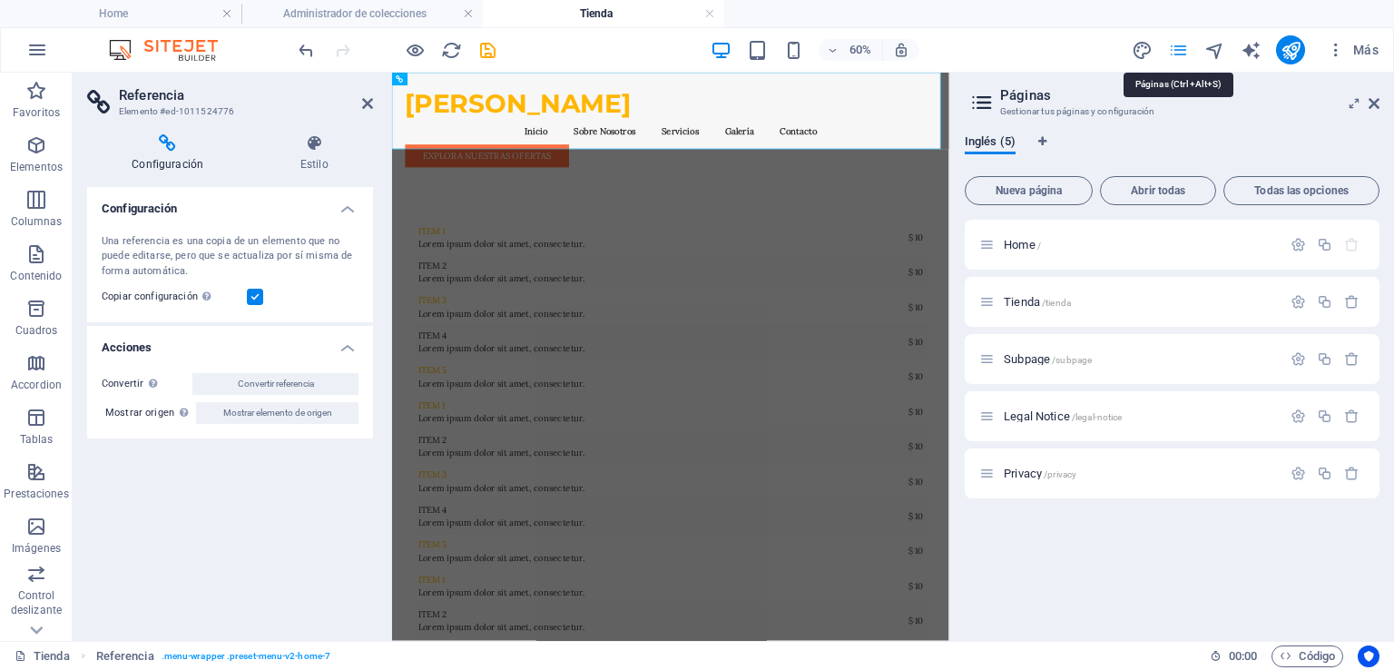
click at [1177, 46] on icon "pages" at bounding box center [1178, 50] width 21 height 21
click at [1359, 46] on span "Más" at bounding box center [1353, 50] width 52 height 18
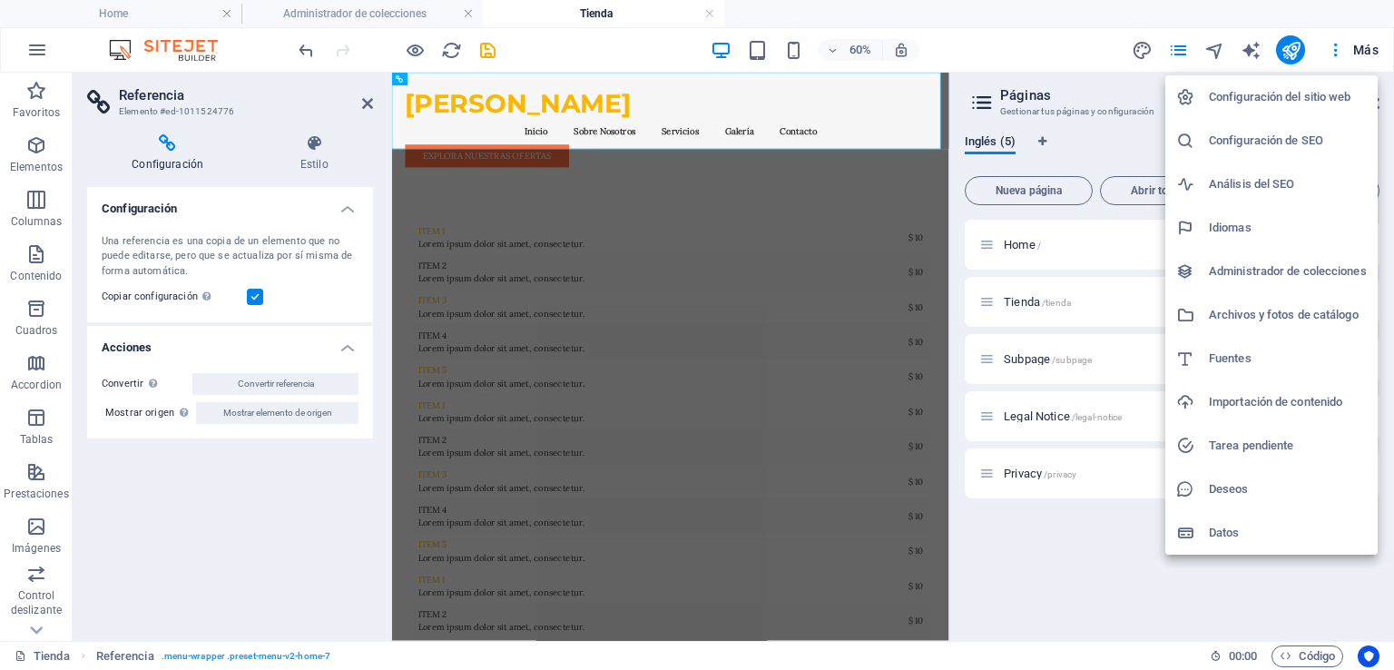
click at [1242, 94] on h6 "Configuración del sitio web" at bounding box center [1288, 97] width 158 height 22
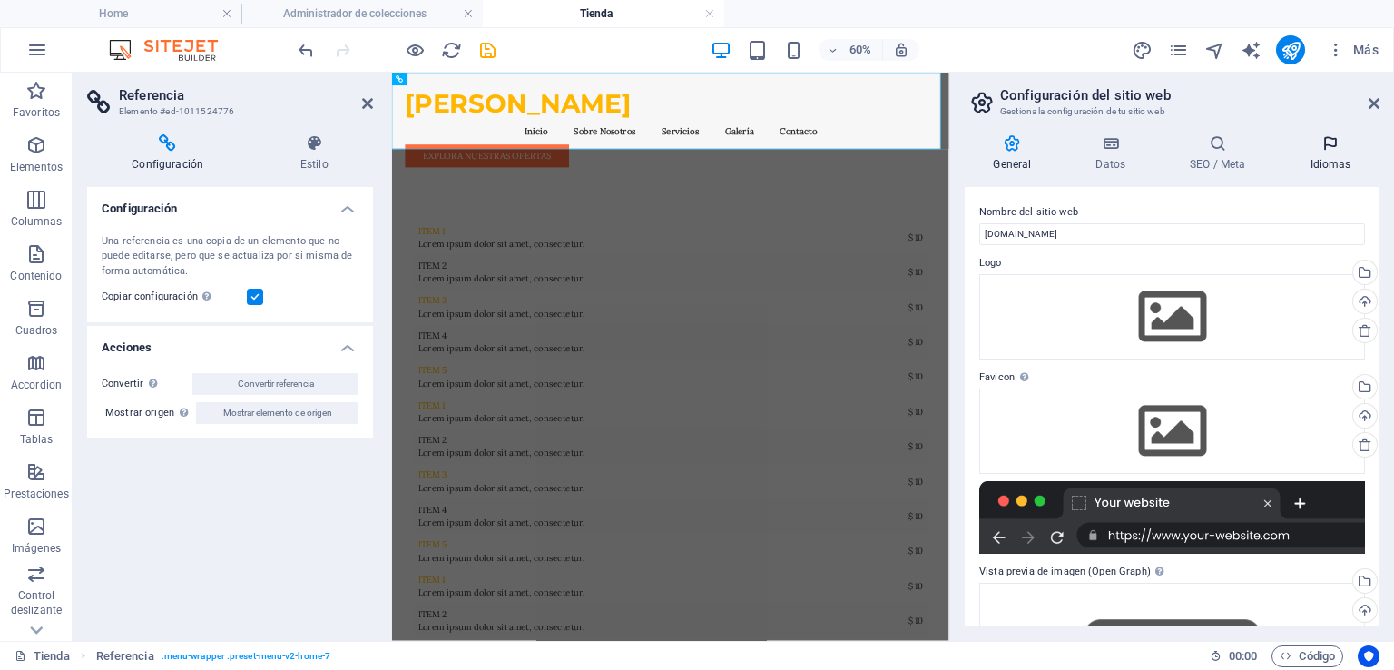
click at [1322, 157] on h4 "Idiomas" at bounding box center [1331, 153] width 98 height 38
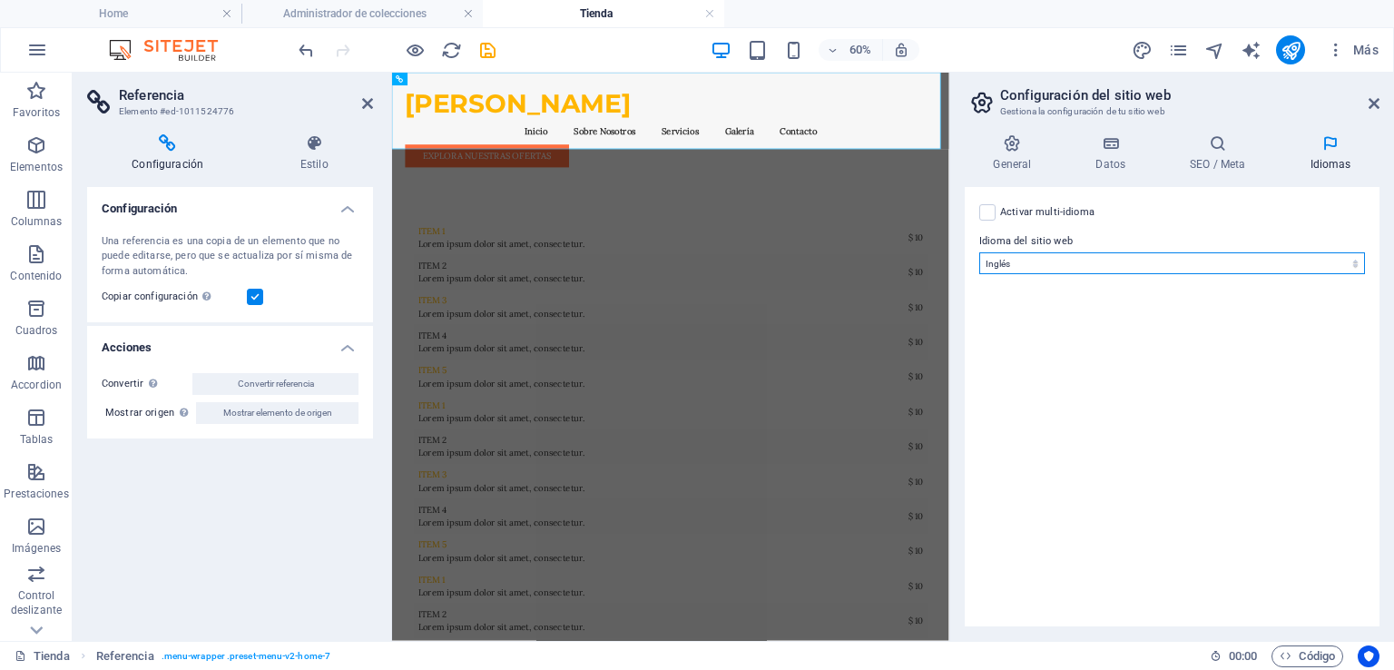
click at [1096, 262] on select "Abkhazian Afar Afrikaans Akan Albanés Alemán Amharic Árabe Aragonese Armenian A…" at bounding box center [1172, 263] width 386 height 22
select select "44"
click at [979, 252] on select "Abkhazian Afar Afrikaans Akan Albanés Alemán Amharic Árabe Aragonese Armenian A…" at bounding box center [1172, 263] width 386 height 22
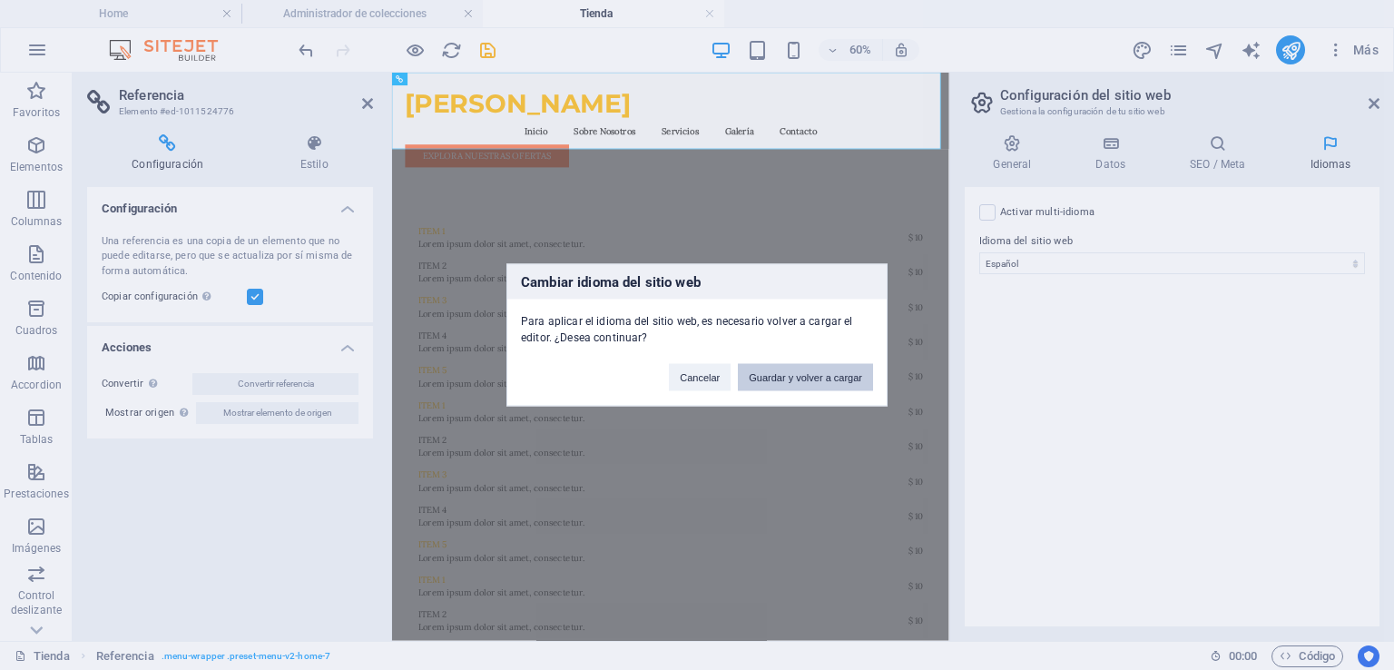
click at [795, 376] on button "Guardar y volver a cargar" at bounding box center [805, 377] width 135 height 27
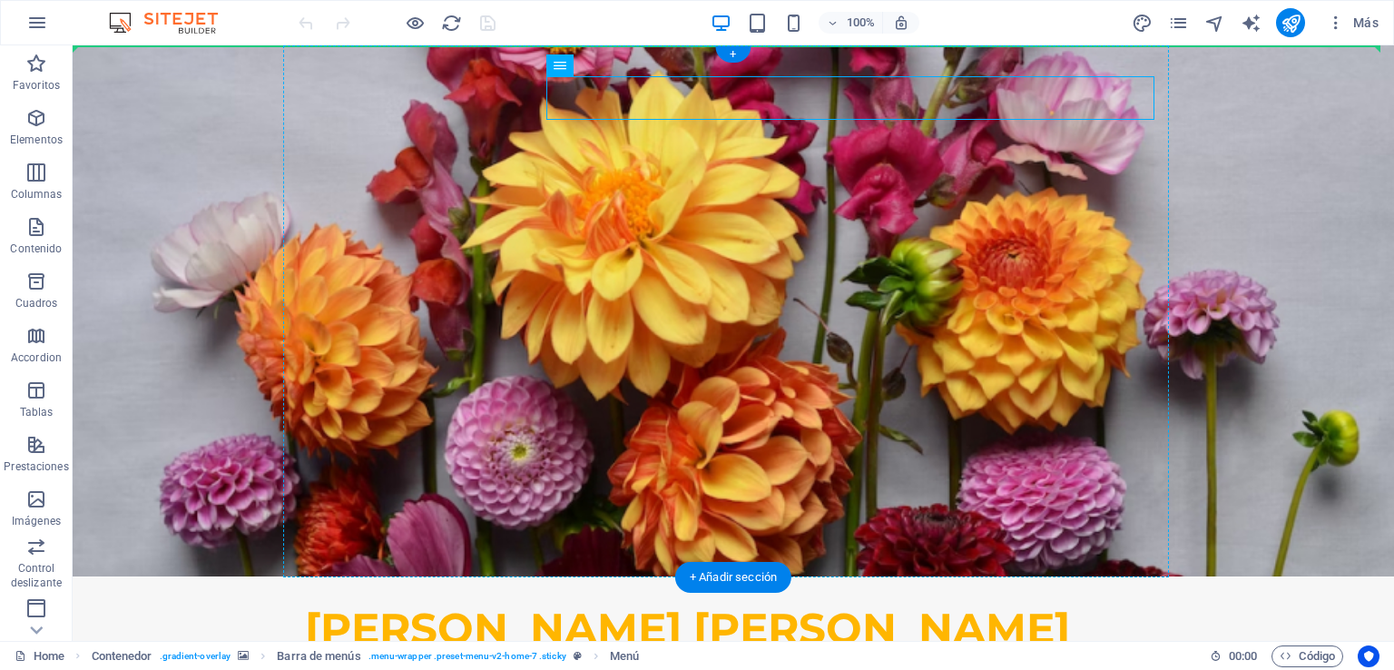
drag, startPoint x: 864, startPoint y: 117, endPoint x: 560, endPoint y: 65, distance: 308.5
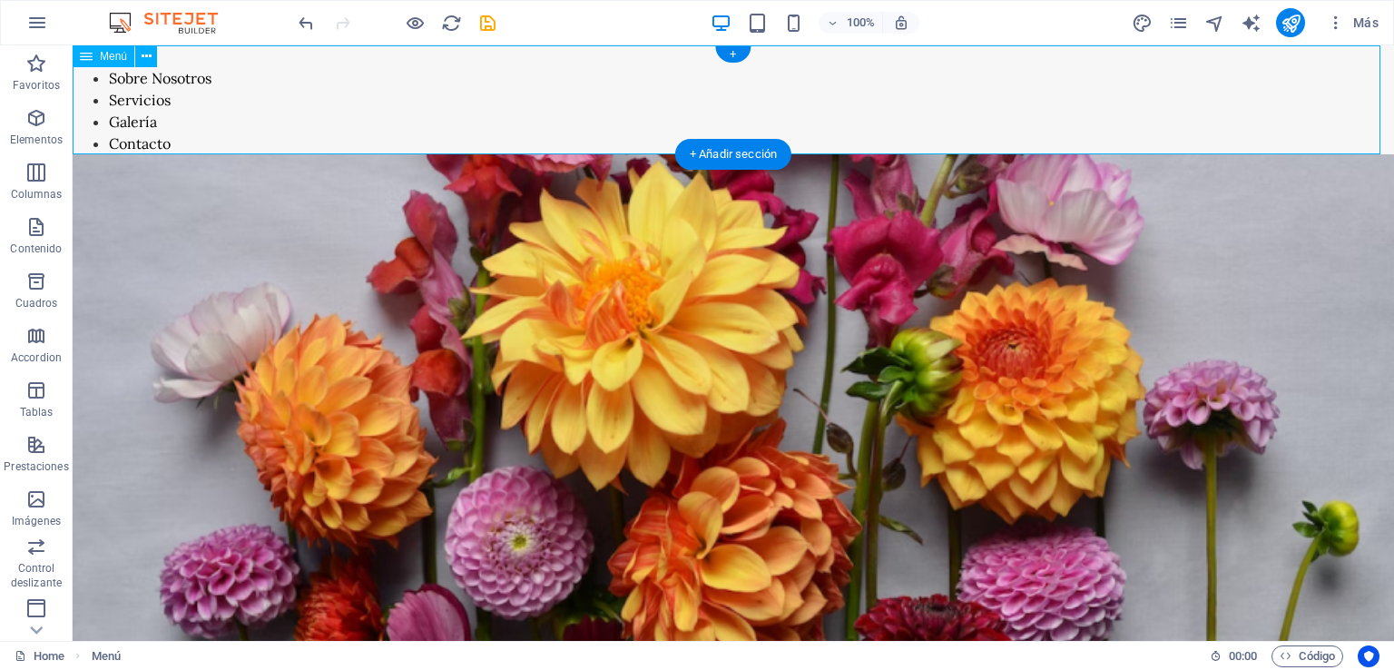
click at [560, 65] on nav "Inicio Sobre Nosotros Servicios Galería Contacto" at bounding box center [734, 99] width 1322 height 109
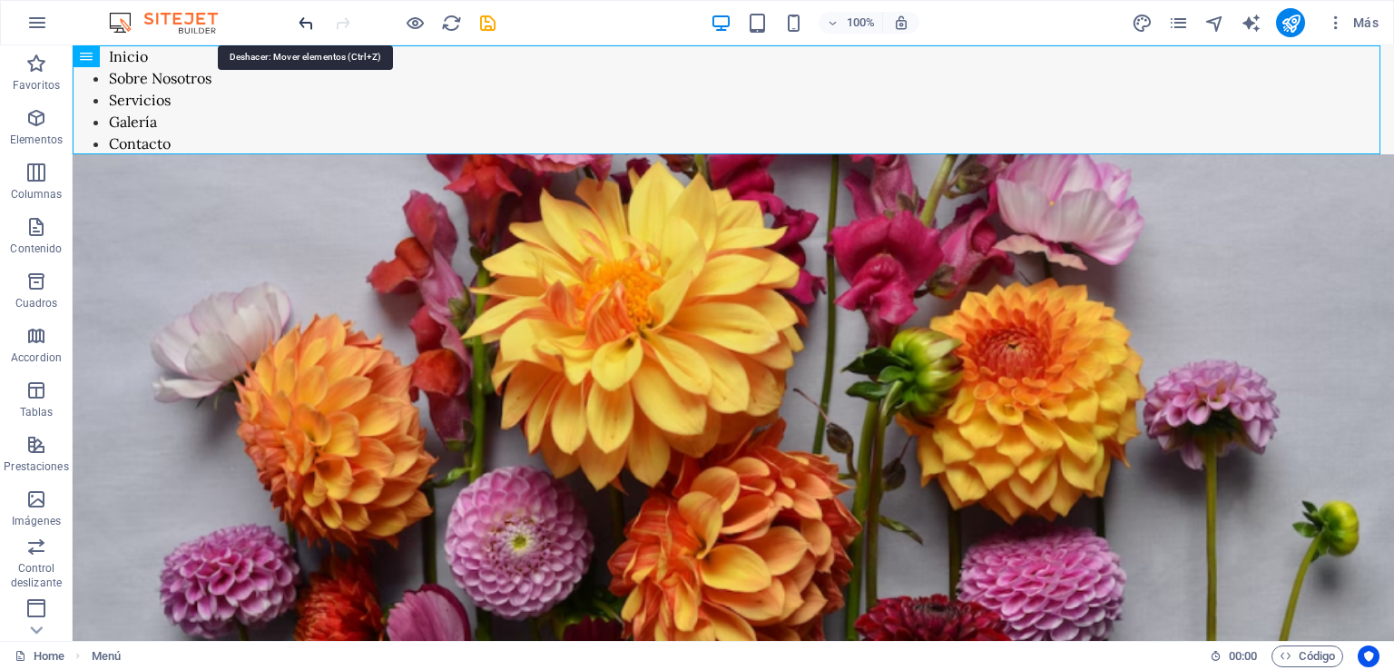
click at [304, 22] on icon "undo" at bounding box center [306, 23] width 21 height 21
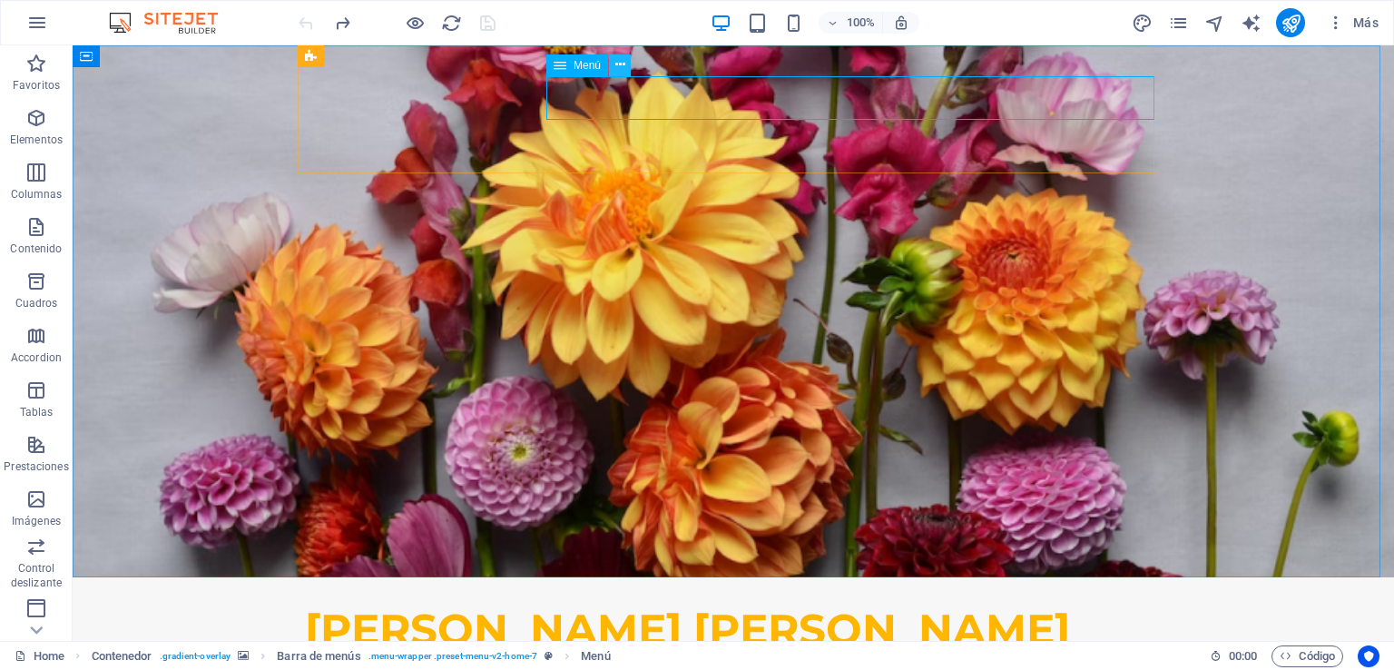
click at [615, 66] on icon at bounding box center [620, 64] width 10 height 19
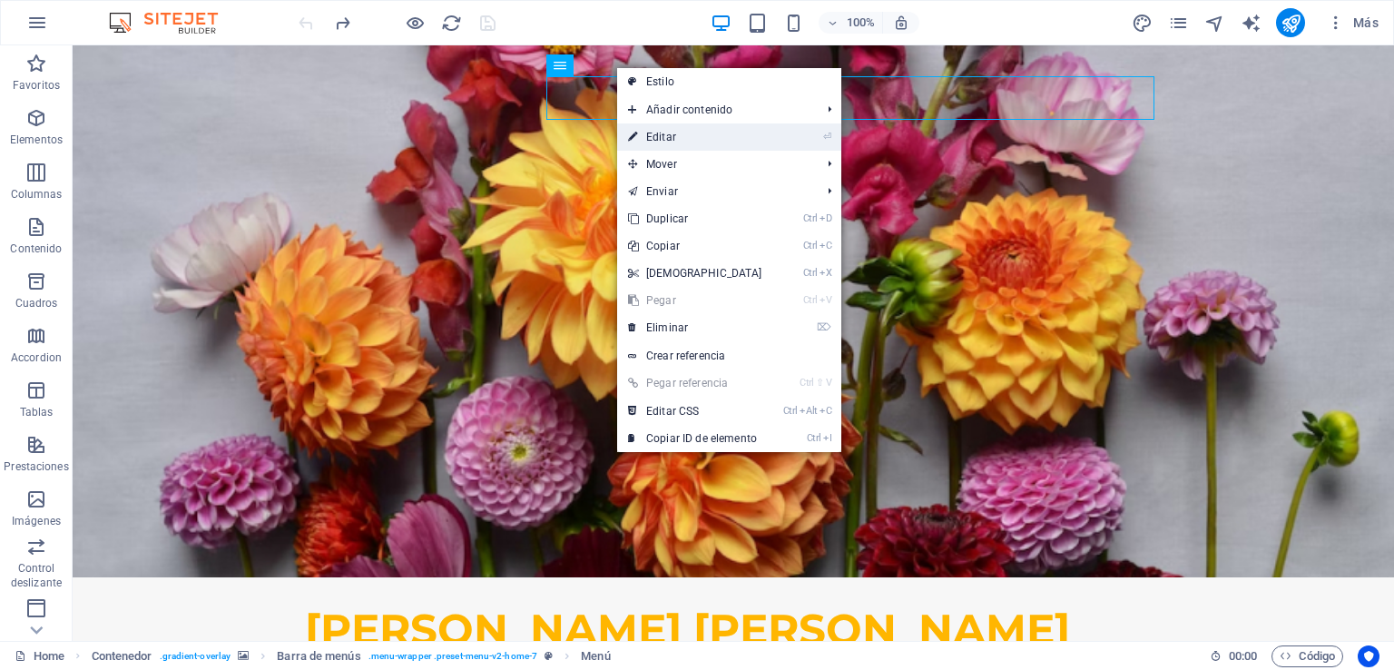
click at [660, 133] on link "⏎ Editar" at bounding box center [695, 136] width 156 height 27
select select
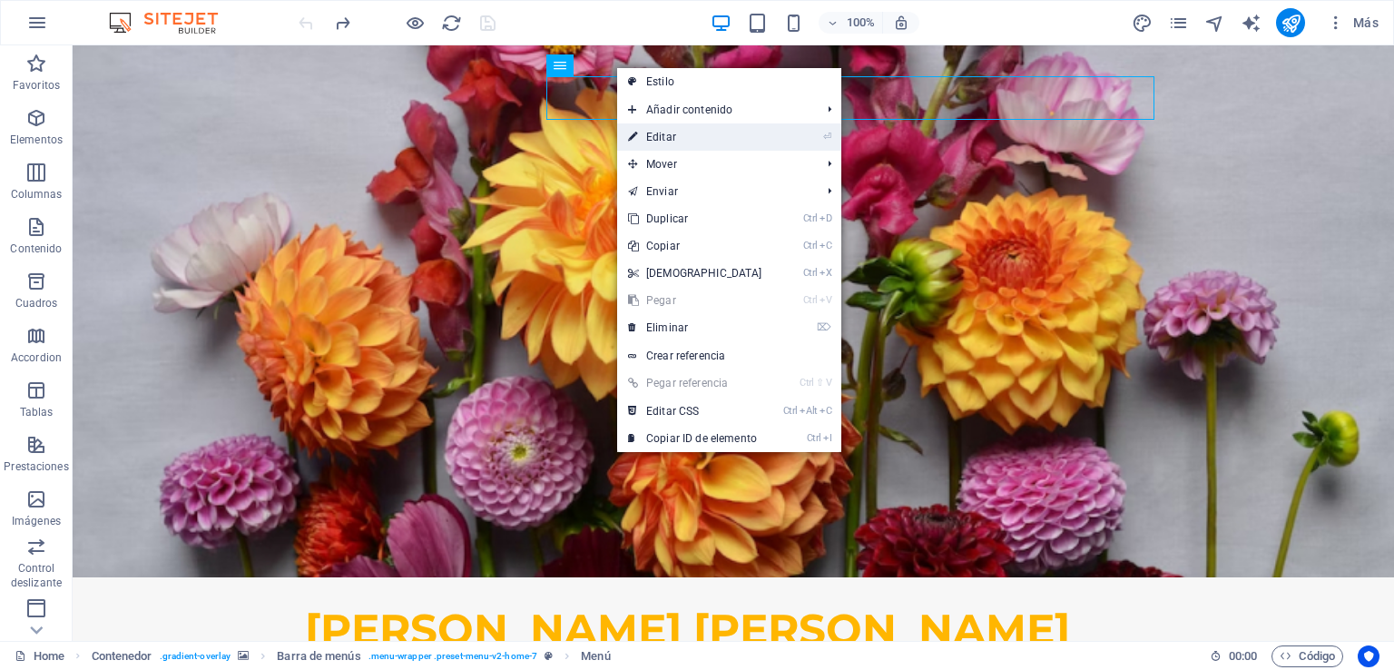
select select
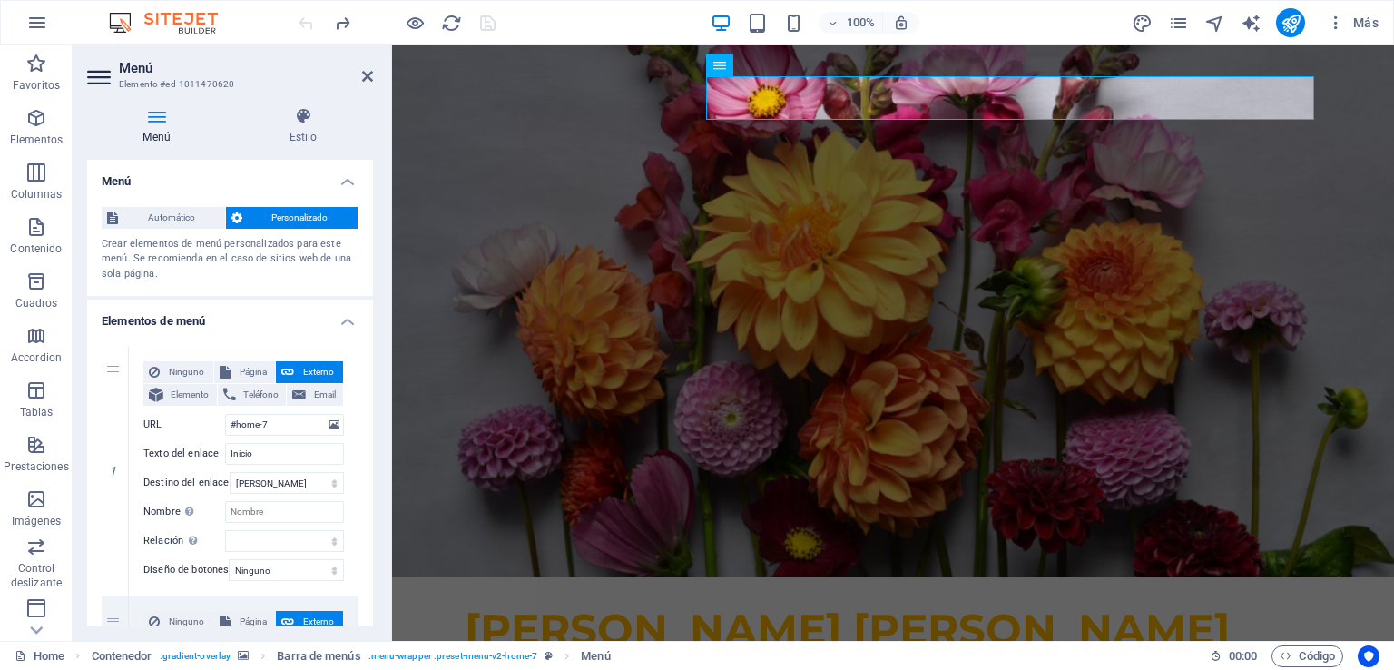
drag, startPoint x: 369, startPoint y: 266, endPoint x: 368, endPoint y: 342, distance: 76.3
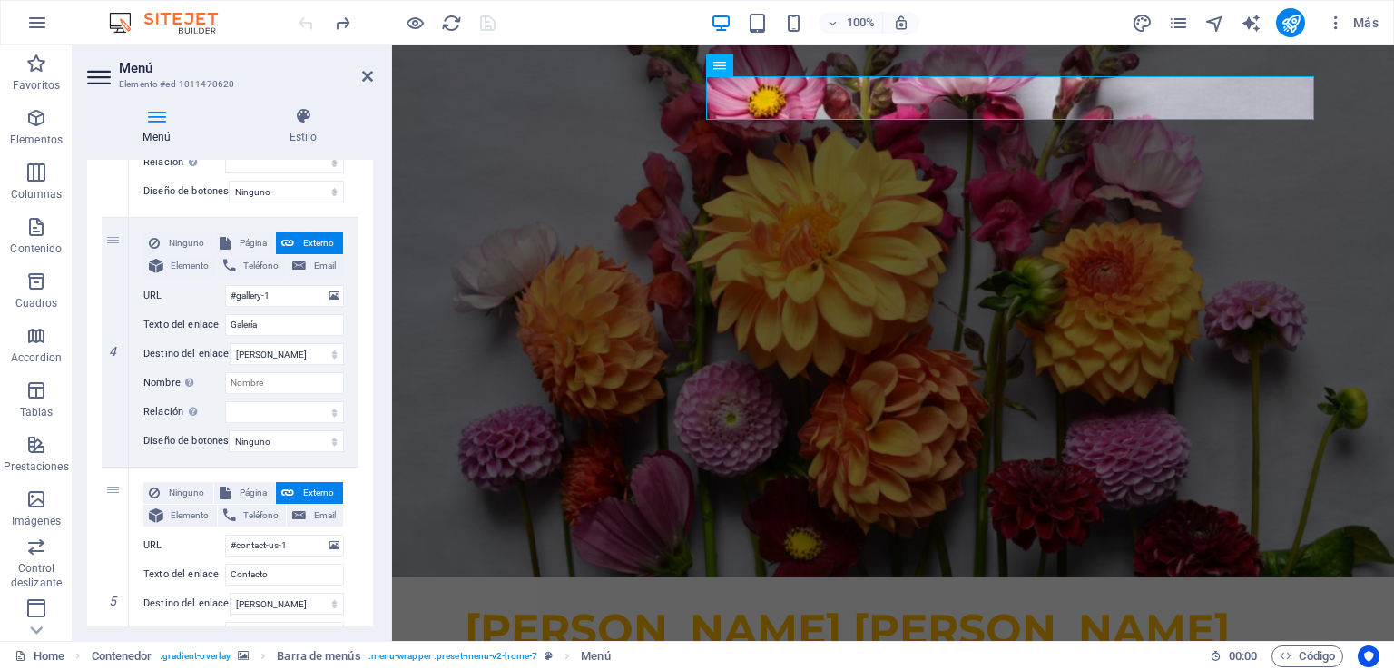
scroll to position [887, 0]
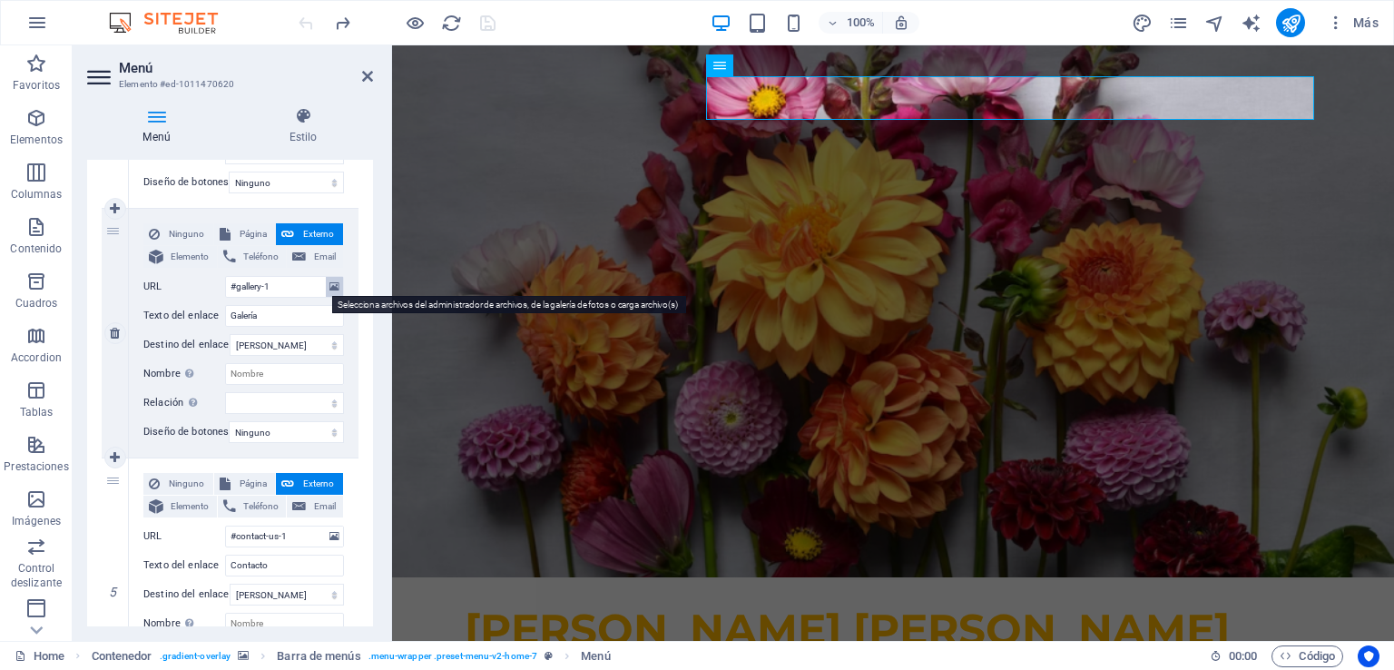
click at [330, 287] on icon at bounding box center [335, 287] width 10 height 20
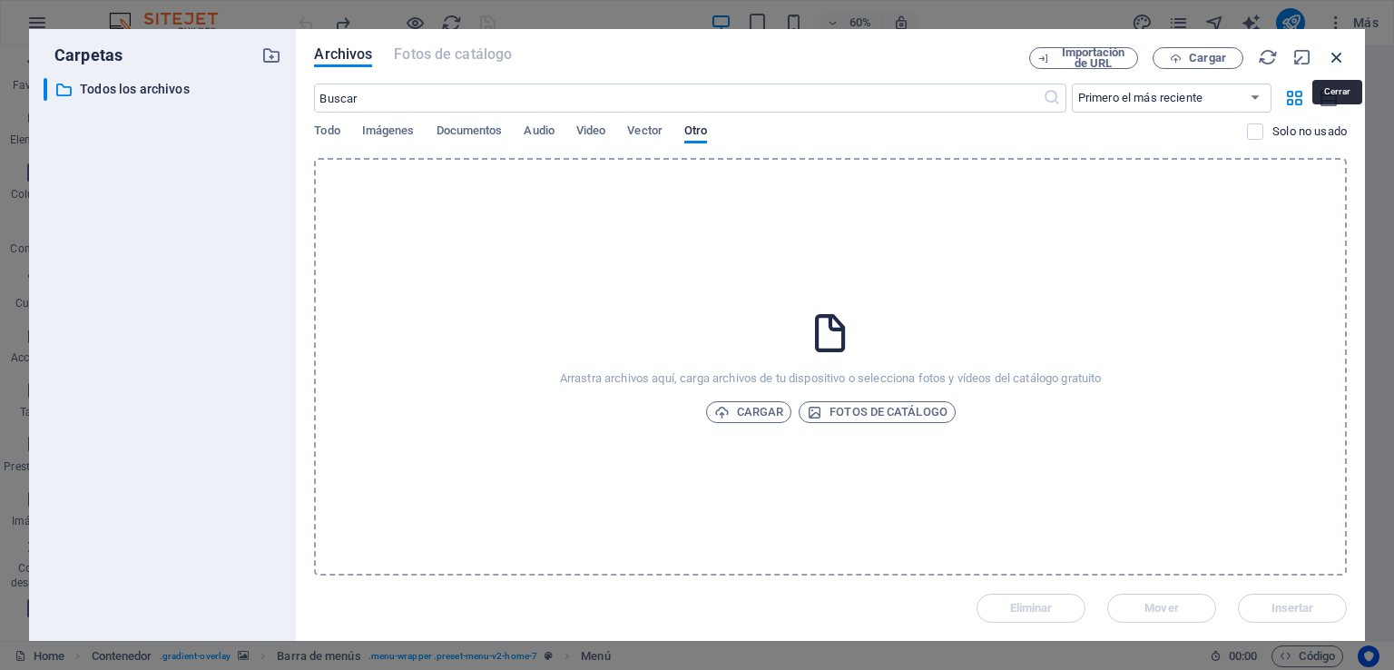
click at [1333, 54] on icon "button" at bounding box center [1337, 57] width 20 height 20
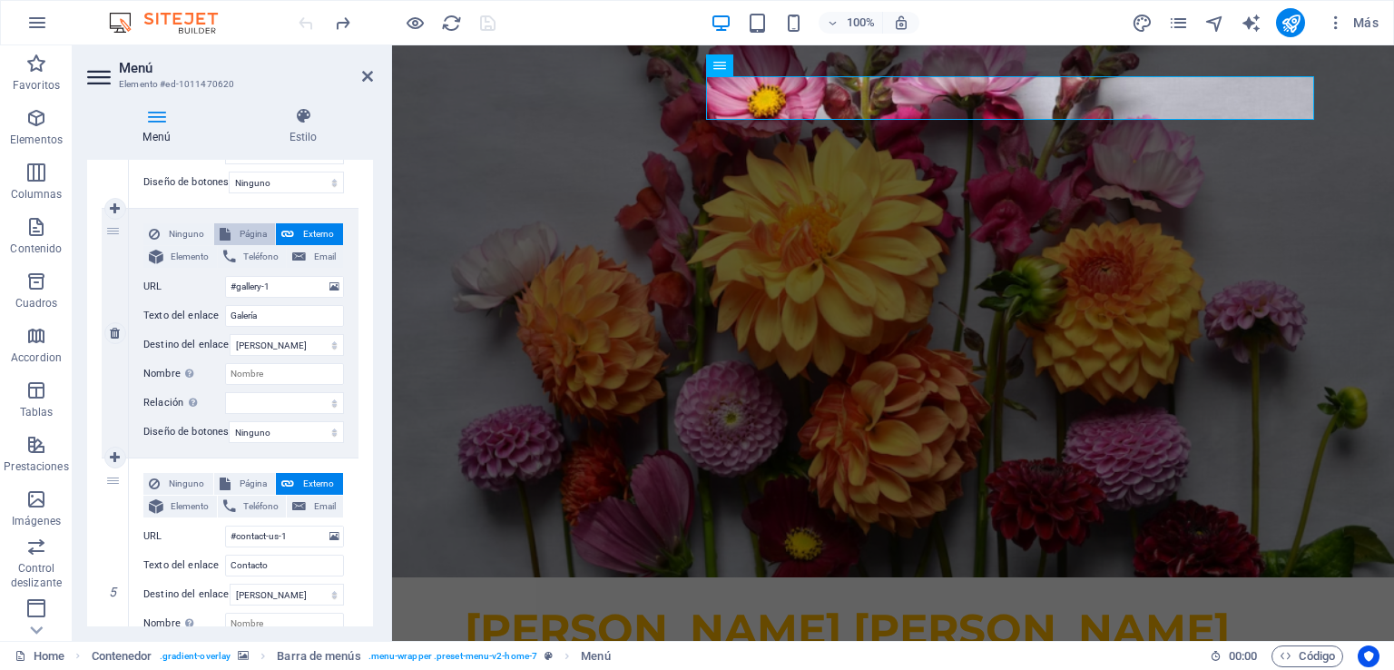
click at [238, 236] on span "Página" at bounding box center [253, 234] width 34 height 22
select select
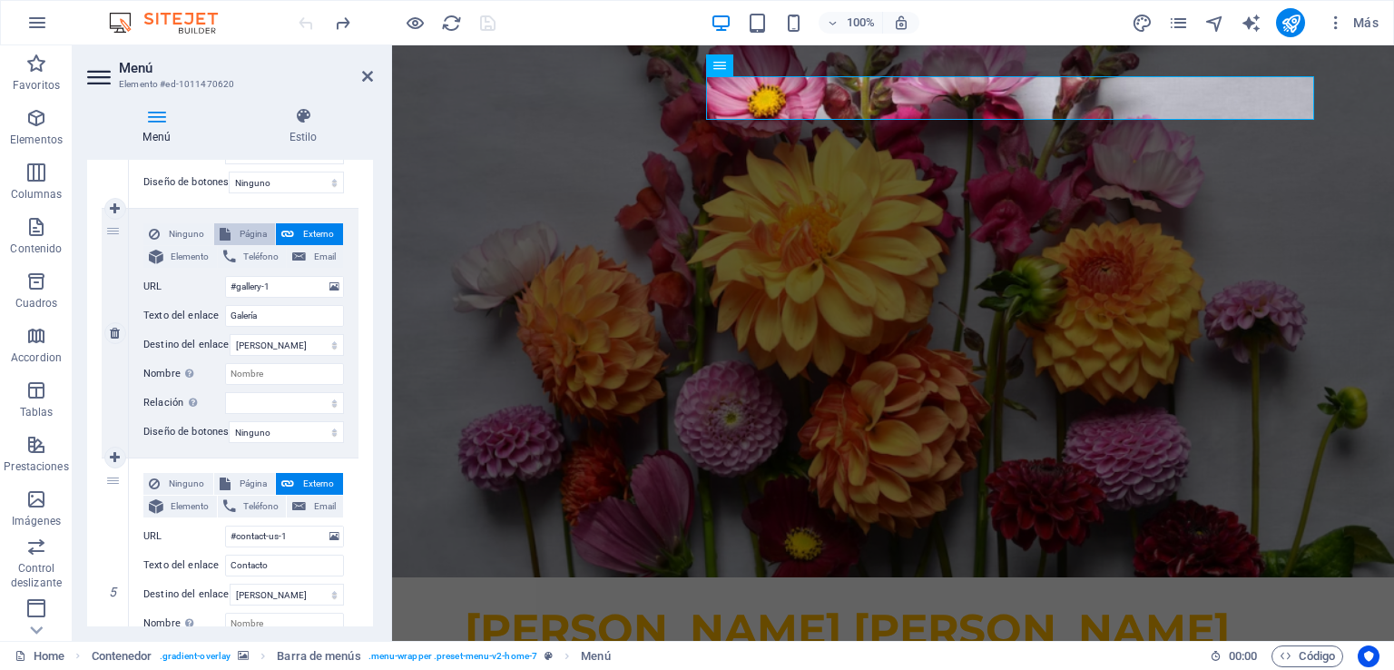
select select
click at [316, 284] on select "Home Tienda Subpage Legal Notice Privacy" at bounding box center [284, 287] width 119 height 22
select select "1"
click at [225, 276] on select "Home Tienda Subpage Legal Notice Privacy" at bounding box center [284, 287] width 119 height 22
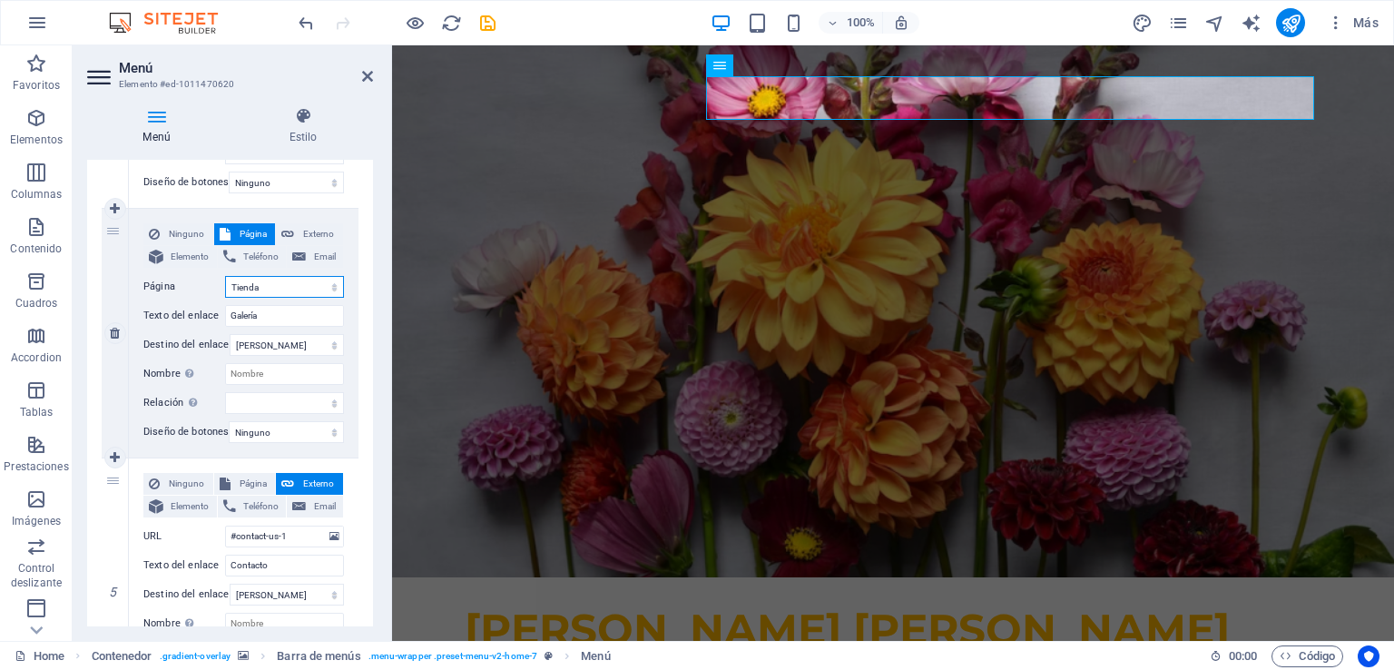
select select
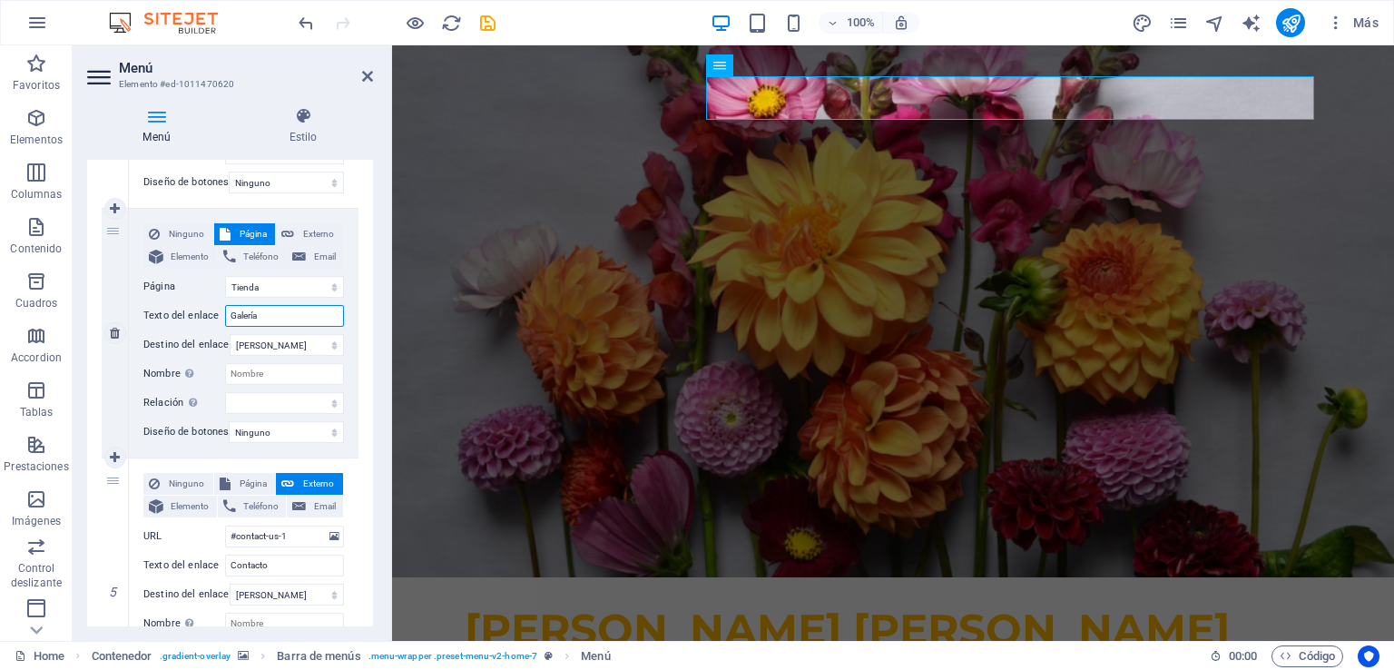
drag, startPoint x: 269, startPoint y: 310, endPoint x: 179, endPoint y: 324, distance: 90.9
click at [179, 324] on div "Texto del enlace Galería" at bounding box center [243, 316] width 201 height 22
type input "Tienda"
select select
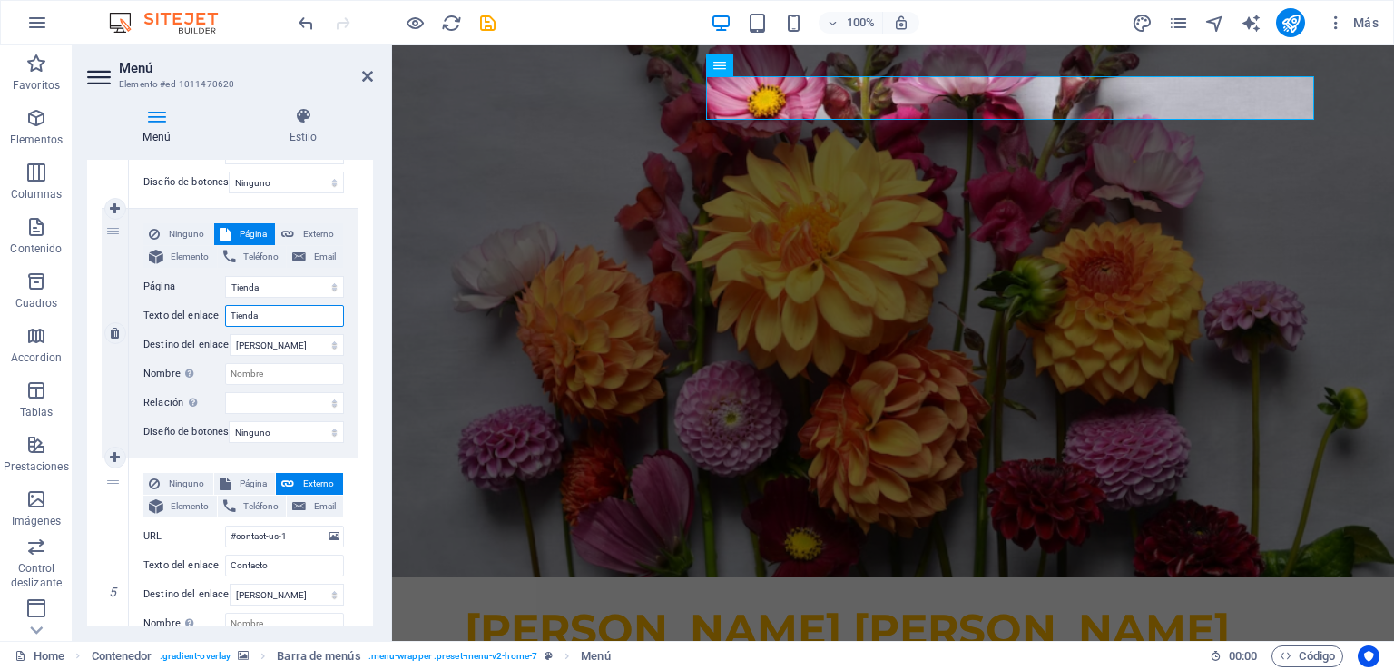
select select
type input "Tienda"
click at [269, 375] on input "Nombre Una descripción adicional del enlace no debería ser igual al texto del e…" at bounding box center [284, 374] width 119 height 22
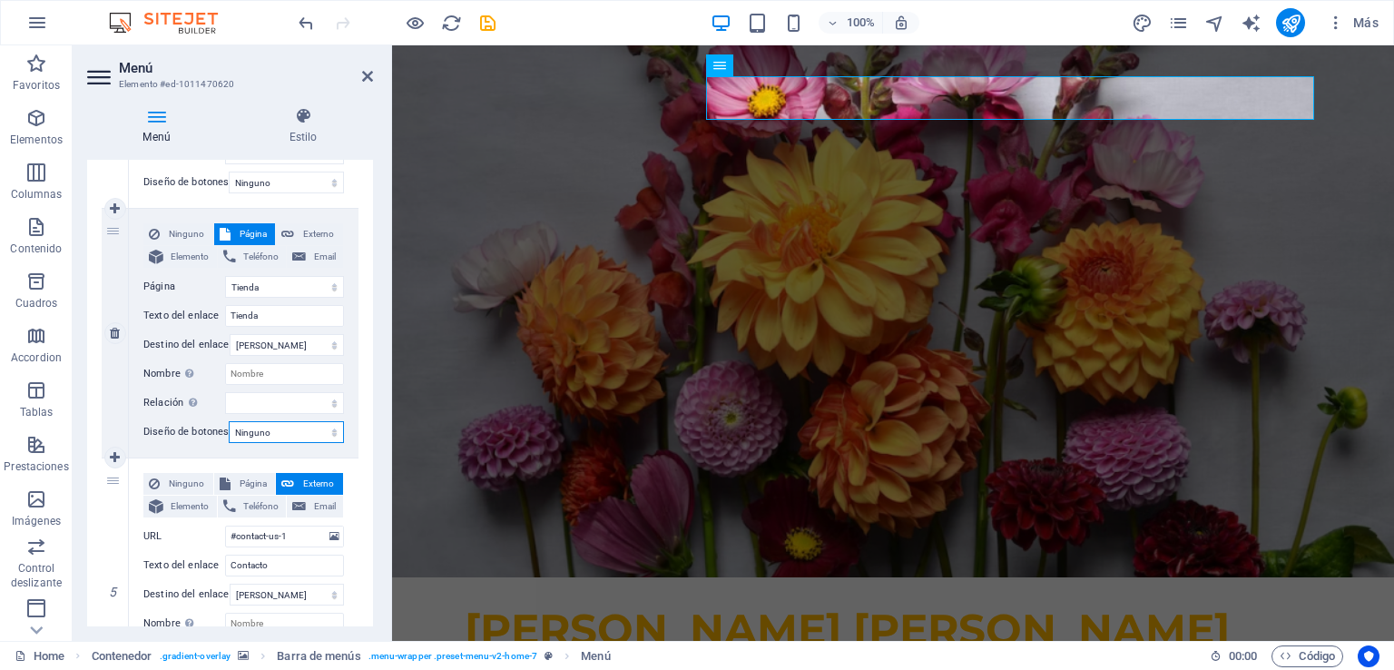
click at [258, 429] on select "Ninguno Predeterminado Principal Secundario" at bounding box center [286, 432] width 115 height 22
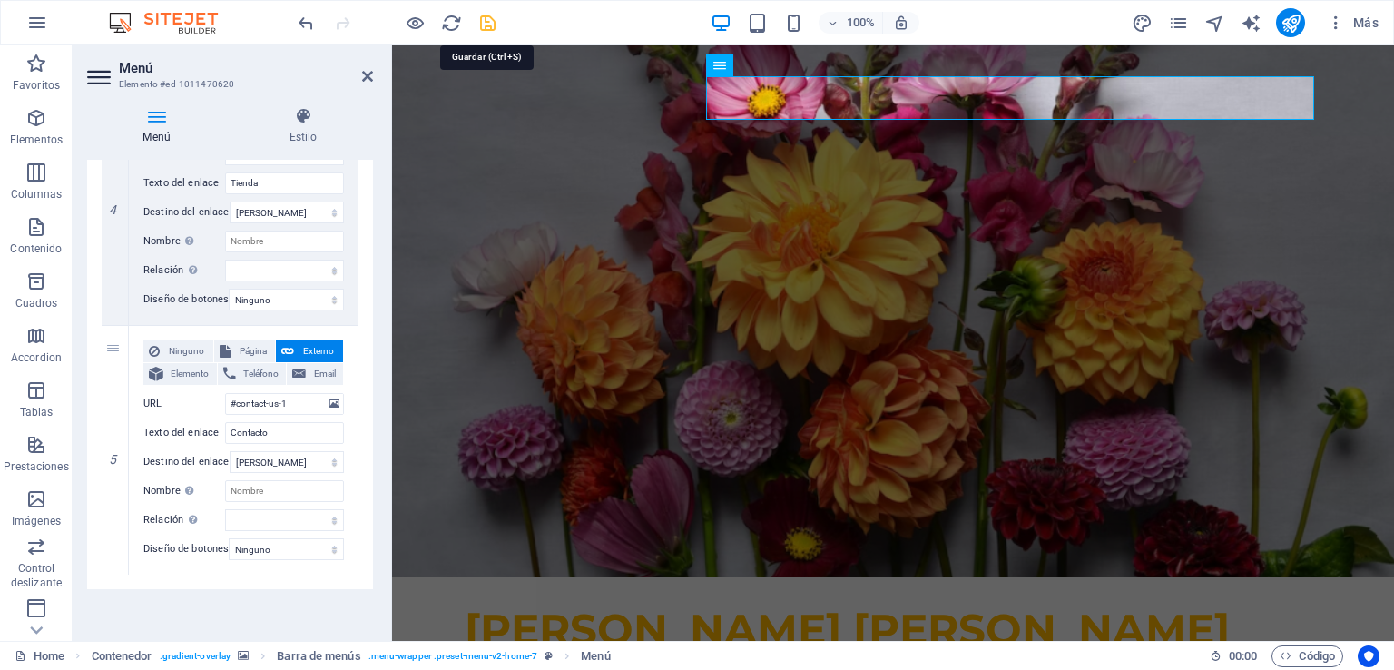
click at [485, 20] on icon "save" at bounding box center [487, 23] width 21 height 21
checkbox input "false"
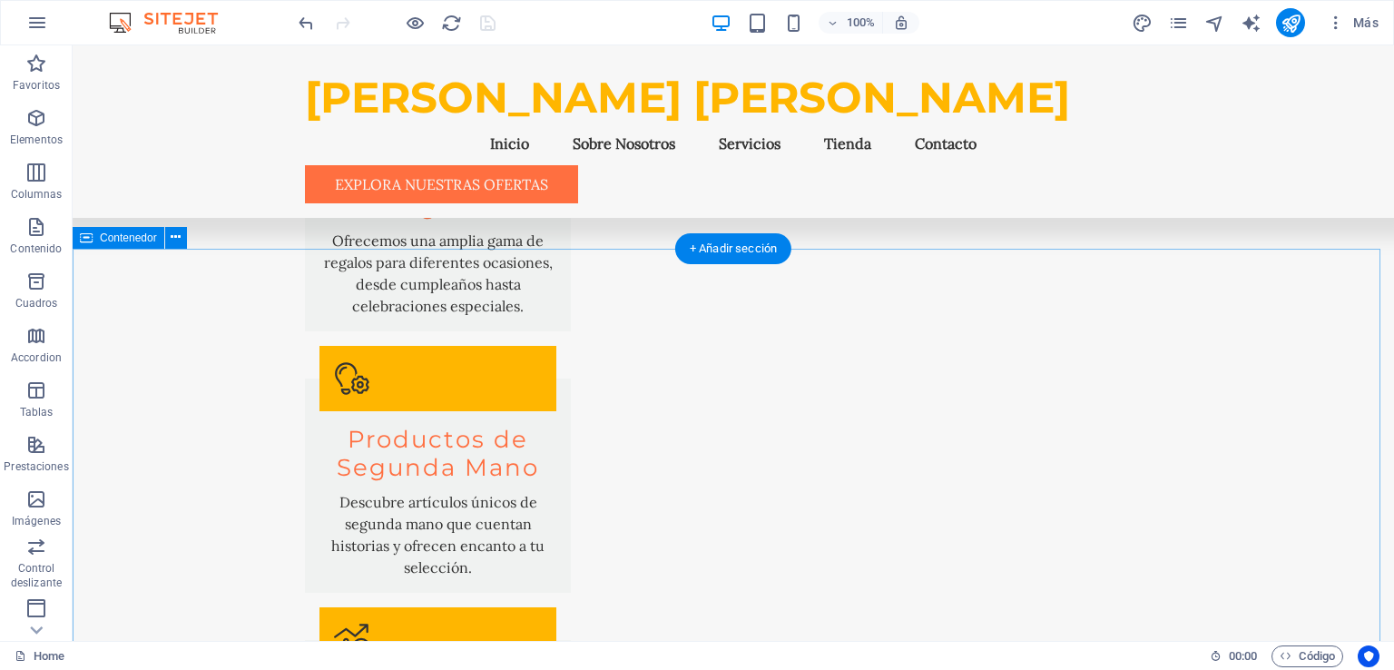
scroll to position [2229, 0]
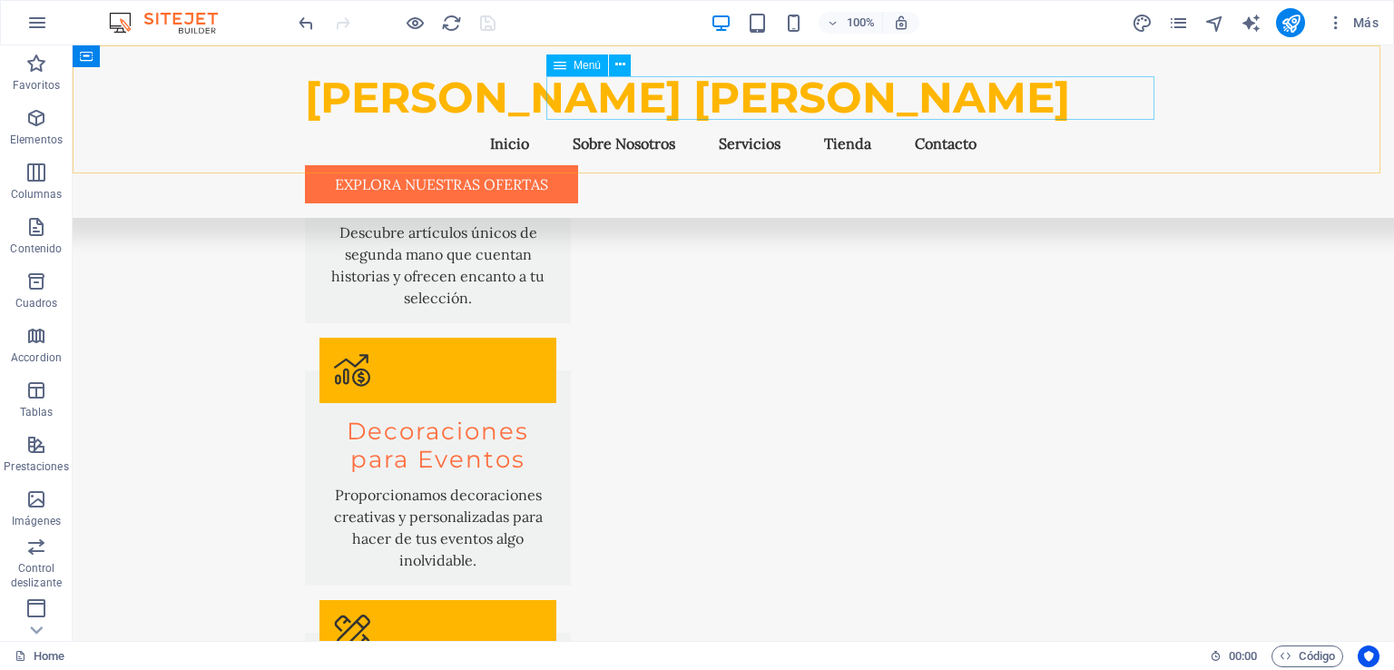
click at [966, 122] on nav "Inicio Sobre Nosotros Servicios Tienda Contacto" at bounding box center [733, 144] width 857 height 44
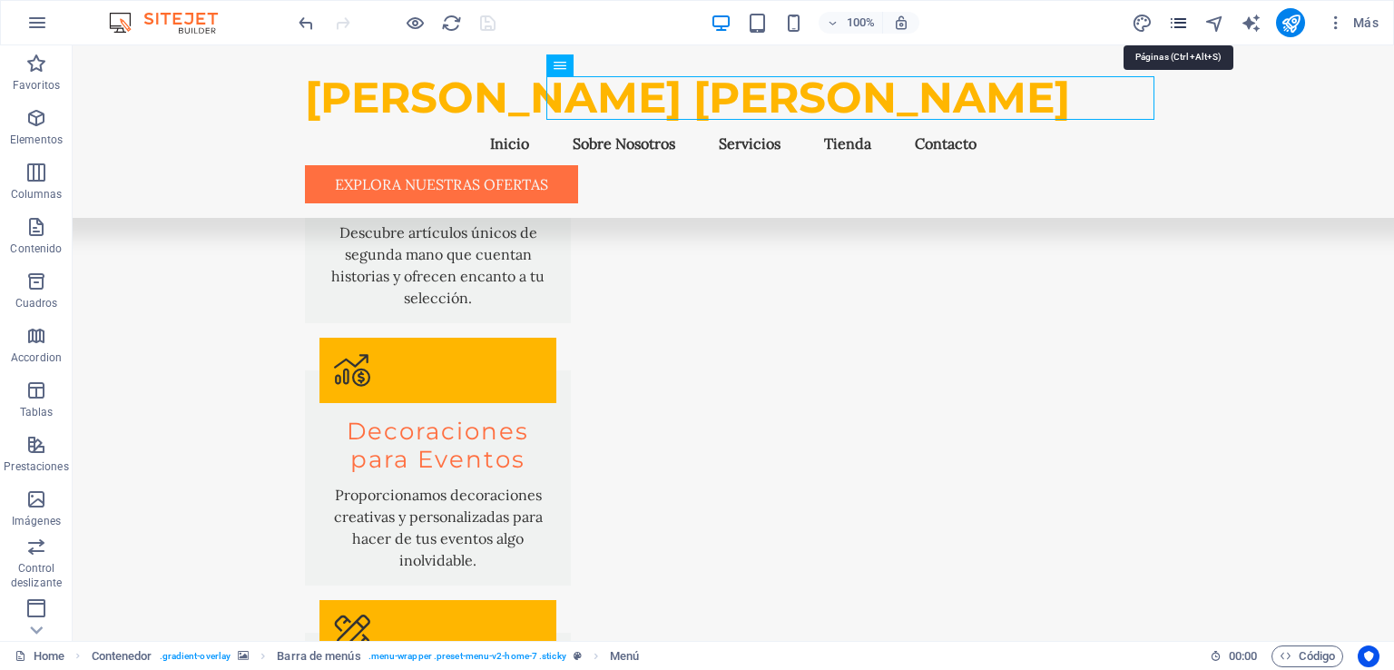
click at [1176, 23] on icon "pages" at bounding box center [1178, 23] width 21 height 21
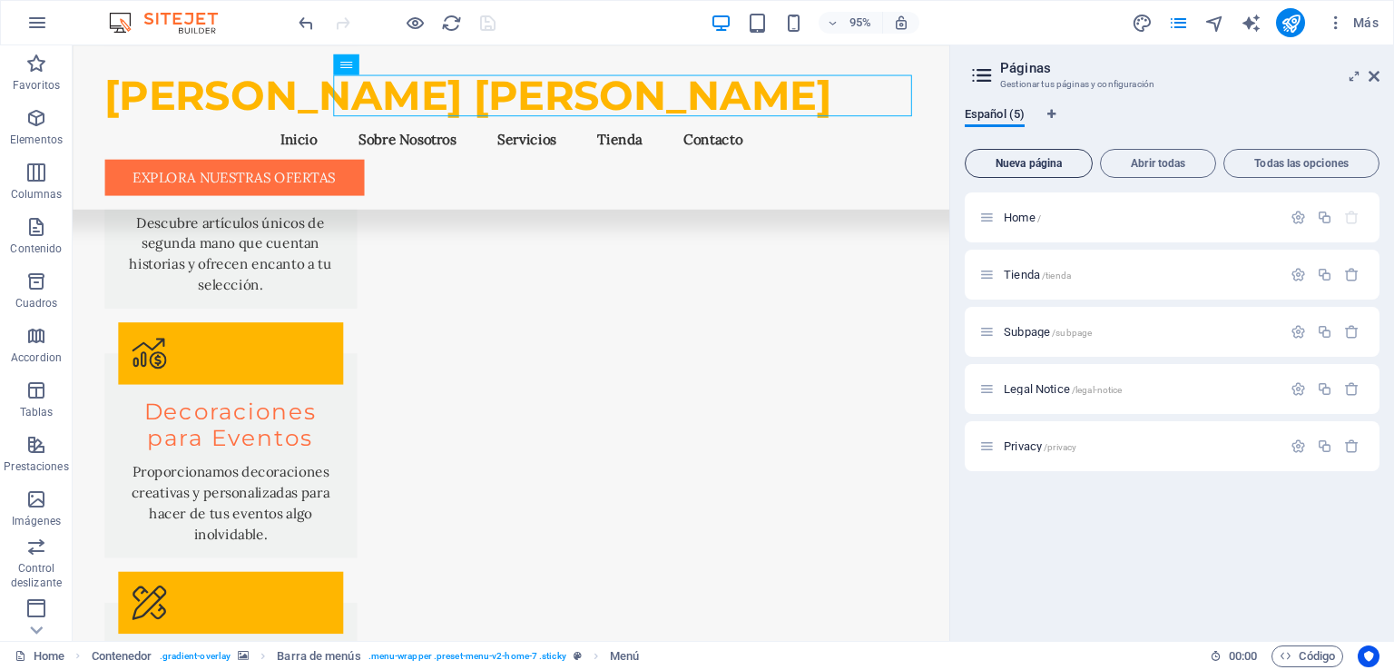
click at [1045, 161] on span "Nueva página" at bounding box center [1029, 163] width 112 height 11
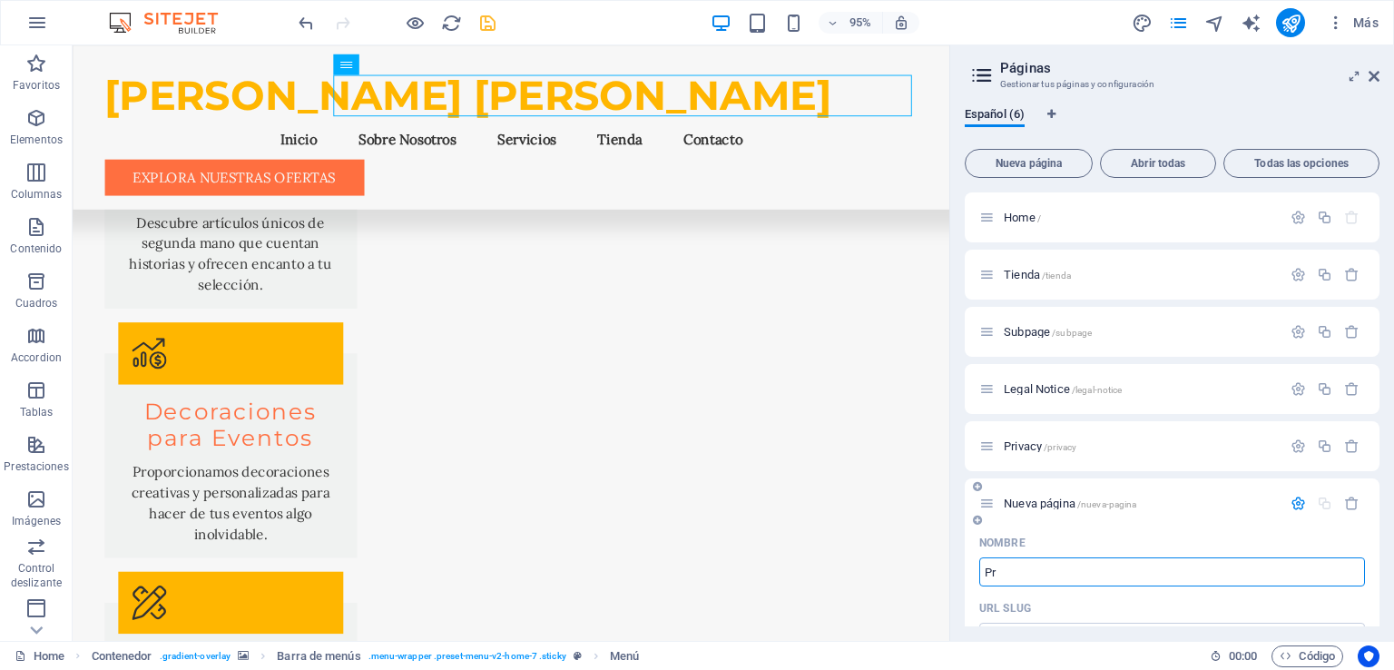
type input "Pr"
type input "/pr"
type input "Prod"
type input "/pro"
type input "Product"
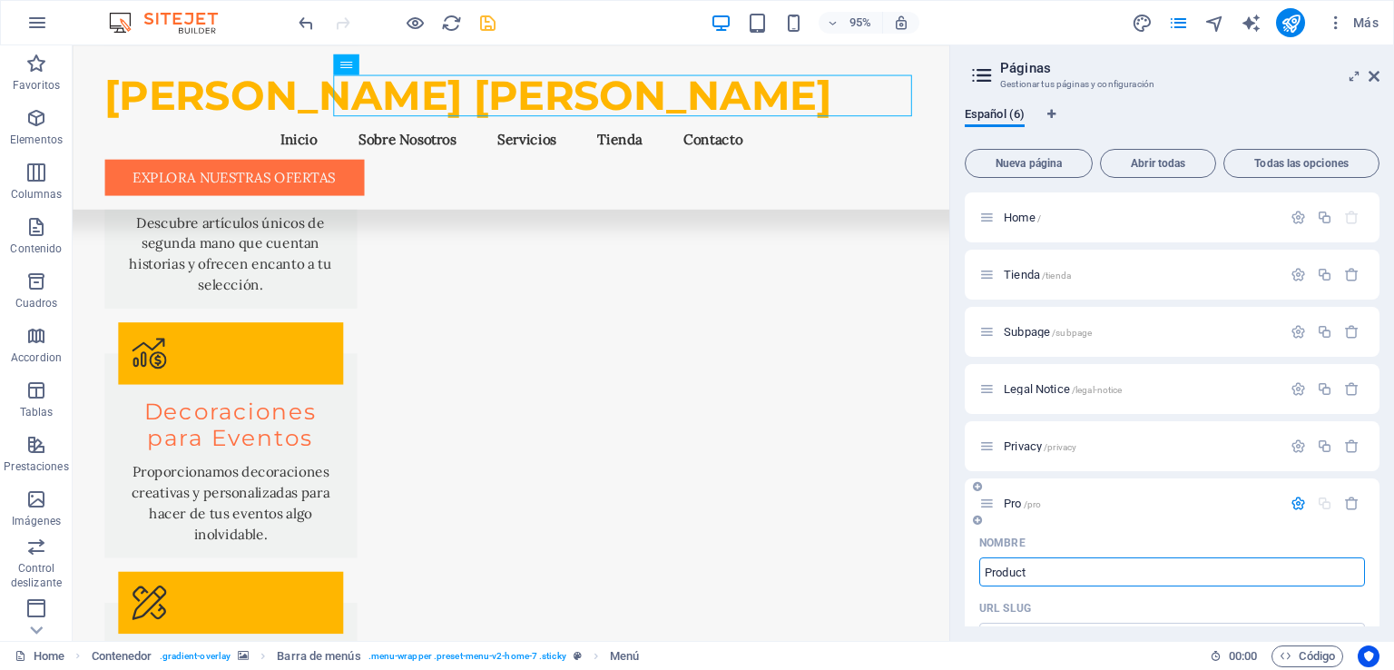
type input "/produc"
type input "Producto"
type input "/producto"
type input "Producto 1"
type input "/producto-1"
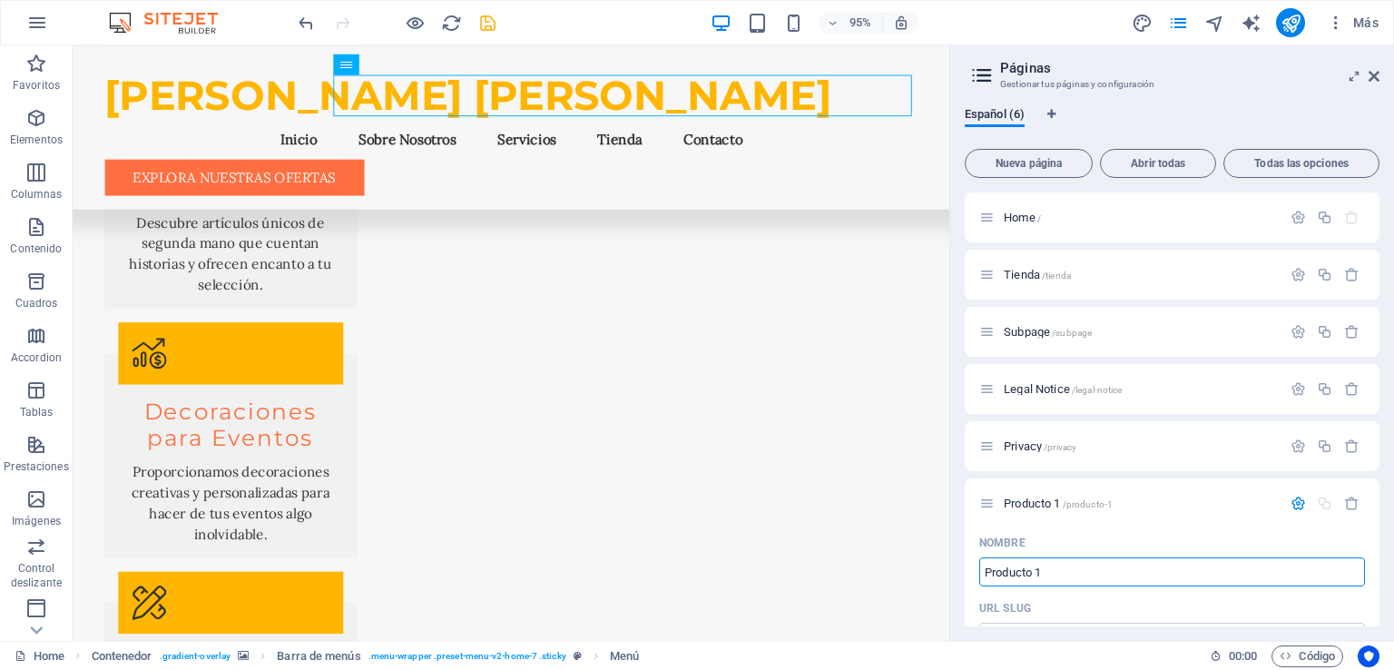
type input "Producto 1"
drag, startPoint x: 1380, startPoint y: 326, endPoint x: 1380, endPoint y: 399, distance: 73.5
click at [1380, 399] on div "Español (6) Nueva página Abrir todas Todas las opciones Home / Tienda /tienda S…" at bounding box center [1172, 367] width 444 height 548
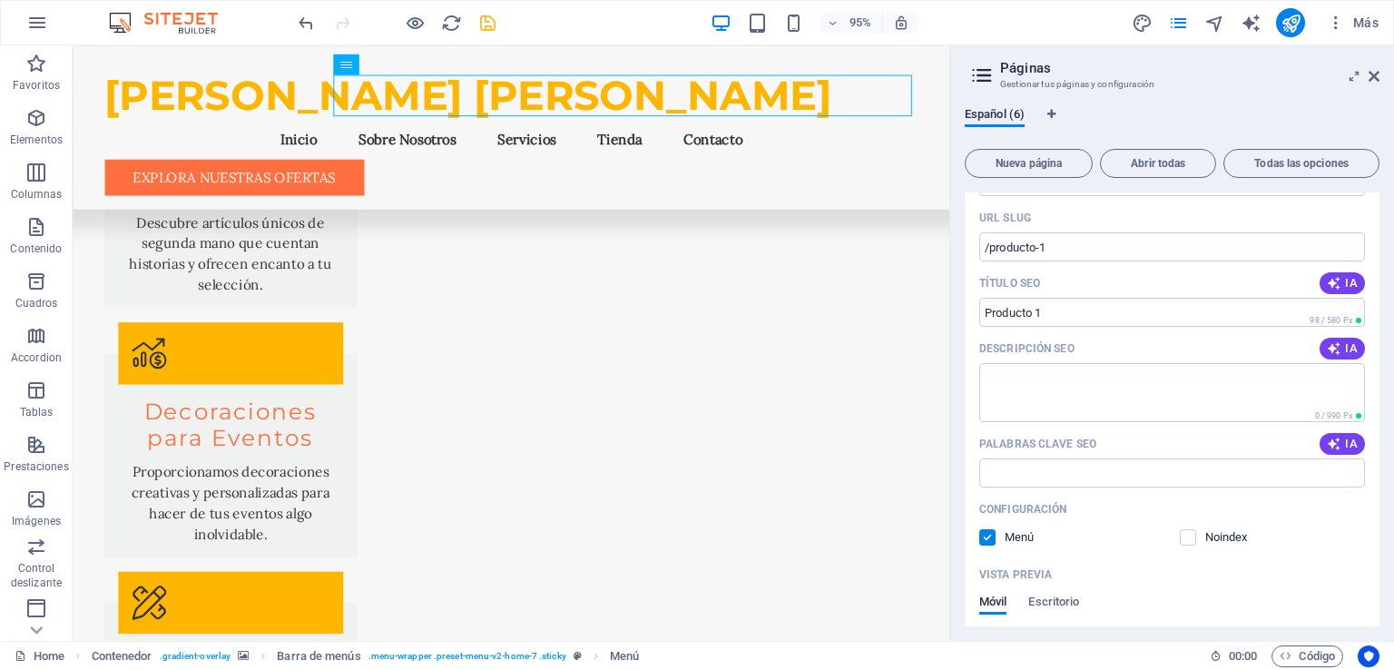
scroll to position [398, 0]
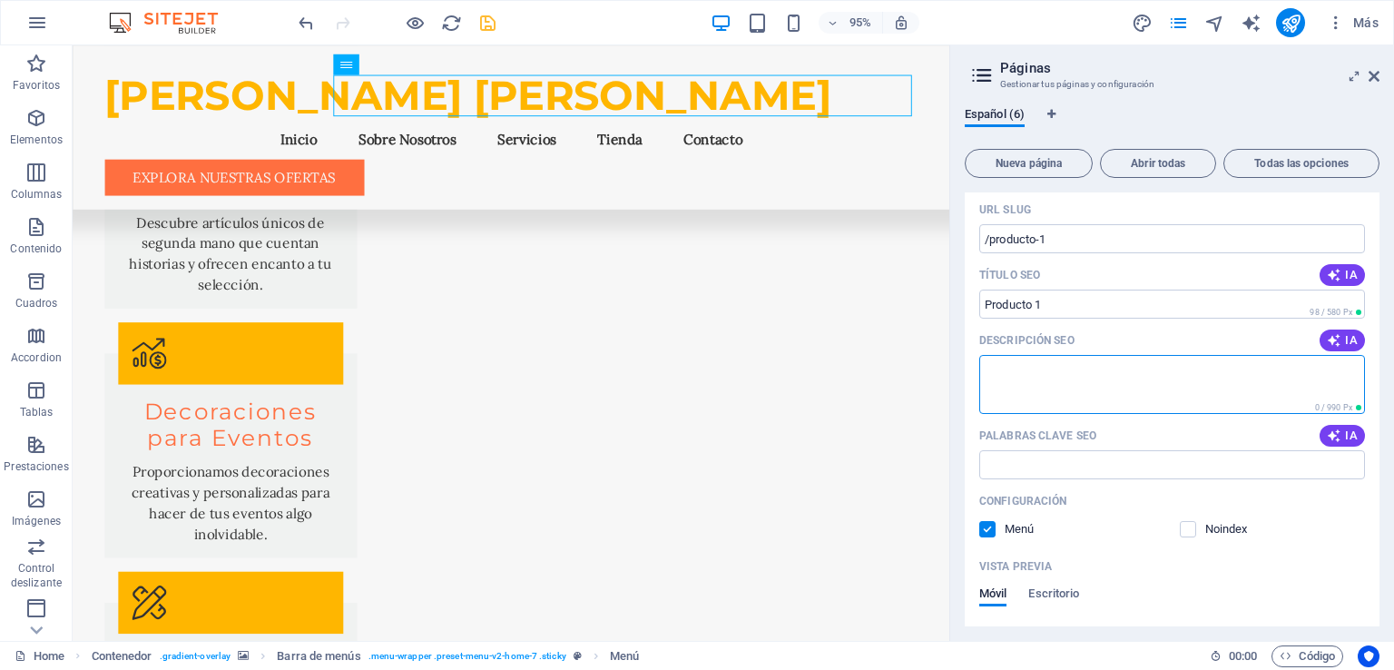
click at [1008, 370] on textarea "Descripción SEO" at bounding box center [1172, 384] width 386 height 59
type textarea "Producto 1"
drag, startPoint x: 1379, startPoint y: 425, endPoint x: 1378, endPoint y: 457, distance: 32.7
click at [1378, 457] on div "Home / Tienda /tienda Subpage /subpage Legal Notice /legal-notice Privacy /priv…" at bounding box center [1172, 409] width 415 height 434
click at [987, 530] on label at bounding box center [987, 529] width 16 height 16
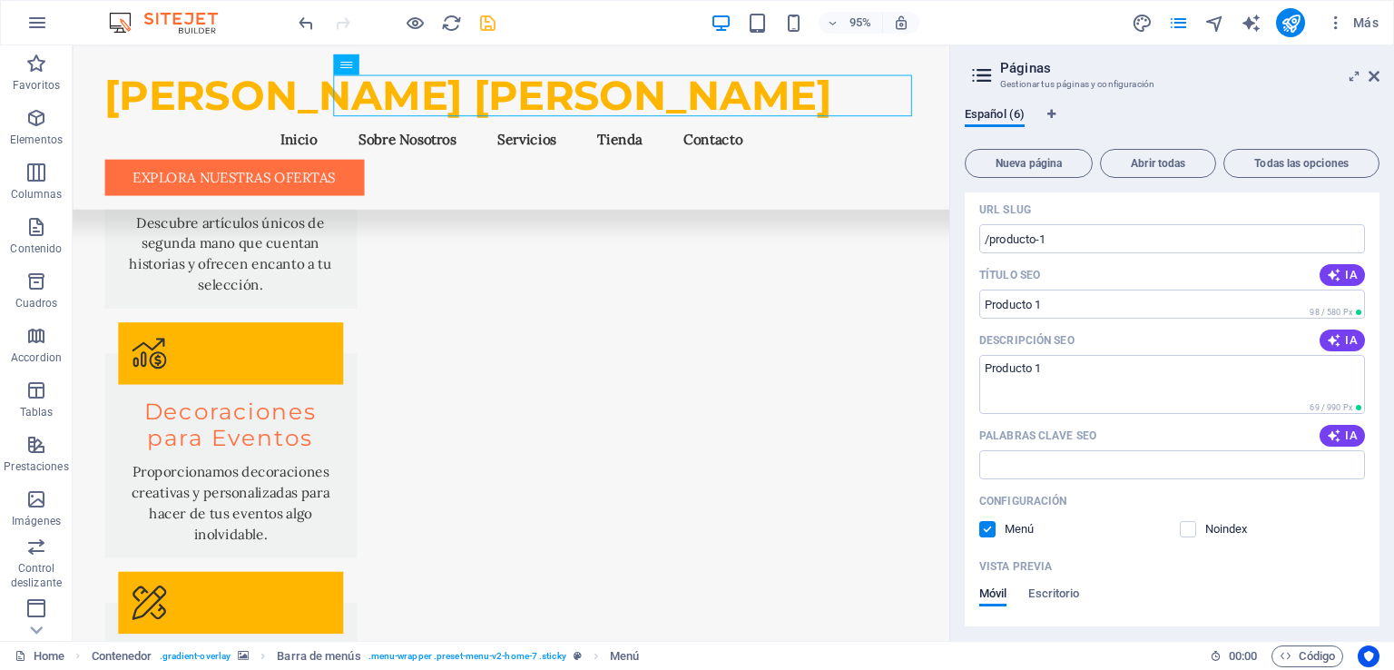
click at [0, 0] on input "checkbox" at bounding box center [0, 0] width 0 height 0
drag, startPoint x: 1375, startPoint y: 437, endPoint x: 1377, endPoint y: 525, distance: 88.1
click at [1377, 525] on div "Home / Tienda /tienda Subpage /subpage Legal Notice /legal-notice Privacy /priv…" at bounding box center [1172, 409] width 415 height 434
drag, startPoint x: 1375, startPoint y: 497, endPoint x: 1376, endPoint y: 589, distance: 91.7
click at [1376, 589] on div "Home / Tienda /tienda Subpage /subpage Legal Notice /legal-notice Privacy /priv…" at bounding box center [1172, 409] width 415 height 434
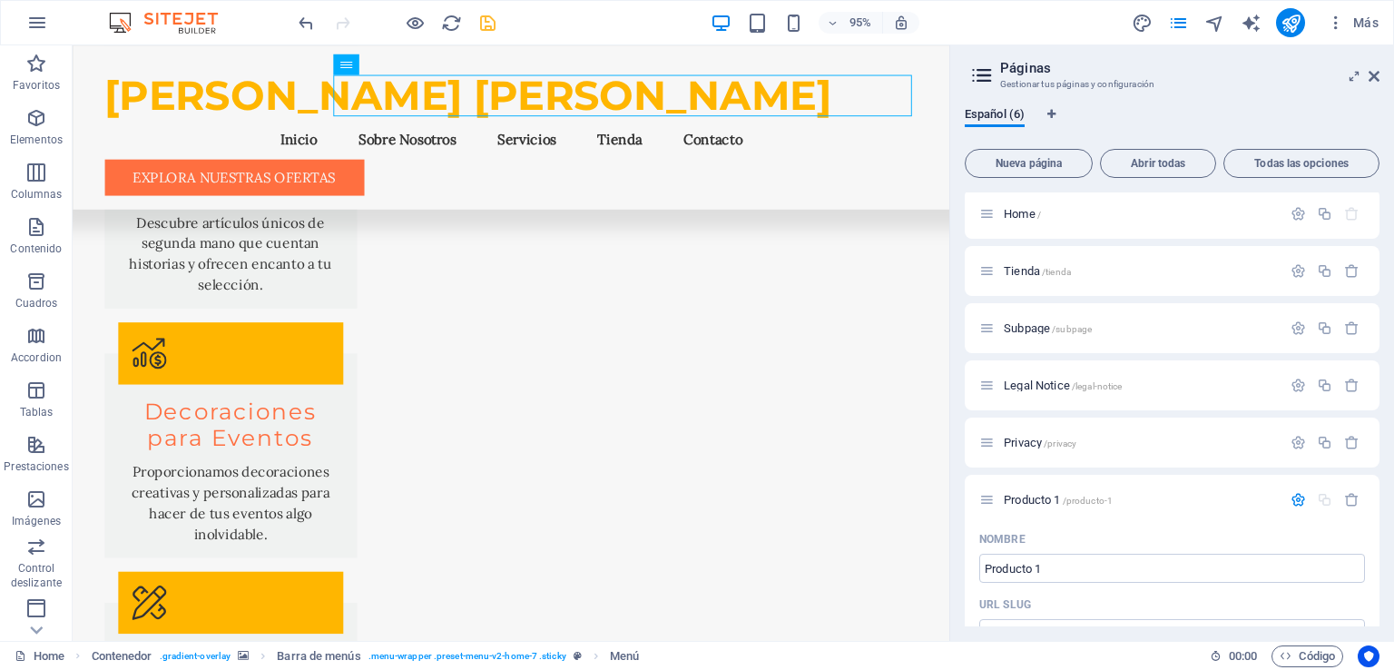
scroll to position [0, 0]
click at [1077, 502] on span "/producto-1" at bounding box center [1088, 504] width 51 height 10
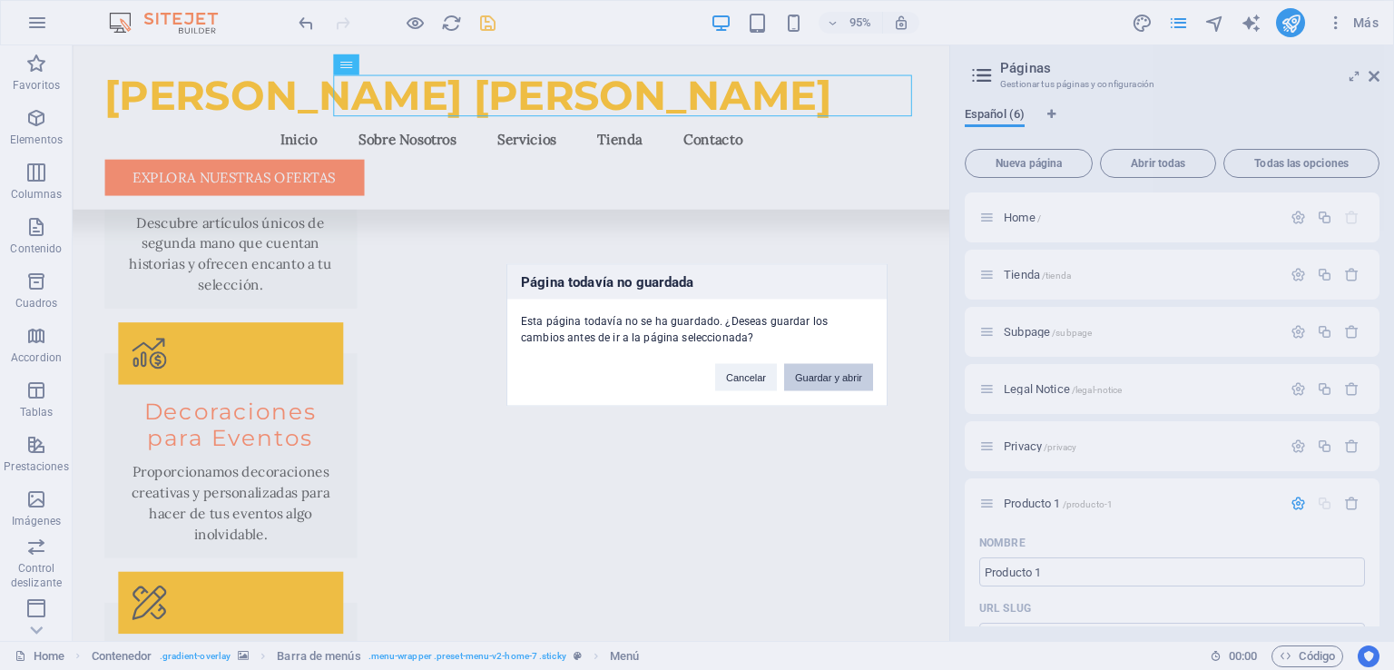
click at [827, 379] on button "Guardar y abrir" at bounding box center [828, 377] width 89 height 27
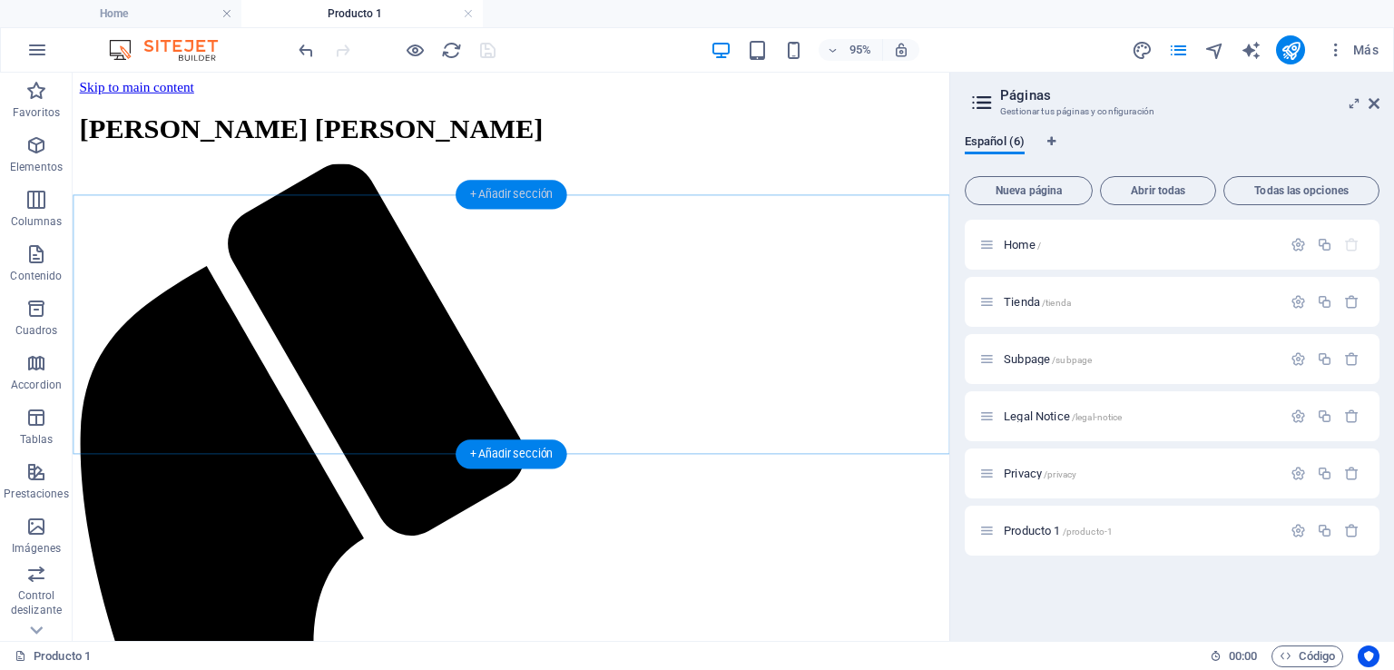
click at [477, 195] on div "+ Añadir sección" at bounding box center [511, 194] width 111 height 29
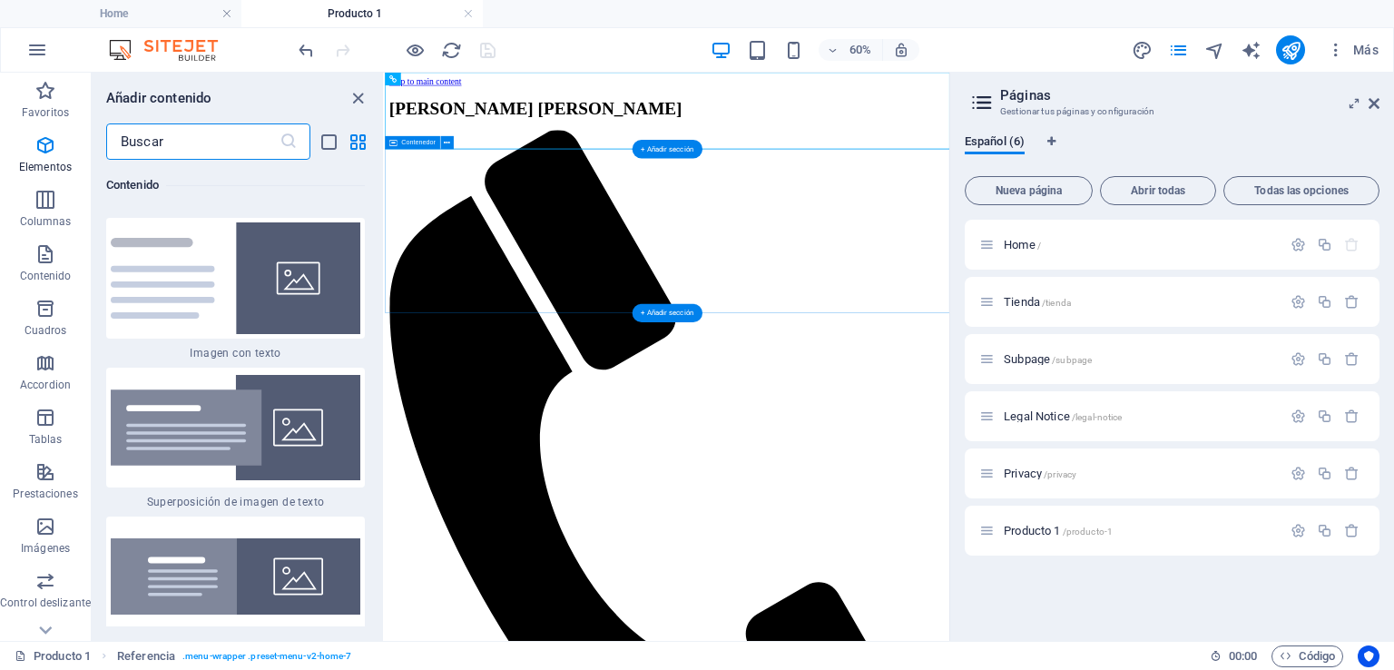
scroll to position [6175, 0]
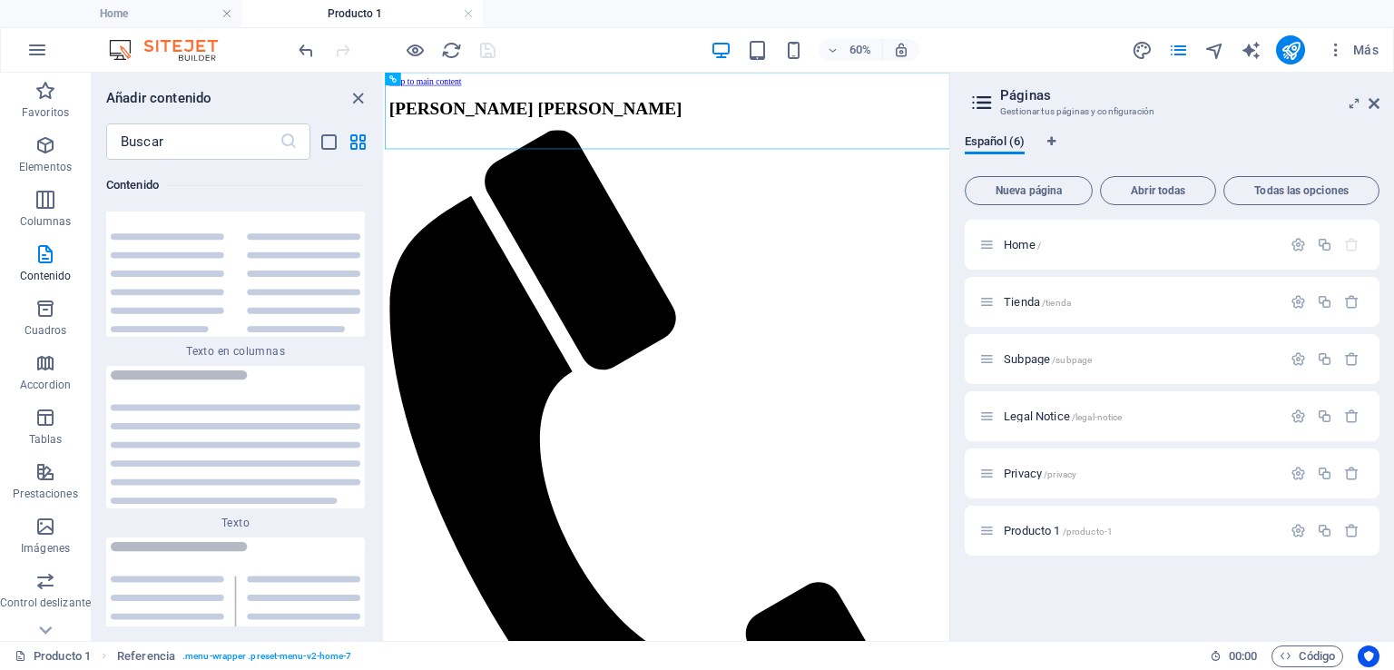
drag, startPoint x: 379, startPoint y: 242, endPoint x: 375, endPoint y: 263, distance: 21.2
click at [375, 263] on div "Favoritos 1 Star Cabecera 1 Star Contenedor Elementos 1 Star Cabecera 1 Star Te…" at bounding box center [237, 393] width 291 height 467
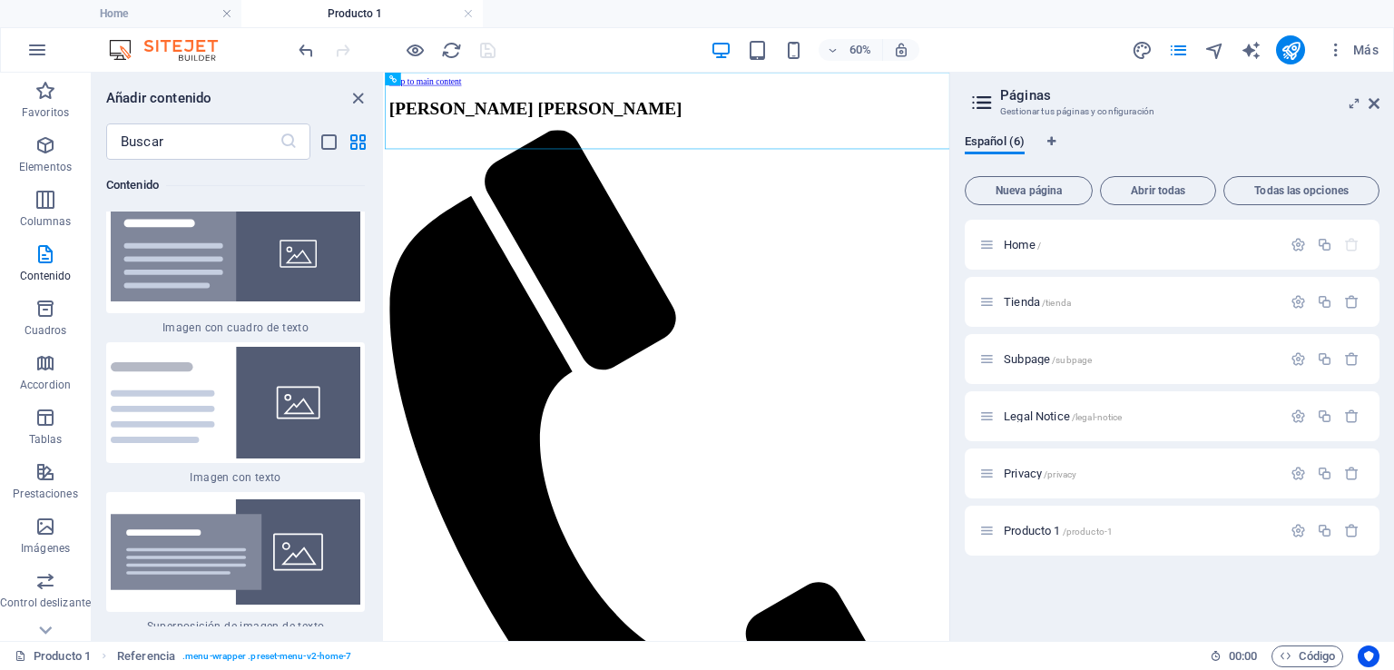
scroll to position [6634, 0]
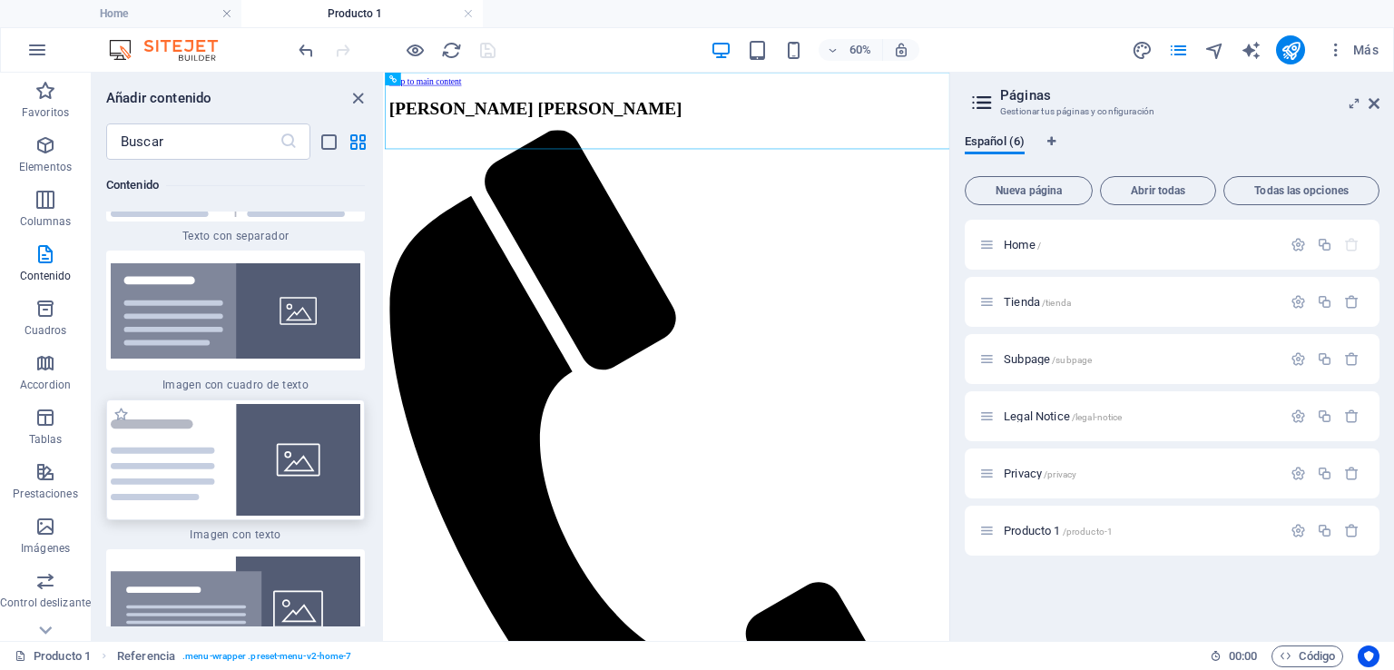
click at [240, 482] on img at bounding box center [236, 460] width 250 height 112
click at [385, 482] on div "Arrastra aquí para reemplazar el contenido existente. Si quieres crear un eleme…" at bounding box center [667, 357] width 565 height 568
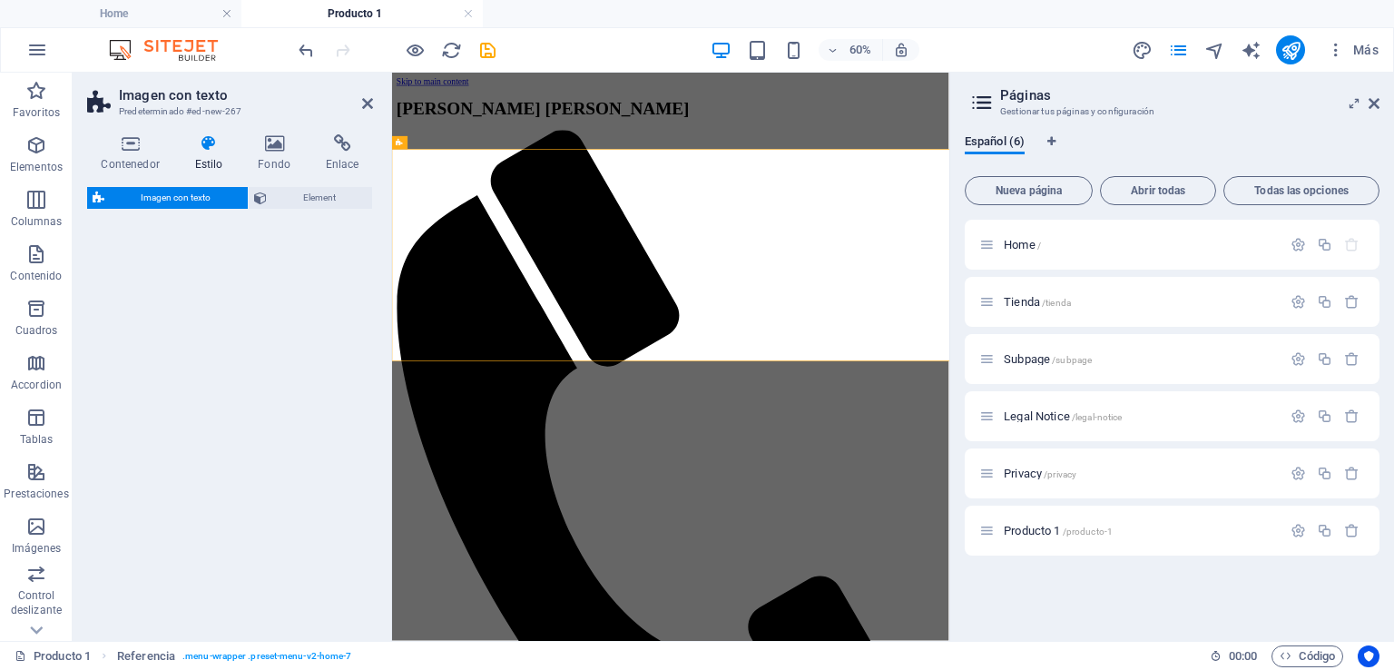
select select "rem"
select select "px"
select select "preset-text-with-image-v4-default"
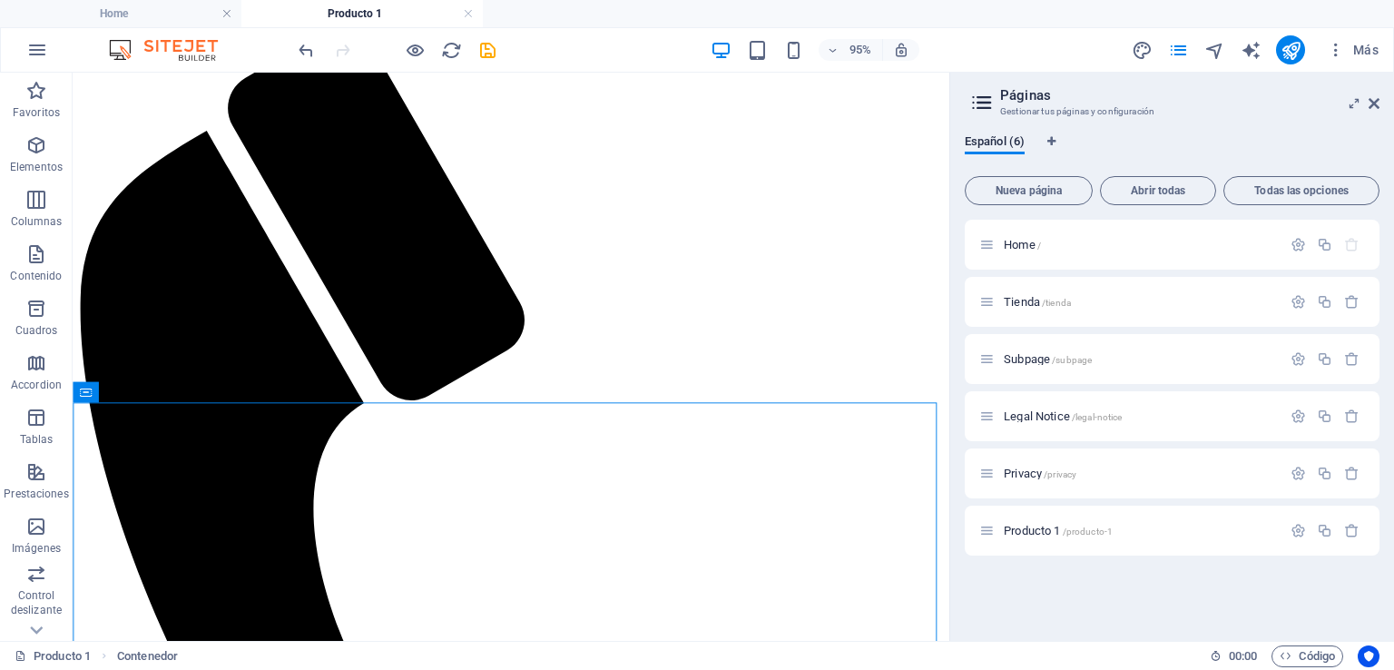
scroll to position [142, 0]
click at [487, 391] on div "+ Añadir sección" at bounding box center [511, 393] width 111 height 29
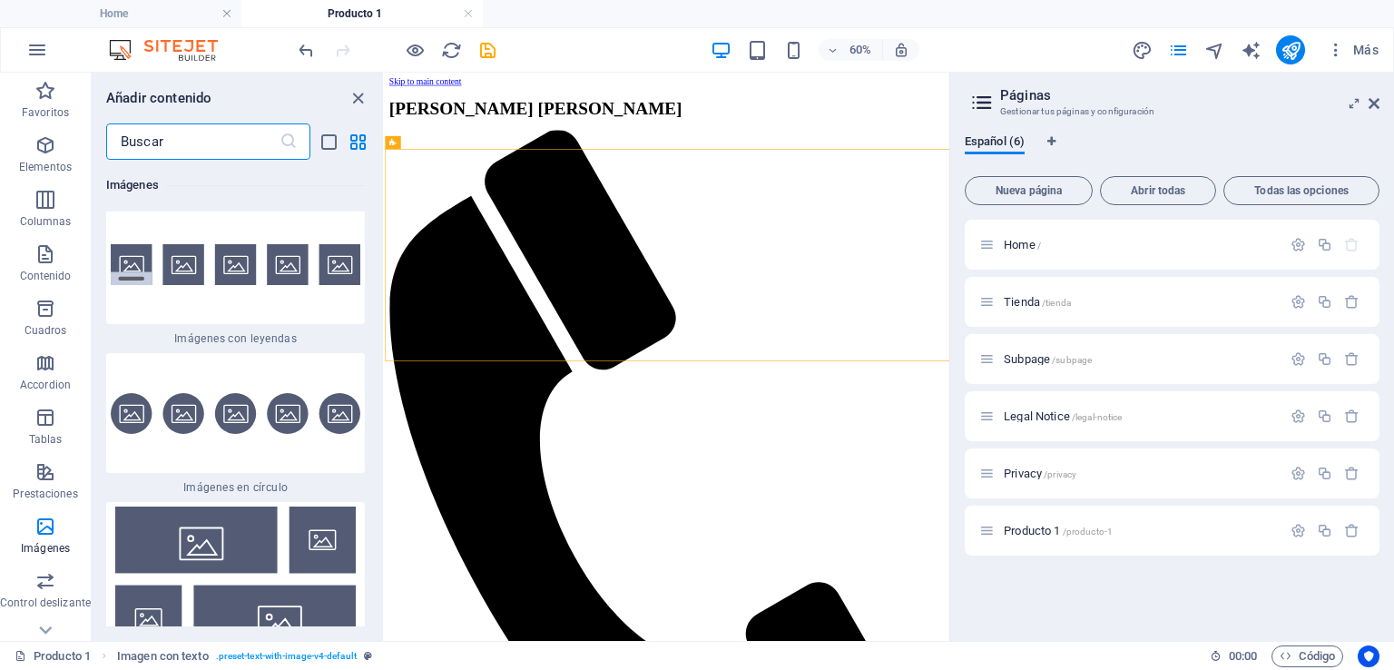
scroll to position [18128, 0]
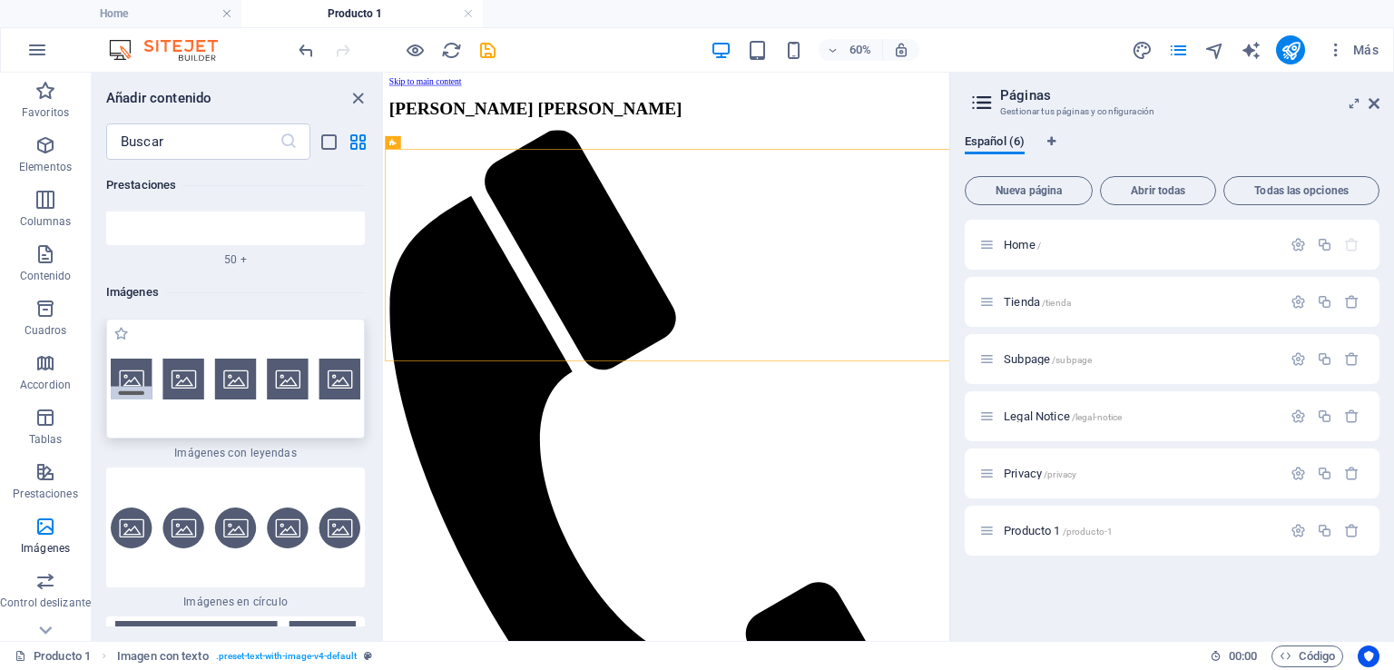
click at [205, 399] on img at bounding box center [236, 379] width 250 height 41
click at [385, 417] on div "Arrastra aquí para reemplazar el contenido existente. Si quieres crear un eleme…" at bounding box center [667, 357] width 565 height 568
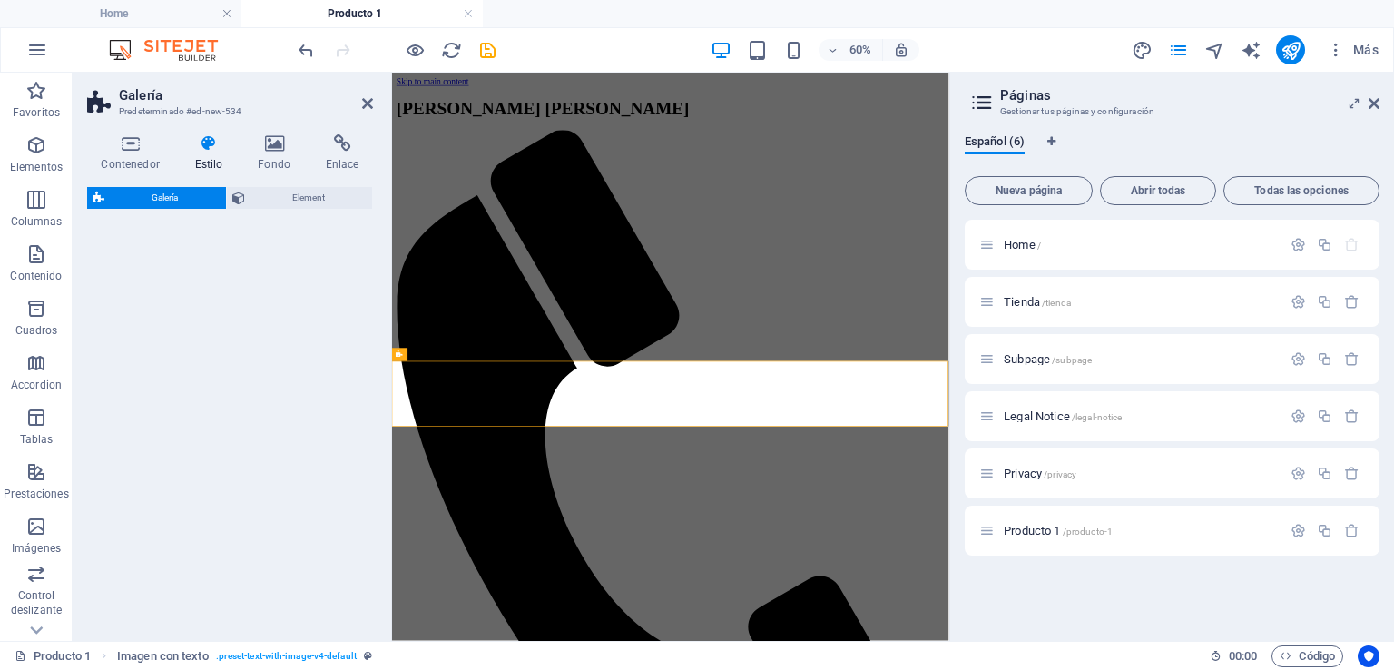
select select "rem"
select select "preset-gallery-v3-captions"
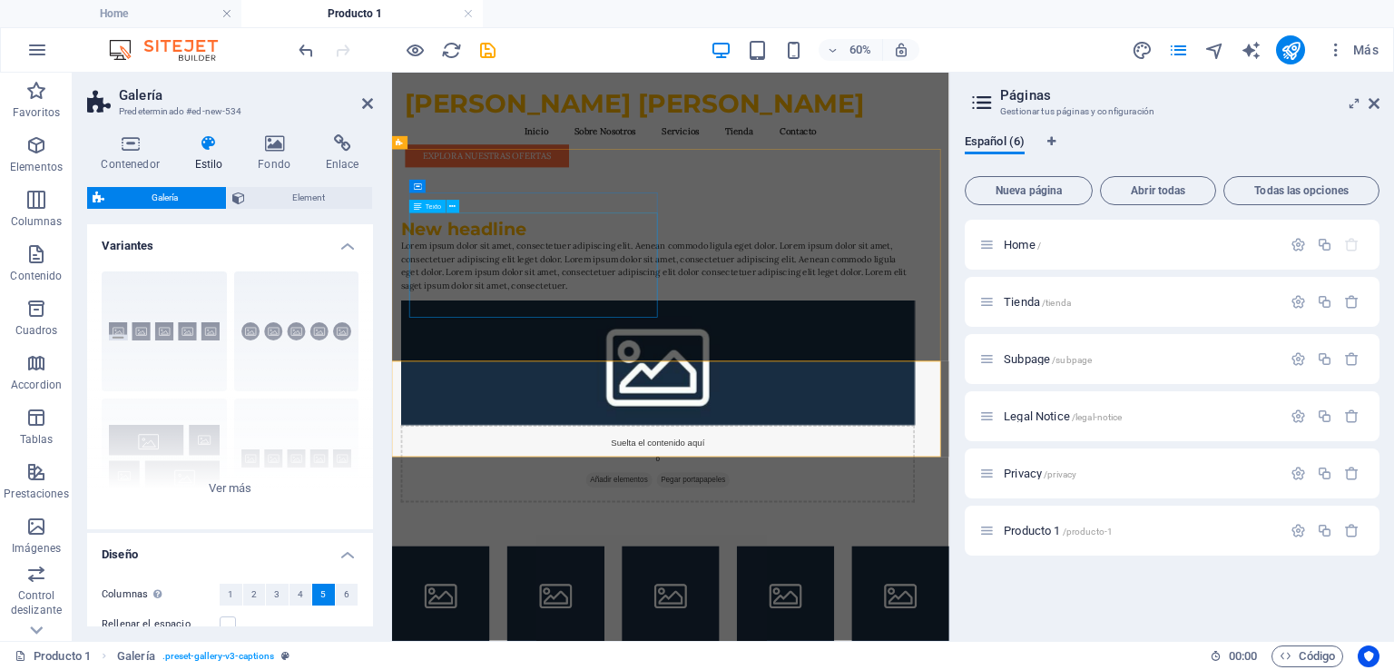
click at [654, 423] on div "Lorem ipsum dolor sit amet, consectetuer adipiscing elit. Aenean commodo ligula…" at bounding box center [835, 393] width 857 height 87
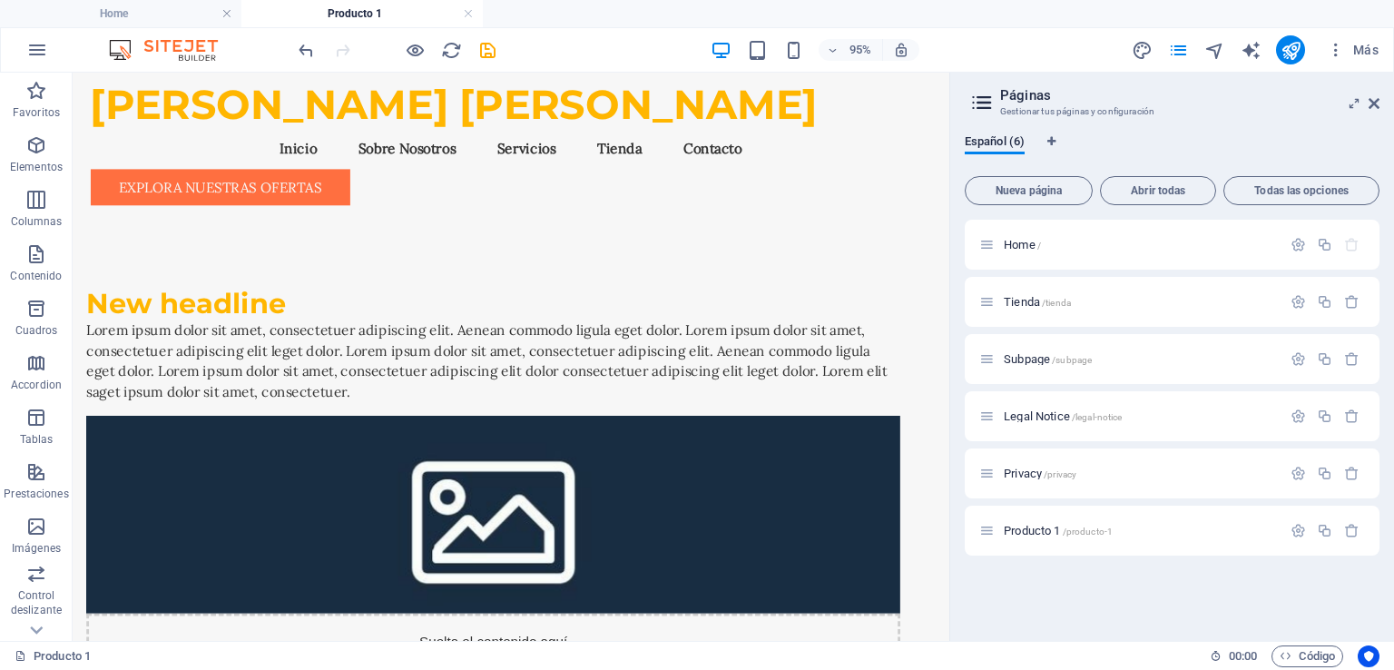
scroll to position [0, 0]
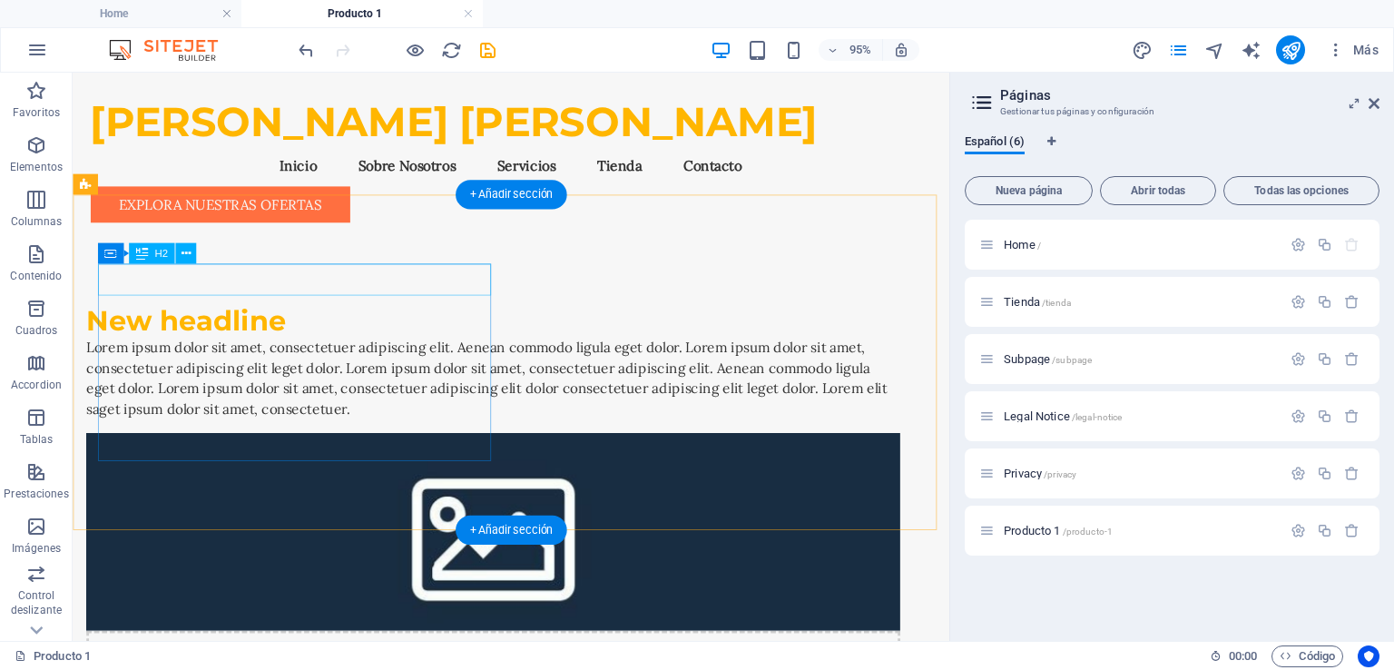
click at [290, 318] on div "New headline" at bounding box center [515, 335] width 857 height 34
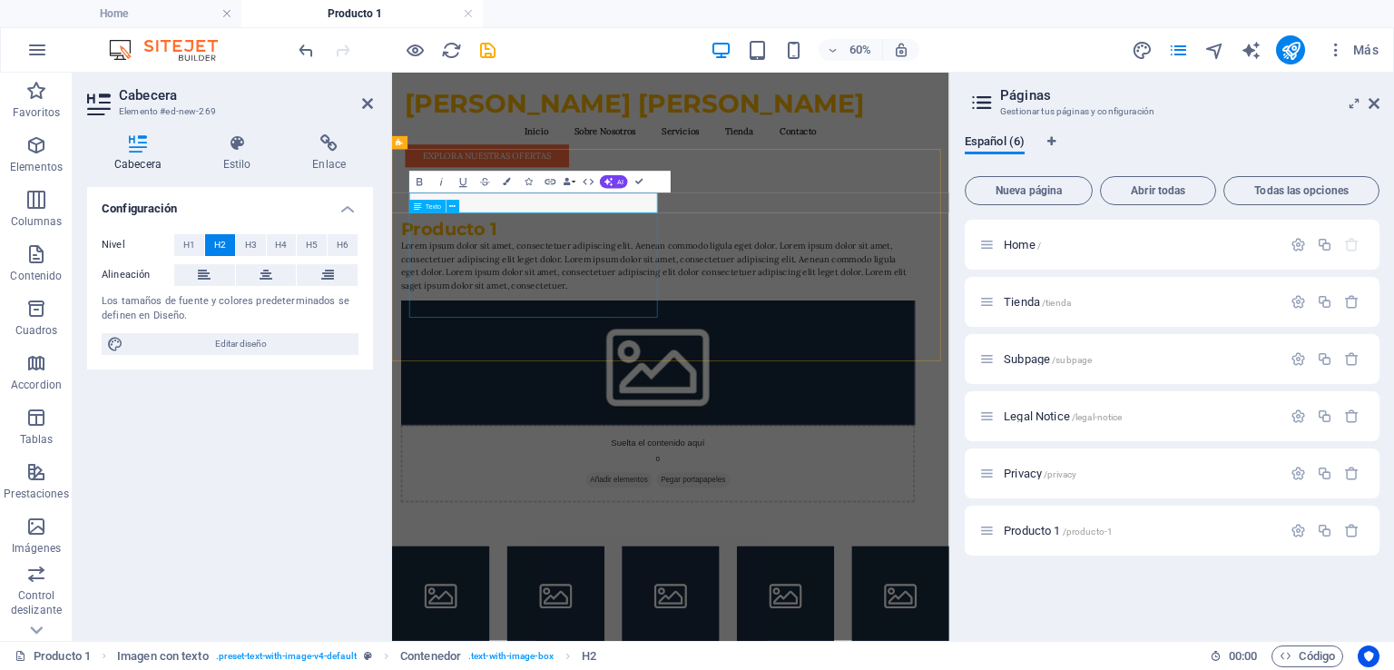
click at [688, 419] on div "Lorem ipsum dolor sit amet, consectetuer adipiscing elit. Aenean commodo ligula…" at bounding box center [835, 393] width 857 height 87
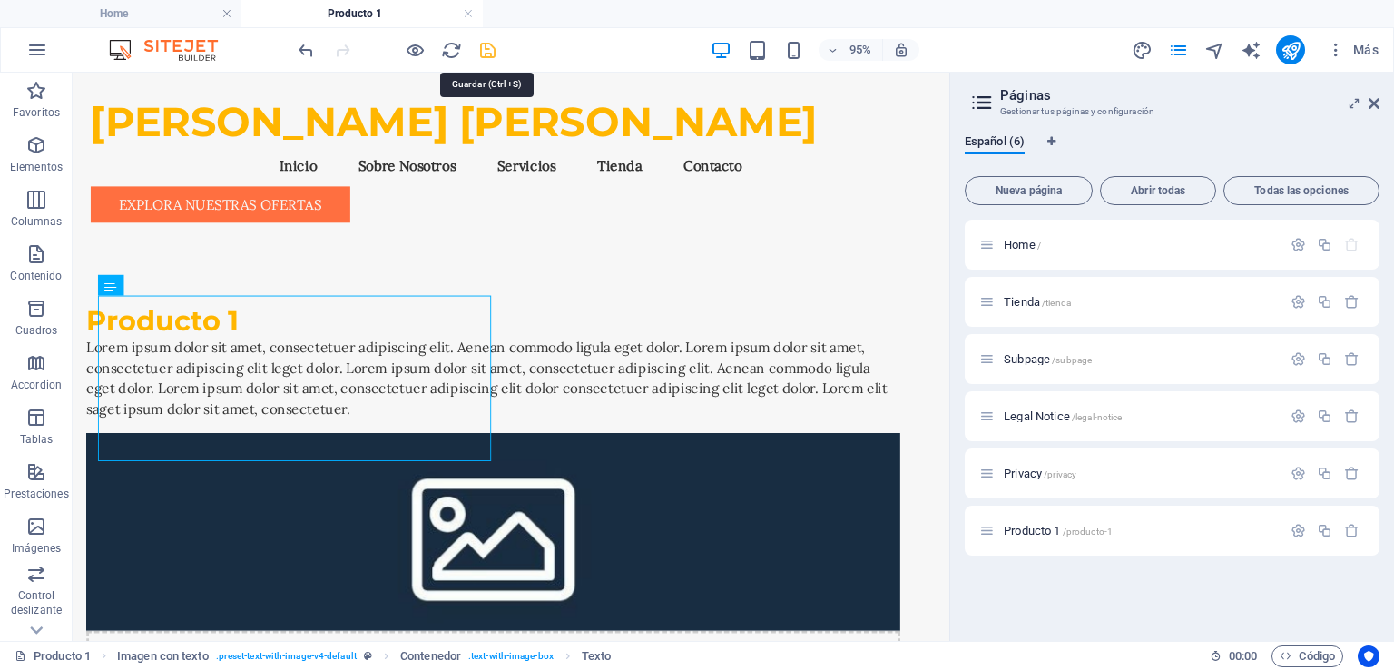
click at [489, 49] on icon "save" at bounding box center [487, 50] width 21 height 21
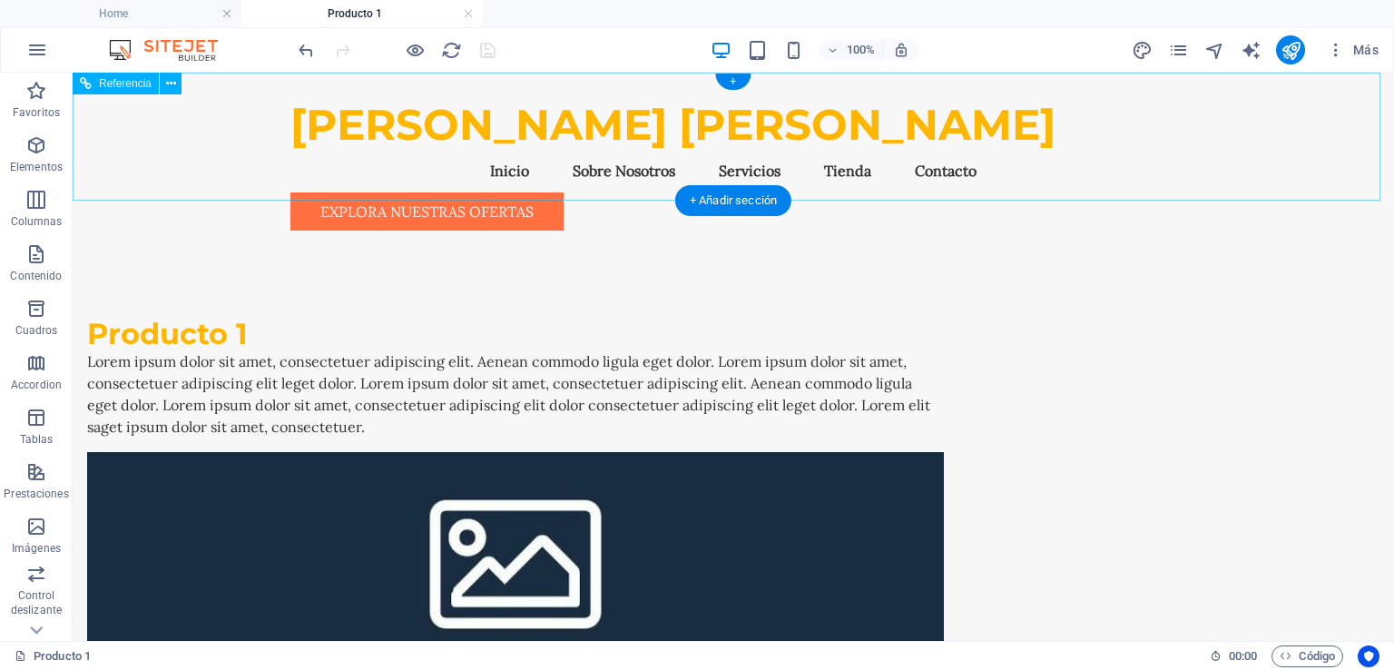
click at [627, 149] on nav "Inicio Sobre Nosotros Servicios Tienda Contacto" at bounding box center [733, 171] width 886 height 44
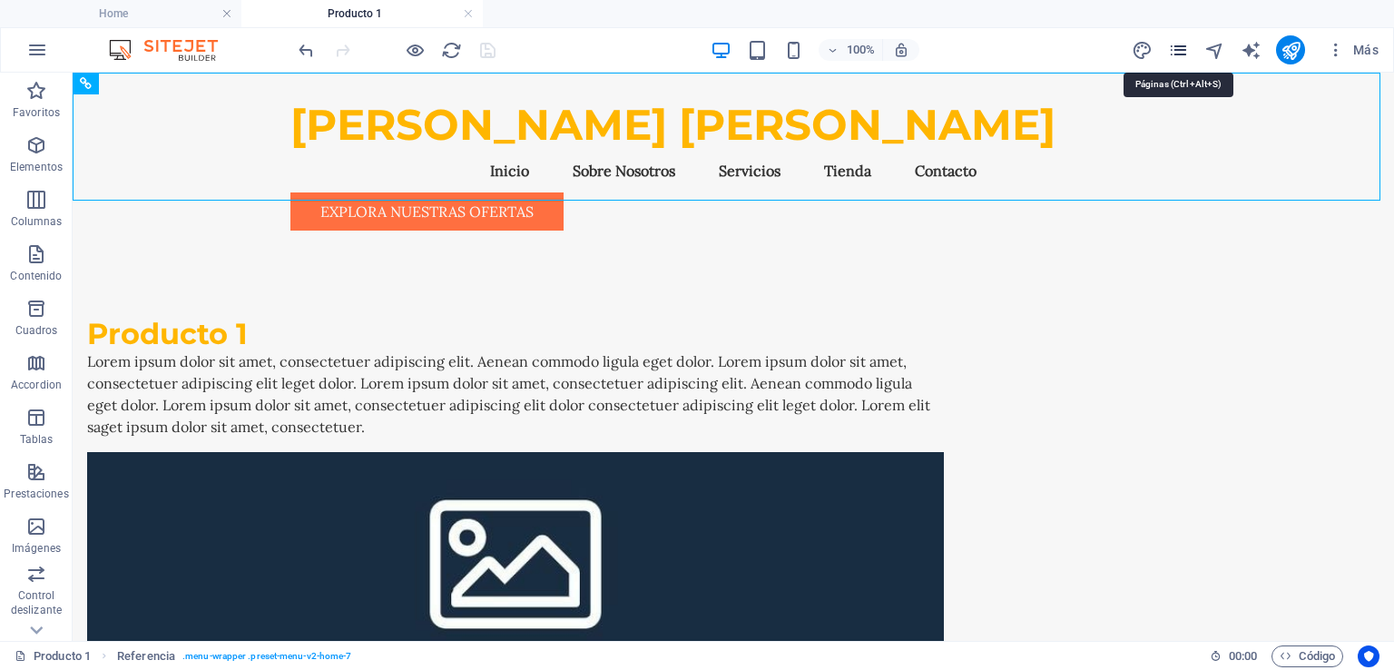
click at [1180, 48] on icon "pages" at bounding box center [1178, 50] width 21 height 21
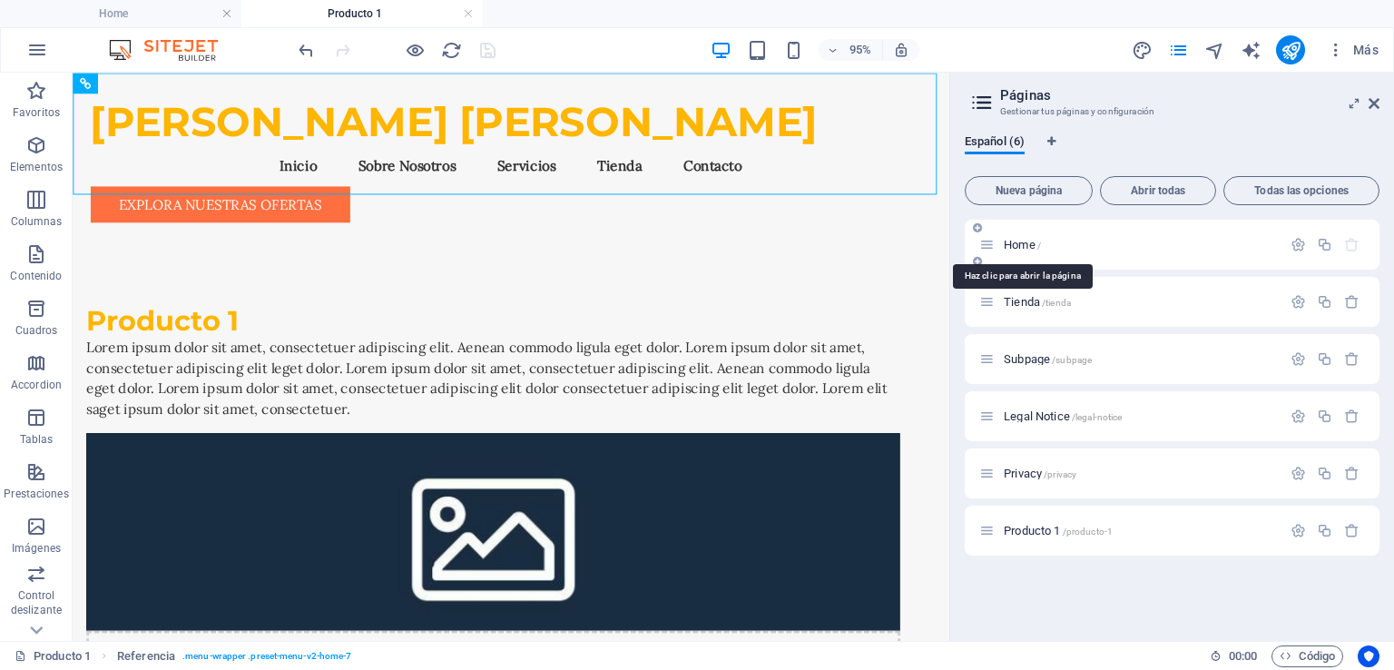
click at [1028, 244] on span "Home /" at bounding box center [1022, 245] width 37 height 14
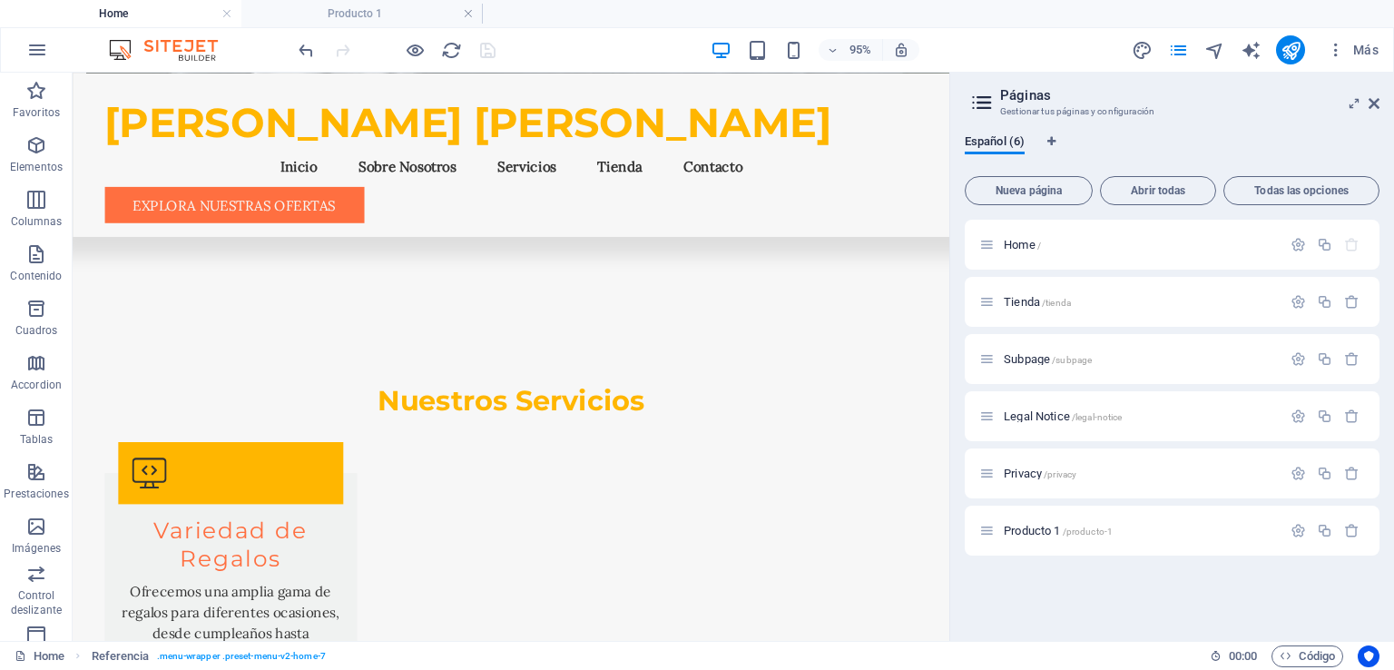
scroll to position [1634, 0]
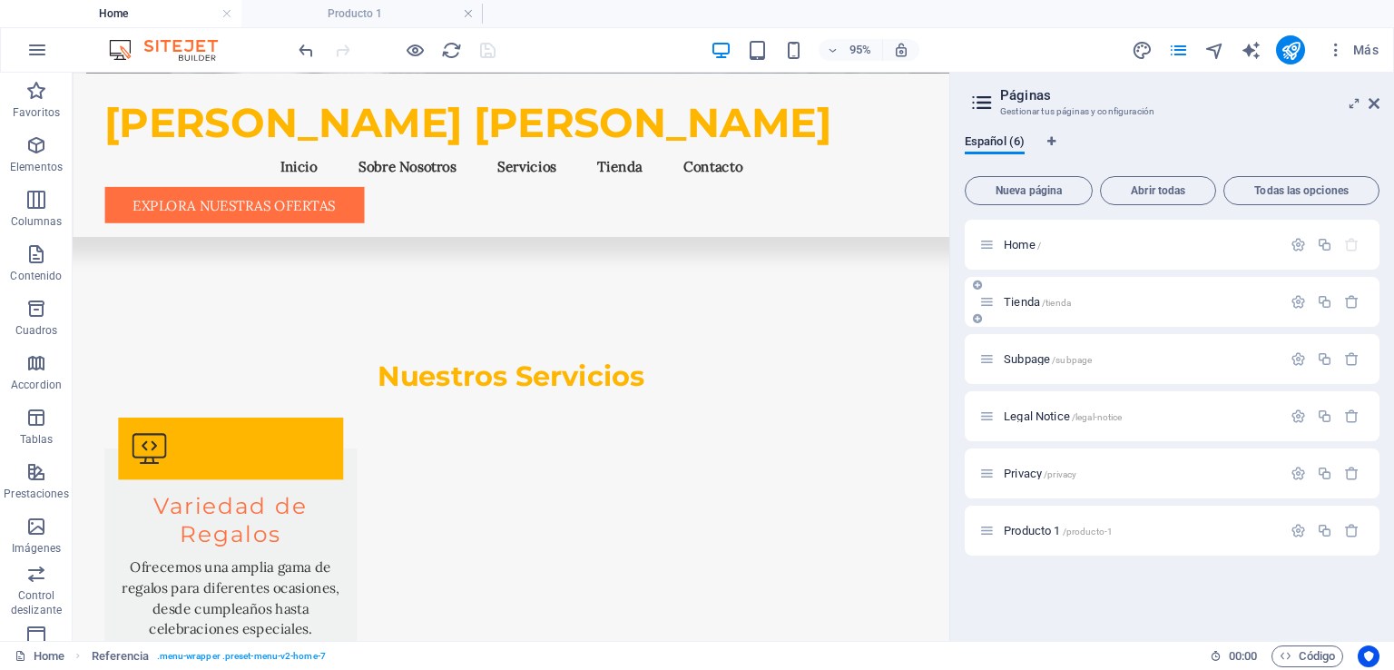
click at [1027, 304] on span "Tienda /tienda" at bounding box center [1037, 302] width 67 height 14
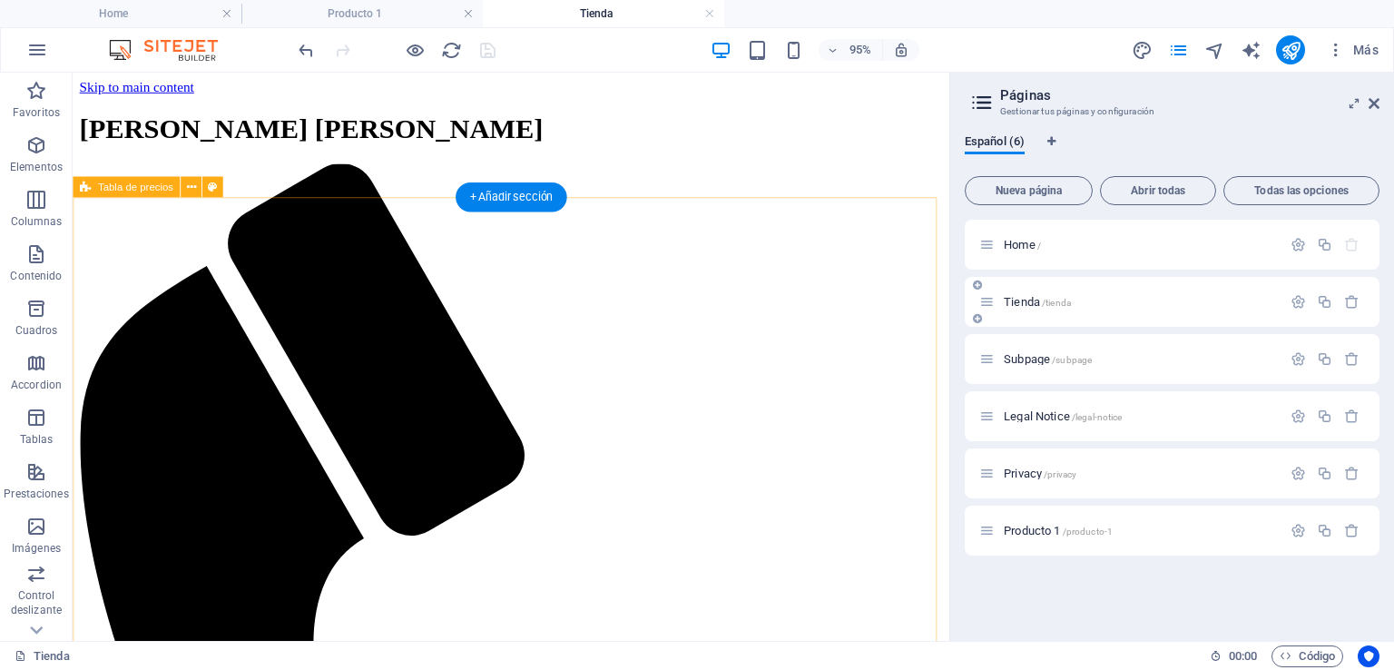
scroll to position [0, 0]
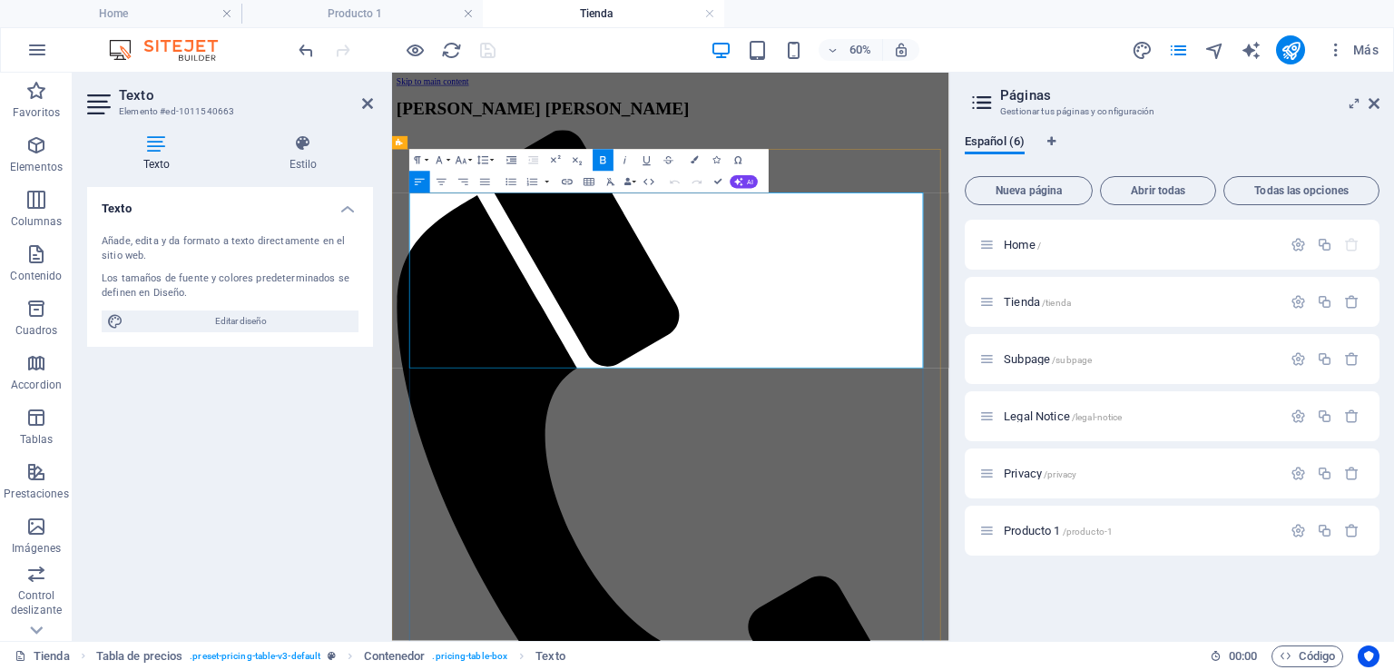
drag, startPoint x: 495, startPoint y: 299, endPoint x: 420, endPoint y: 290, distance: 74.9
click at [1373, 100] on icon at bounding box center [1374, 103] width 11 height 15
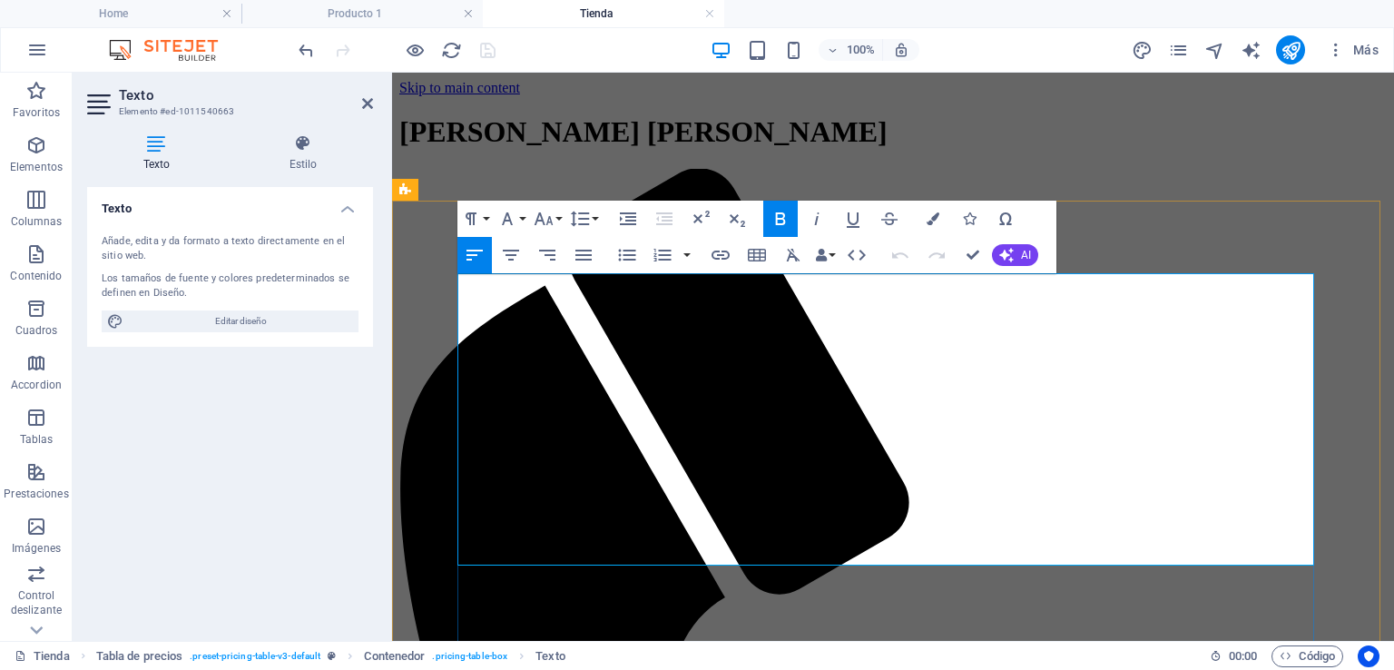
drag, startPoint x: 516, startPoint y: 297, endPoint x: 466, endPoint y: 299, distance: 50.0
drag, startPoint x: 551, startPoint y: 296, endPoint x: 463, endPoint y: 295, distance: 88.1
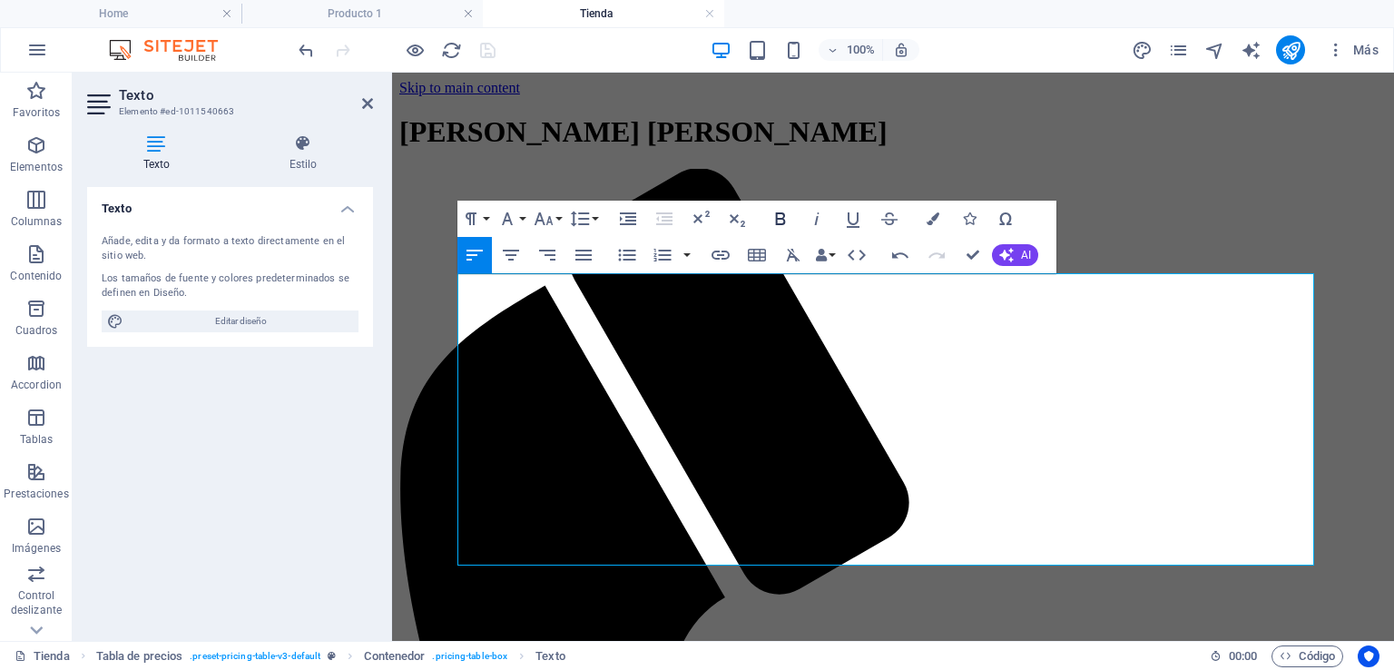
click at [777, 222] on icon "button" at bounding box center [781, 218] width 10 height 13
click at [931, 219] on icon "button" at bounding box center [933, 218] width 13 height 13
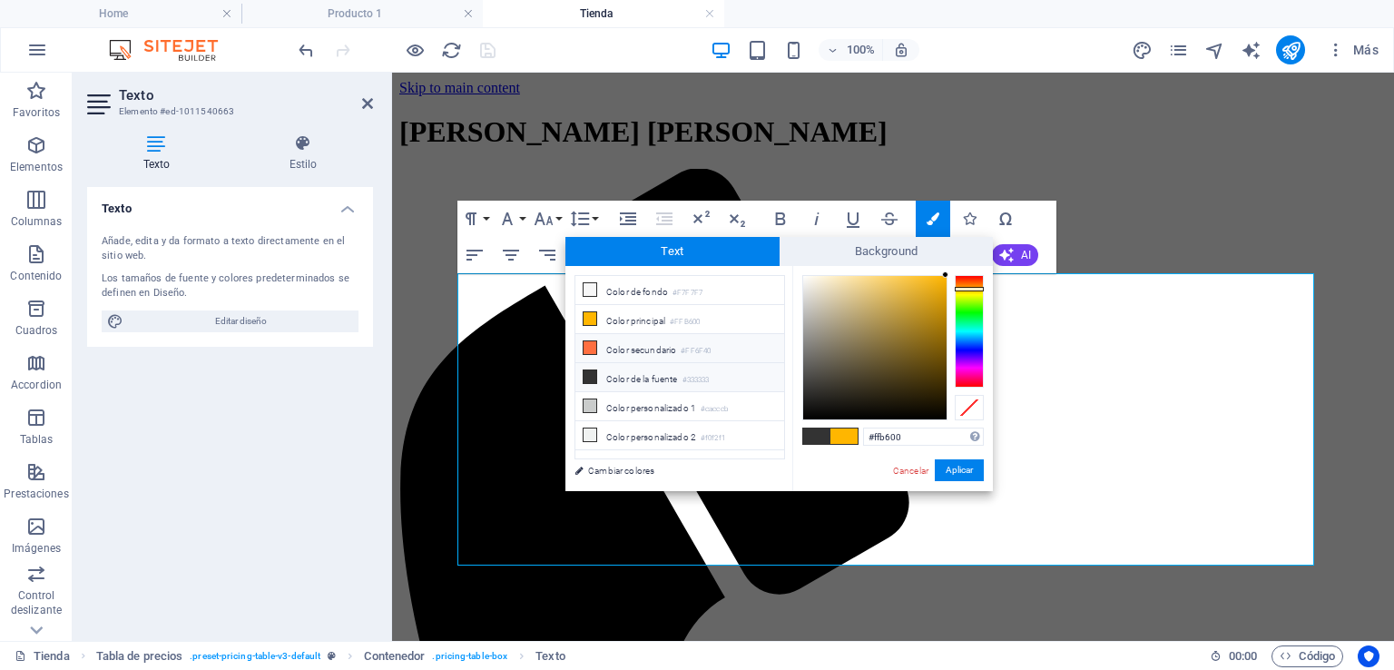
click at [590, 346] on icon at bounding box center [590, 347] width 13 height 13
type input "#ff6f40"
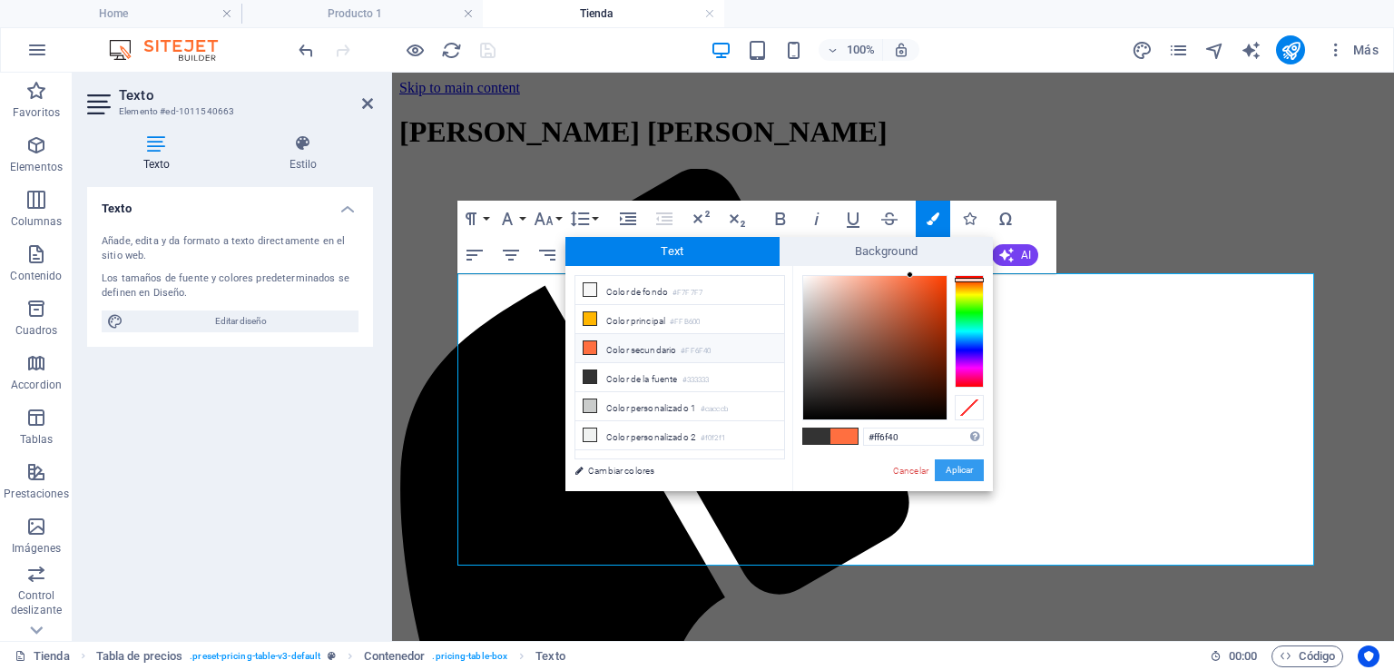
click at [957, 470] on button "Aplicar" at bounding box center [959, 470] width 49 height 22
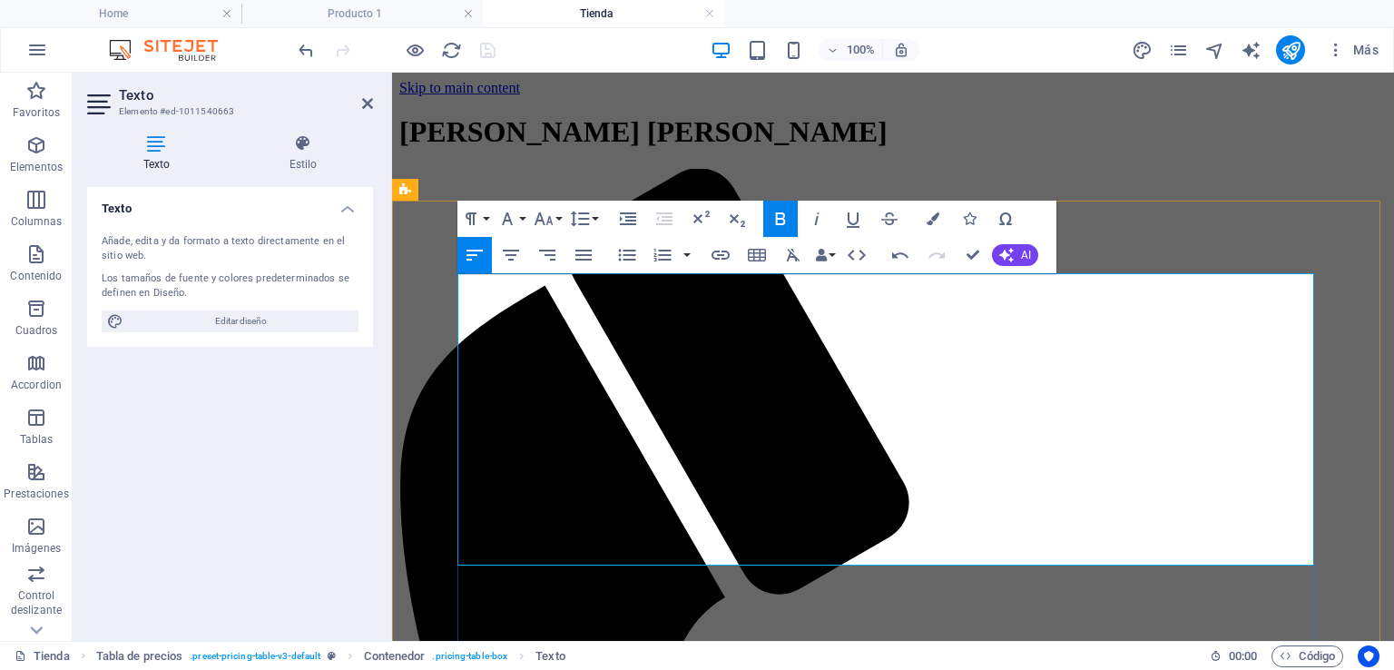
drag, startPoint x: 563, startPoint y: 293, endPoint x: 467, endPoint y: 291, distance: 95.3
click at [713, 254] on icon "button" at bounding box center [721, 255] width 18 height 9
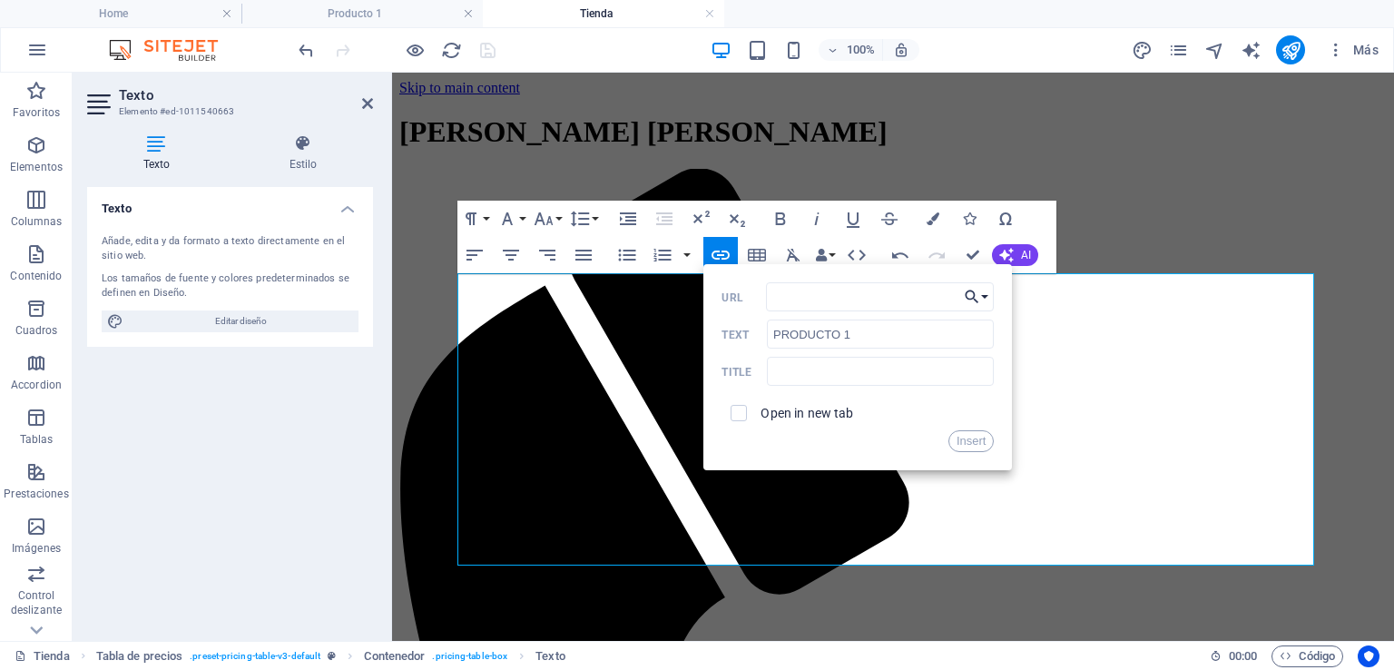
click at [979, 300] on icon "button" at bounding box center [972, 297] width 18 height 22
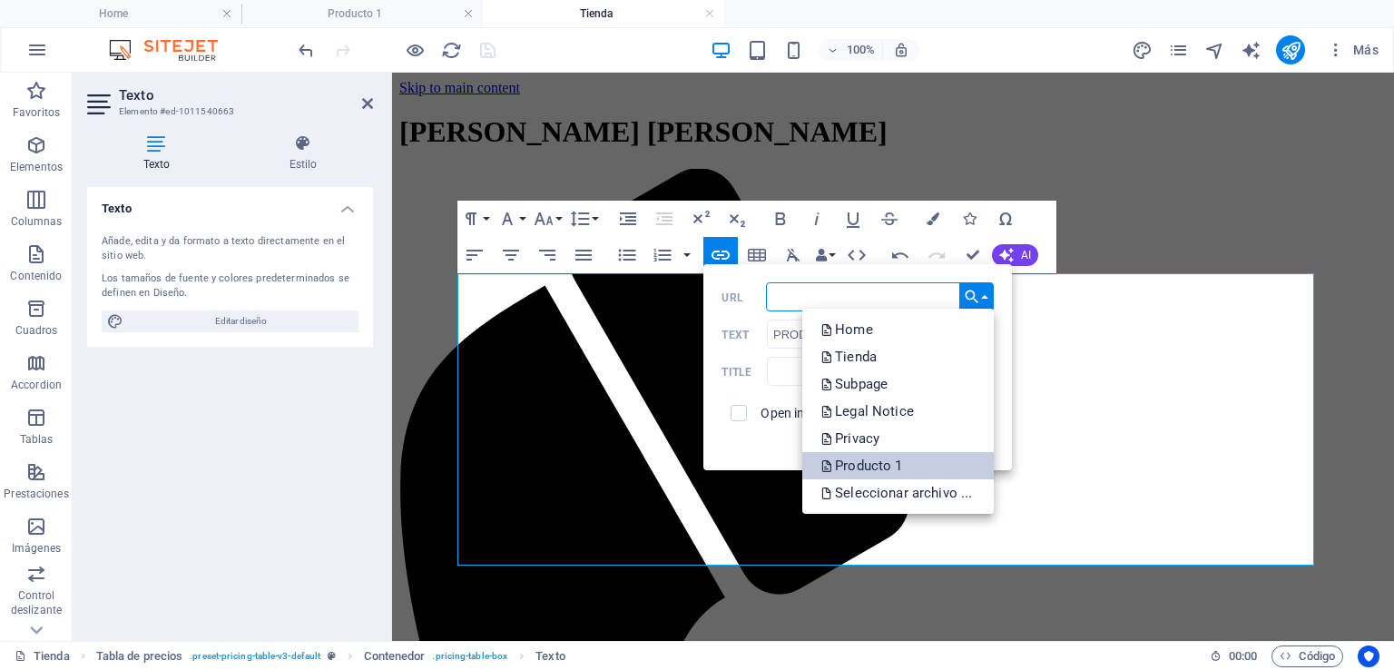
click at [890, 461] on p "Producto 1" at bounding box center [863, 465] width 85 height 27
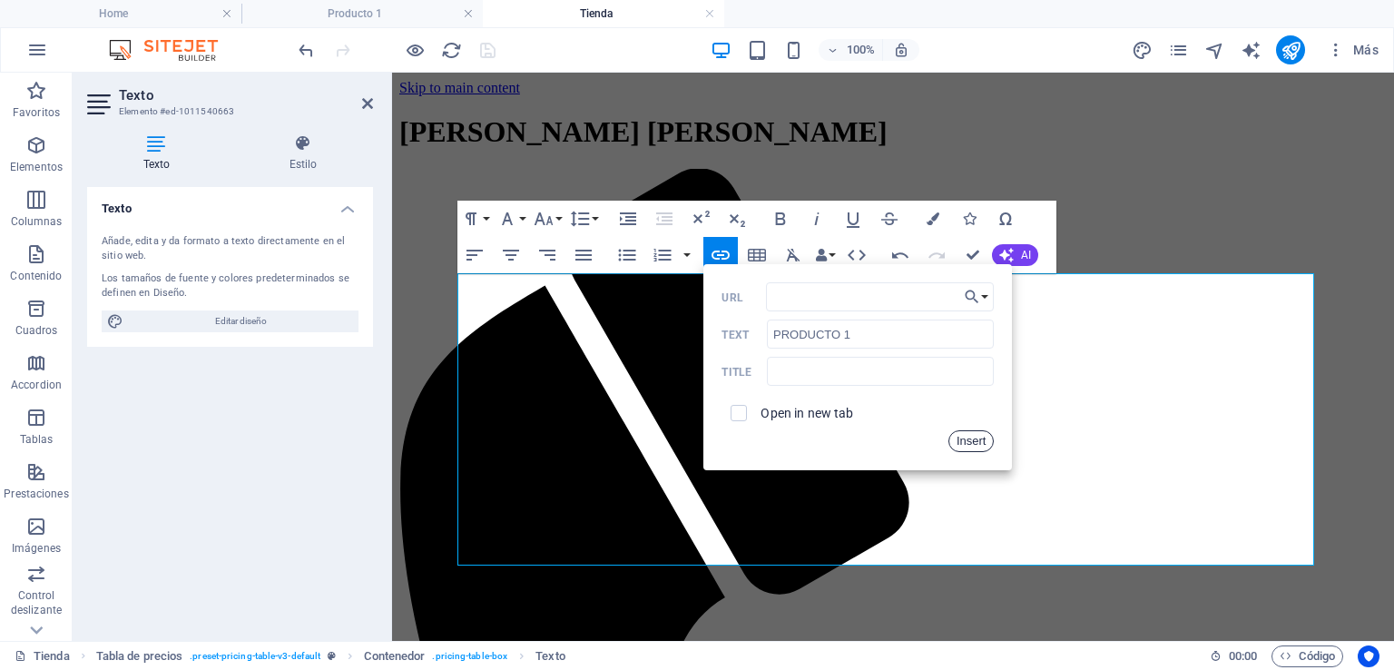
click at [967, 444] on button "Insert" at bounding box center [972, 441] width 46 height 22
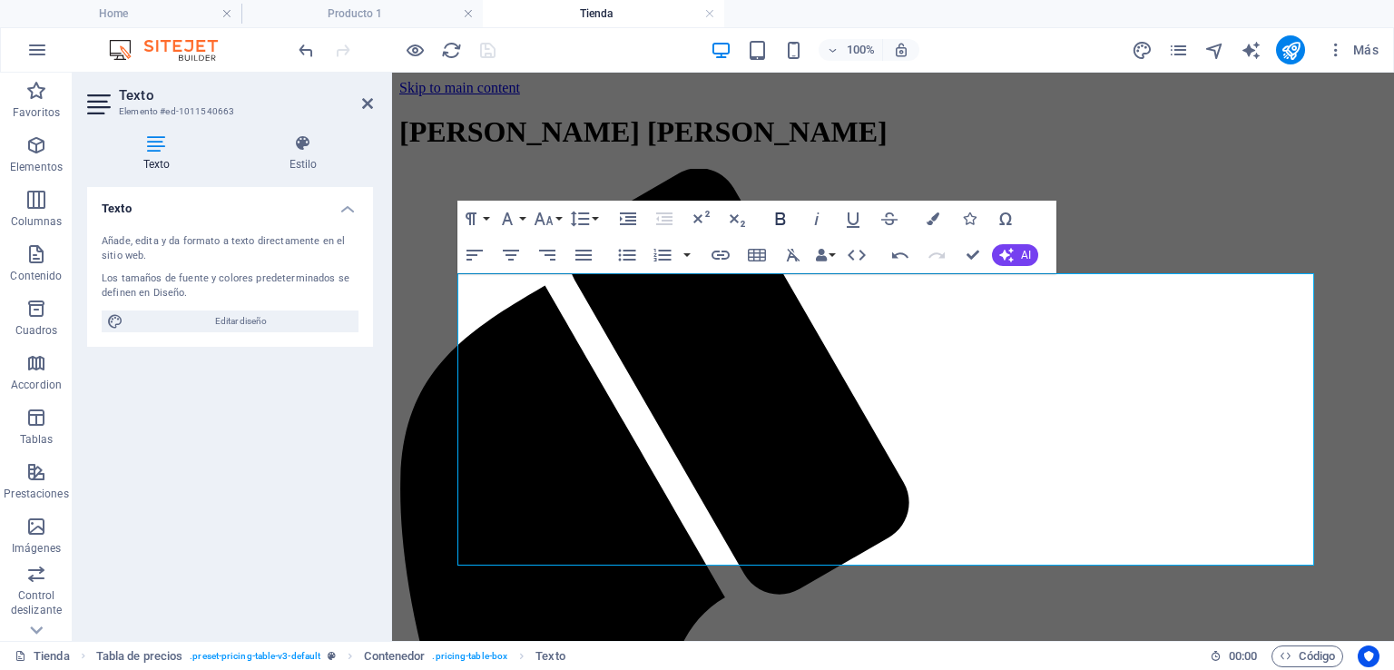
click at [776, 216] on icon "button" at bounding box center [781, 218] width 10 height 13
click at [1294, 47] on icon "publish" at bounding box center [1291, 50] width 21 height 21
